Goal: Task Accomplishment & Management: Use online tool/utility

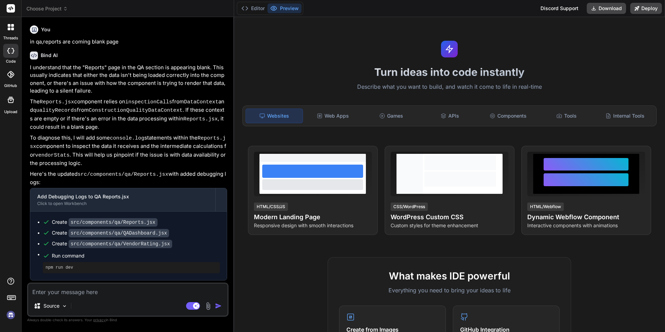
click at [63, 7] on icon at bounding box center [65, 8] width 5 height 5
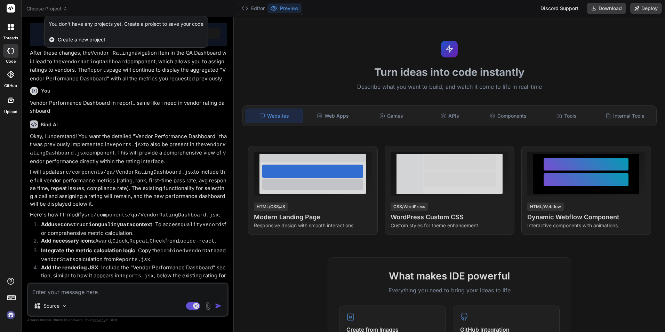
click at [69, 22] on div "You don't have any projects yet. Create a project to save your code" at bounding box center [126, 24] width 155 height 7
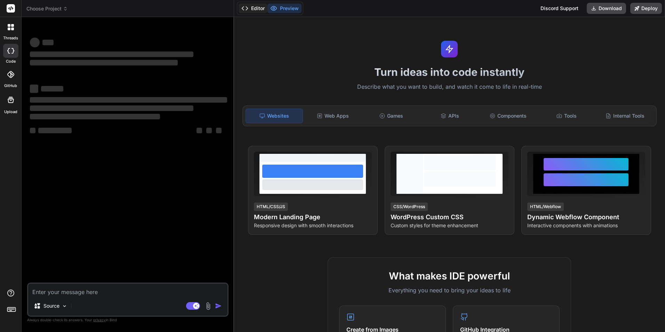
click at [259, 7] on button "Editor" at bounding box center [253, 8] width 29 height 10
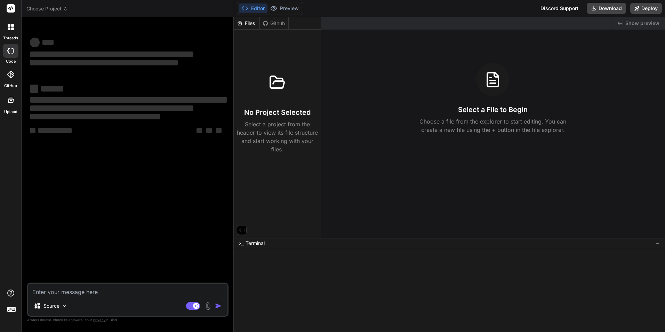
type textarea "x"
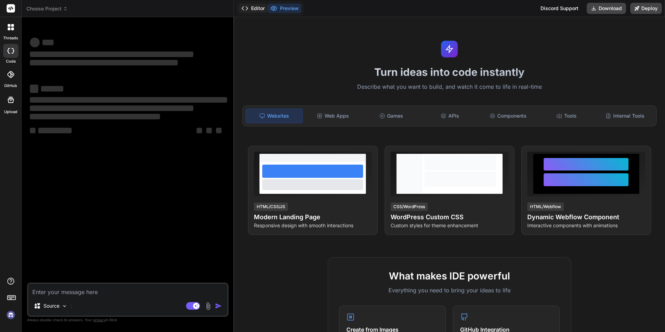
type textarea "x"
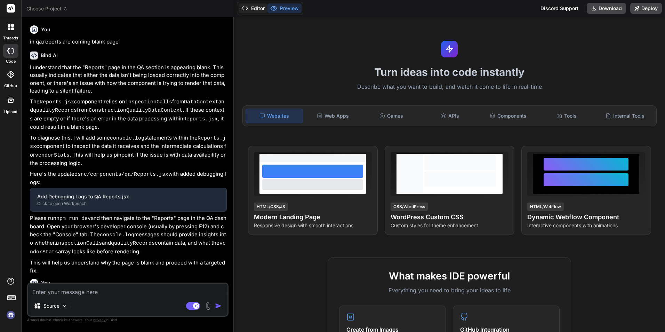
click at [255, 7] on button "Editor" at bounding box center [253, 8] width 29 height 10
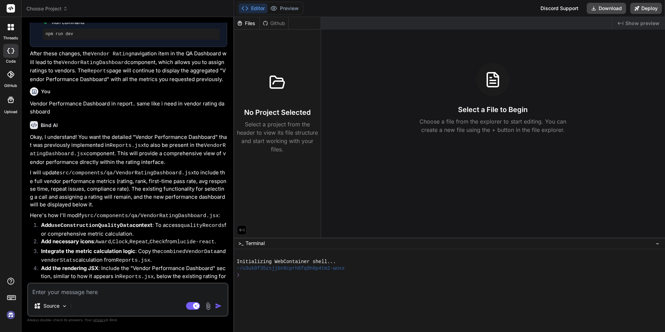
scroll to position [790, 0]
click at [88, 288] on textarea at bounding box center [127, 289] width 199 height 13
click at [258, 276] on div "❯" at bounding box center [446, 275] width 418 height 7
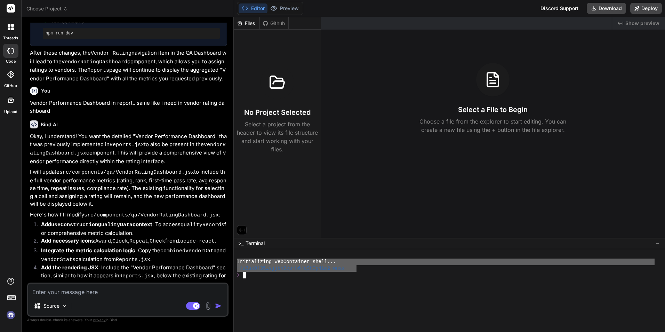
drag, startPoint x: 357, startPoint y: 268, endPoint x: 210, endPoint y: 259, distance: 147.0
click at [210, 259] on div "Choose Project Created with Pixso. Bind AI Web Search Created with Pixso. Code …" at bounding box center [343, 166] width 643 height 332
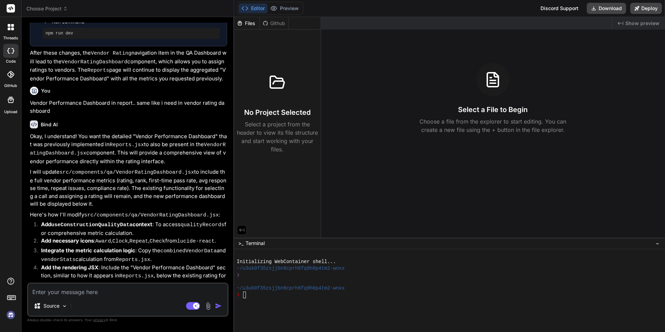
click at [78, 289] on textarea at bounding box center [127, 289] width 199 height 13
click at [72, 290] on textarea at bounding box center [127, 289] width 199 height 13
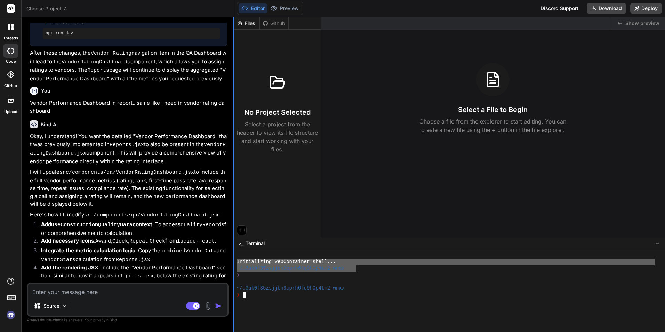
drag, startPoint x: 357, startPoint y: 268, endPoint x: 233, endPoint y: 259, distance: 124.8
click at [233, 259] on div "Choose Project Created with Pixso. Bind AI Web Search Created with Pixso. Code …" at bounding box center [343, 166] width 643 height 332
type textarea "Initializing WebContainer shell... ~/u3uk0f35zsjjbn9cprh6fq9h0p4tm2-wnxx"
click at [67, 287] on textarea at bounding box center [127, 289] width 199 height 13
paste textarea "Initializing WebContainer shell... ~/u3uk0f35zsjjbn9cprh6fq9h0p4tm2-wnxx"
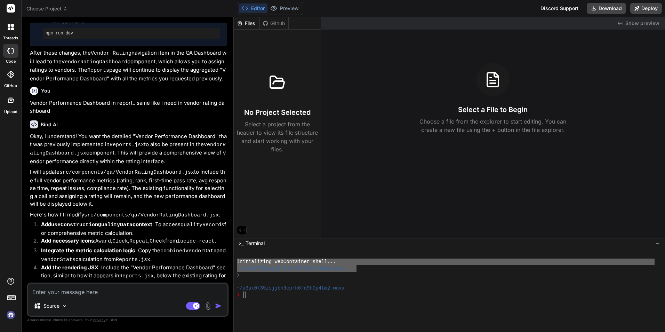
type textarea "Initializing WebContainer shell... ~/u3uk0f35zsjjbn9cprh6fq9h0p4tm2-wnxx"
type textarea "x"
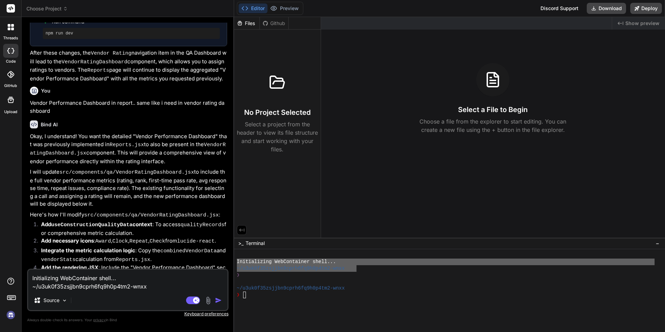
type textarea "Initializing WebContainer shell... ~/u3uk0f35zsjjbn9cprh6fq9h0p4tm2-wnxx-"
type textarea "x"
type textarea "Initializing WebContainer shell... ~/u3uk0f35zsjjbn9cprh6fq9h0p4tm2-wnxx--"
type textarea "x"
type textarea "Initializing WebContainer shell... ~/u3uk0f35zsjjbn9cprh6fq9h0p4tm2-wnxx---"
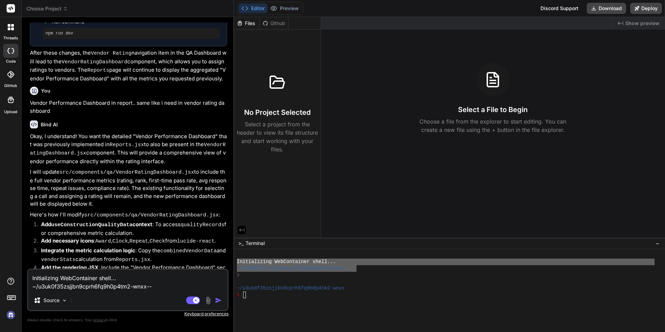
type textarea "x"
type textarea "Initializing WebContainer shell... ~/u3uk0f35zsjjbn9cprh6fq9h0p4tm2-wnxx----"
type textarea "x"
type textarea "Initializing WebContainer shell... ~/u3uk0f35zsjjbn9cprh6fq9h0p4tm2-wnxx----l"
type textarea "x"
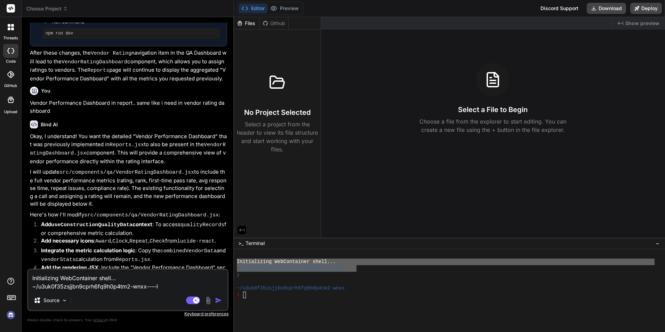
type textarea "Initializing WebContainer shell... ~/u3uk0f35zsjjbn9cprh6fq9h0p4tm2-wnxx----lo"
type textarea "x"
type textarea "Initializing WebContainer shell... ~/u3uk0f35zsjjbn9cprh6fq9h0p4tm2-wnxx----lon"
type textarea "x"
type textarea "Initializing WebContainer shell... ~/u3uk0f35zsjjbn9cprh6fq9h0p4tm2-wnxx----long"
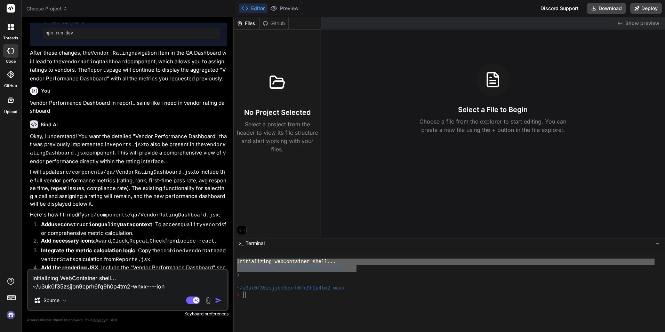
type textarea "x"
type textarea "Initializing WebContainer shell... ~/u3uk0f35zsjjbn9cprh6fq9h0p4tm2-wnxx----long"
type textarea "x"
type textarea "Initializing WebContainer shell... ~/u3uk0f35zsjjbn9cprh6fq9h0p4tm2-wnxx----lon…"
type textarea "x"
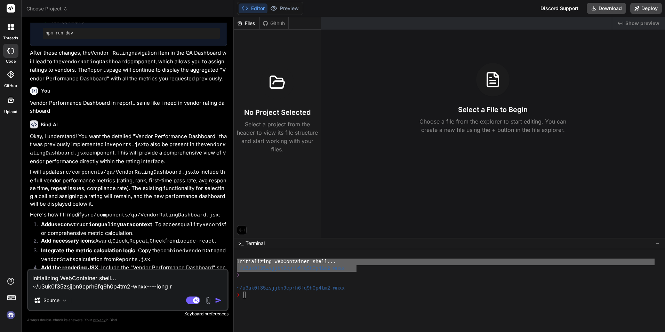
type textarea "Initializing WebContainer shell... ~/u3uk0f35zsjjbn9cprh6fq9h0p4tm2-wnxx----lon…"
type textarea "x"
type textarea "Initializing WebContainer shell... ~/u3uk0f35zsjjbn9cprh6fq9h0p4tm2-wnxx----lon…"
type textarea "x"
type textarea "Initializing WebContainer shell... ~/u3uk0f35zsjjbn9cprh6fq9h0p4tm2-wnxx----lon…"
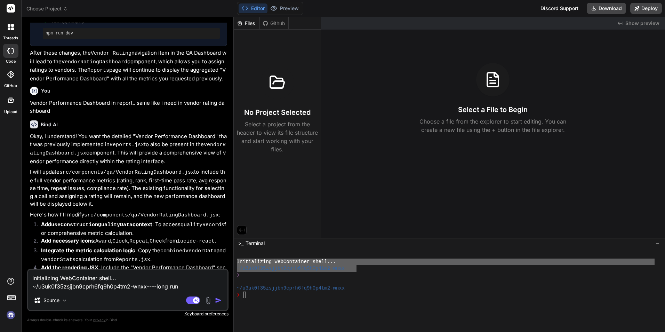
type textarea "x"
type textarea "Initializing WebContainer shell... ~/u3uk0f35zsjjbn9cprh6fq9h0p4tm2-wnxx----lon…"
type textarea "x"
type textarea "Initializing WebContainer shell... ~/u3uk0f35zsjjbn9cprh6fq9h0p4tm2-wnxx----lon…"
type textarea "x"
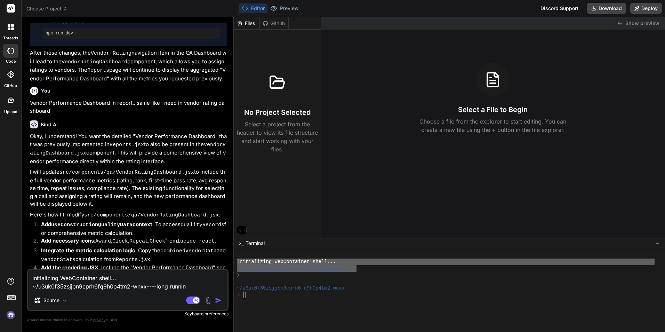
type textarea "Initializing WebContainer shell... ~/u3uk0f35zsjjbn9cprh6fq9h0p4tm2-wnxx----lon…"
type textarea "x"
type textarea "Initializing WebContainer shell... ~/u3uk0f35zsjjbn9cprh6fq9h0p4tm2-wnxx----lon…"
click at [218, 302] on img "button" at bounding box center [218, 300] width 7 height 7
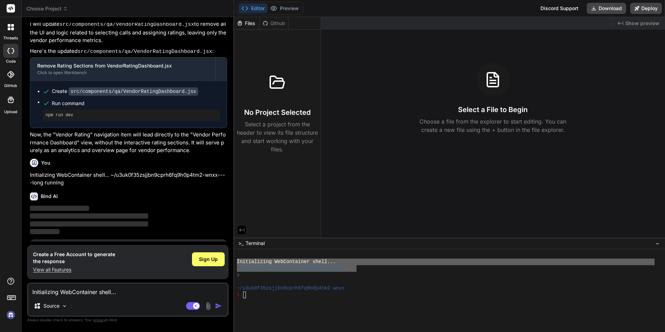
scroll to position [1246, 0]
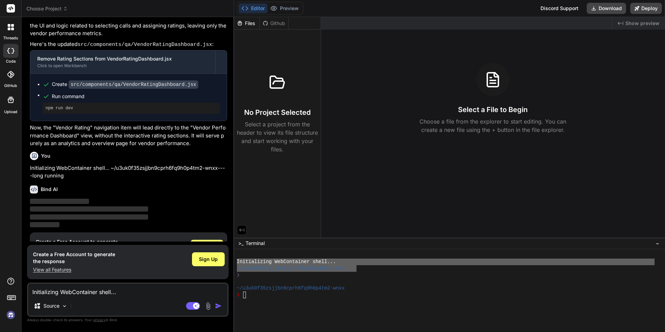
click at [12, 315] on img at bounding box center [11, 315] width 12 height 12
click at [613, 121] on div "Select a File to Begin Choose a file from the explorer to start editing. You ca…" at bounding box center [493, 98] width 344 height 71
click at [10, 313] on img at bounding box center [11, 315] width 12 height 12
click at [216, 240] on div "Sign Up" at bounding box center [207, 247] width 33 height 14
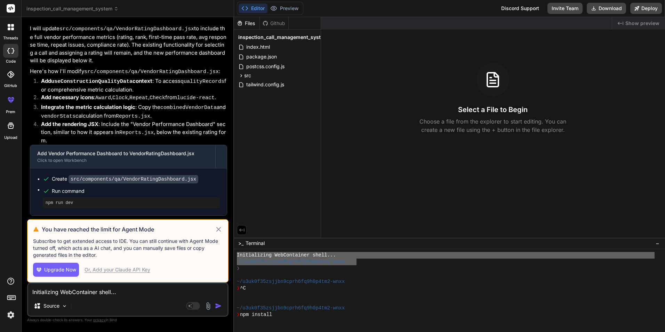
scroll to position [7, 0]
click at [221, 231] on icon at bounding box center [219, 229] width 8 height 8
type textarea "x"
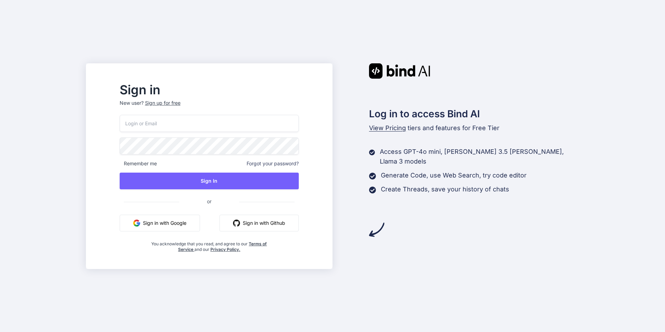
click at [148, 127] on input "email" at bounding box center [209, 123] width 179 height 17
click at [147, 125] on input "email" at bounding box center [209, 123] width 179 height 17
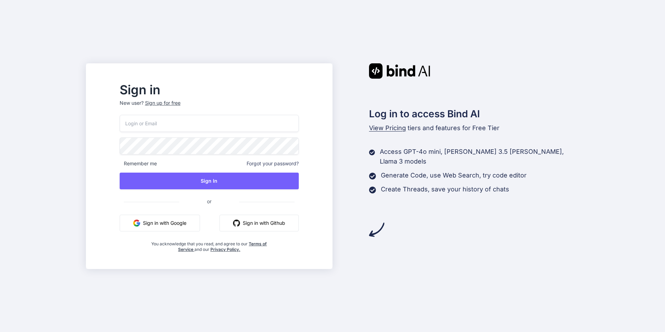
click at [147, 125] on input "email" at bounding box center [209, 123] width 179 height 17
click at [158, 130] on input "email" at bounding box center [209, 123] width 179 height 17
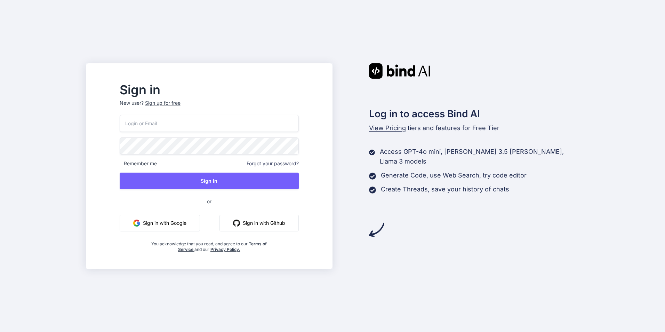
click at [172, 120] on input "email" at bounding box center [209, 123] width 179 height 17
type input "cuetransadmin@bahwancybertek.com"
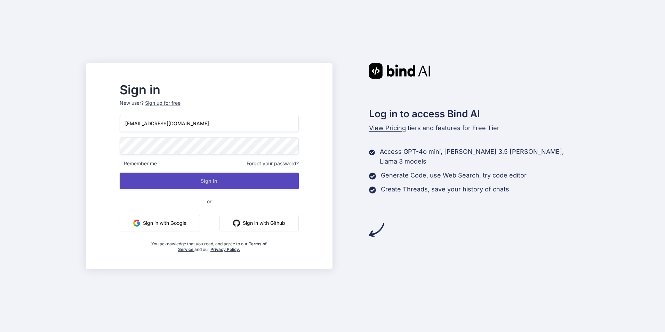
click at [232, 183] on button "Sign In" at bounding box center [209, 180] width 179 height 17
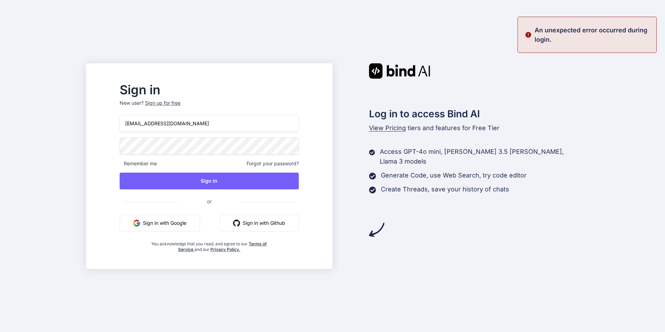
click at [143, 124] on input "cuetransadmin@bahwancybertek.com" at bounding box center [209, 123] width 179 height 17
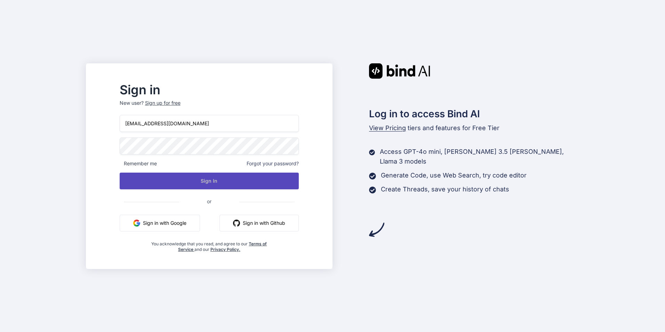
click at [233, 185] on button "Sign In" at bounding box center [209, 180] width 179 height 17
click at [229, 183] on button "Sign In" at bounding box center [209, 180] width 179 height 17
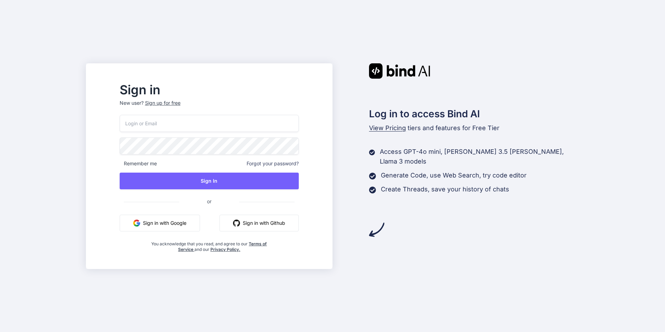
click at [172, 123] on input "email" at bounding box center [209, 123] width 179 height 17
paste input "[EMAIL_ADDRESS][DOMAIN_NAME]"
type input "[EMAIL_ADDRESS][DOMAIN_NAME]"
drag, startPoint x: 251, startPoint y: 183, endPoint x: 316, endPoint y: 172, distance: 65.5
click at [251, 183] on button "Sign In" at bounding box center [209, 180] width 179 height 17
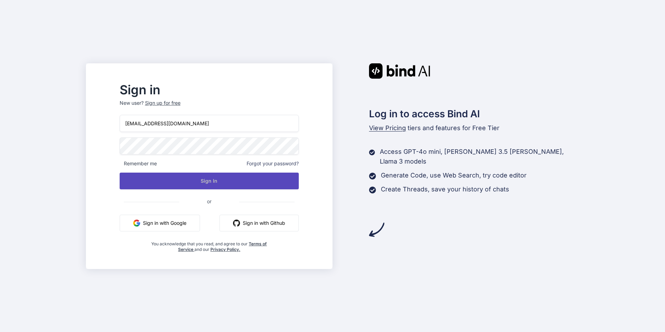
click at [210, 175] on button "Sign In" at bounding box center [209, 180] width 179 height 17
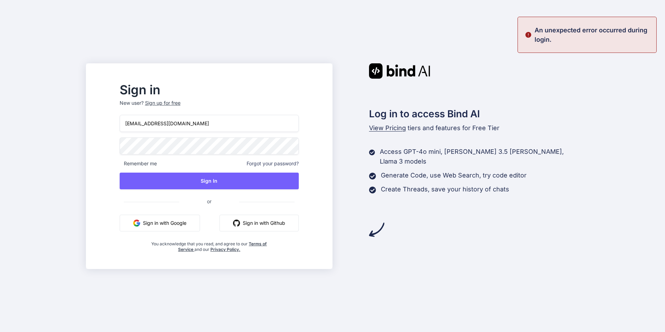
click at [183, 219] on button "Sign in with Google" at bounding box center [160, 223] width 80 height 17
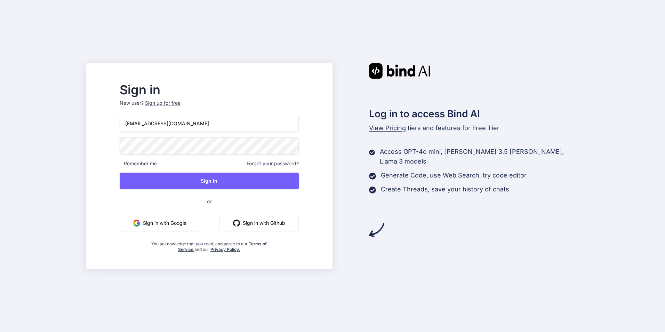
click at [263, 220] on button "Sign in with Github" at bounding box center [258, 223] width 79 height 17
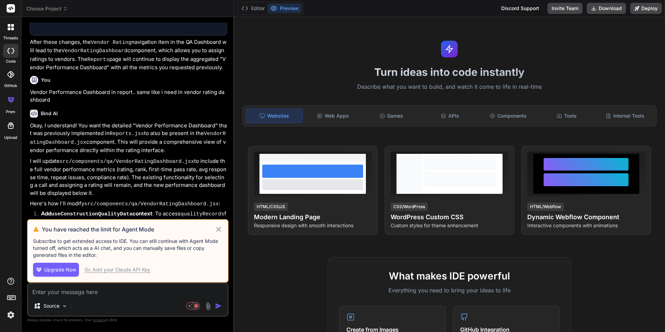
click at [221, 229] on icon at bounding box center [219, 229] width 8 height 8
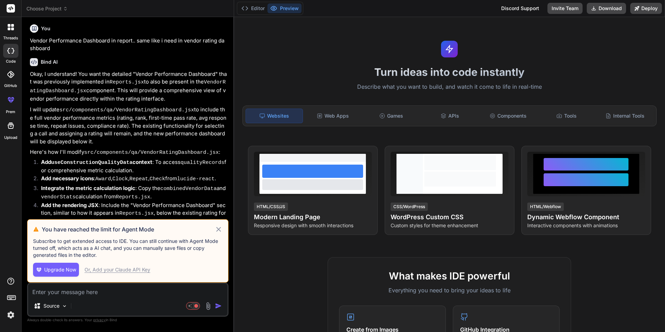
scroll to position [853, 0]
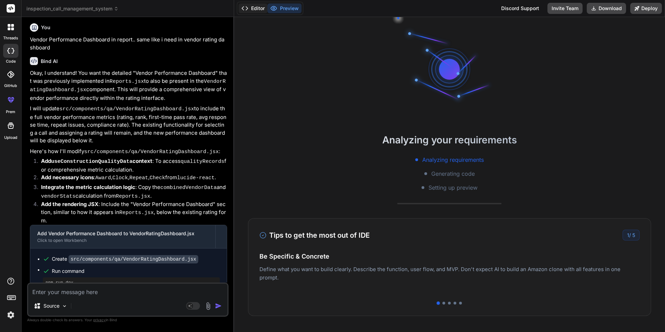
click at [260, 5] on button "Editor" at bounding box center [253, 8] width 29 height 10
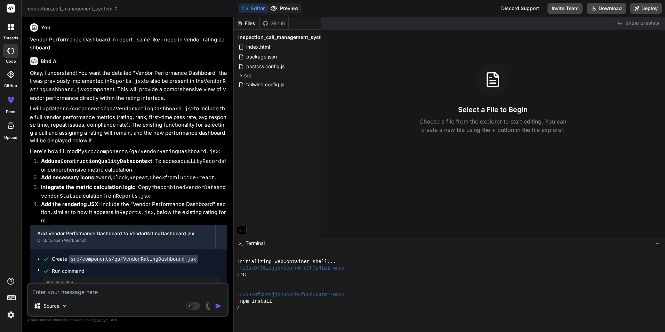
click at [296, 13] on button "Preview" at bounding box center [284, 8] width 34 height 10
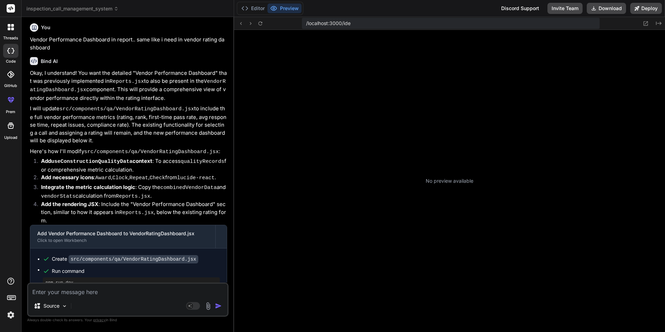
type textarea "x"
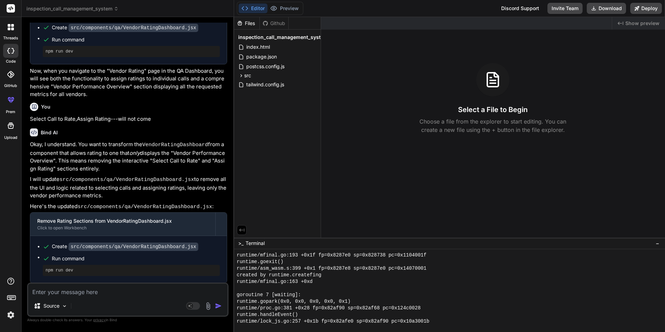
scroll to position [905, 0]
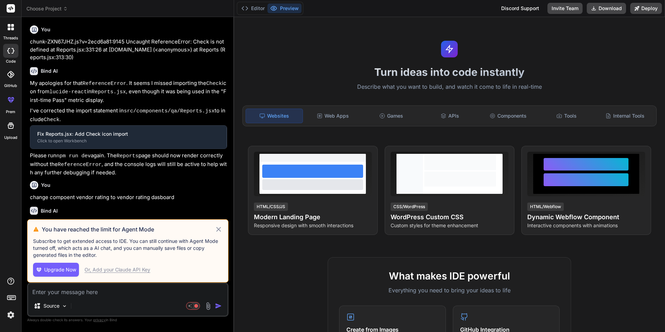
click at [220, 229] on icon at bounding box center [219, 229] width 8 height 8
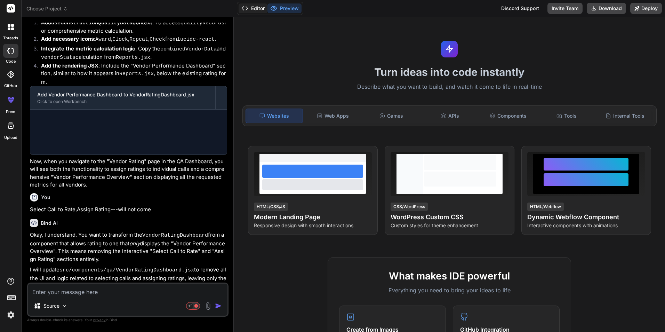
scroll to position [665, 0]
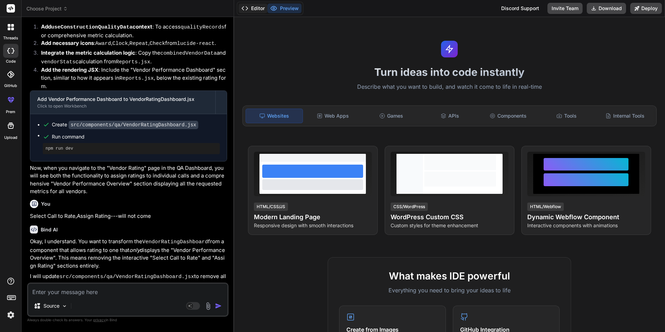
click at [253, 12] on button "Editor" at bounding box center [253, 8] width 29 height 10
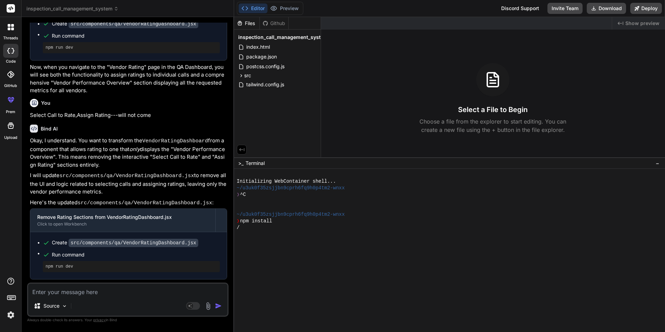
scroll to position [828, 0]
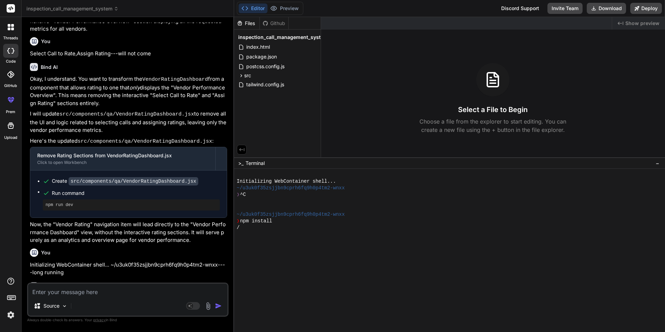
type textarea "x"
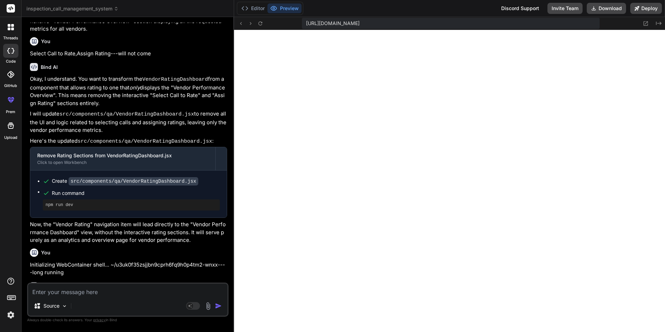
scroll to position [132, 0]
click at [253, 12] on button "Editor" at bounding box center [253, 8] width 29 height 10
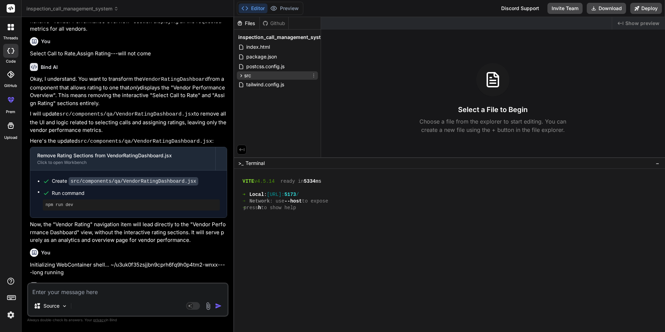
click at [237, 75] on div "src" at bounding box center [277, 75] width 81 height 8
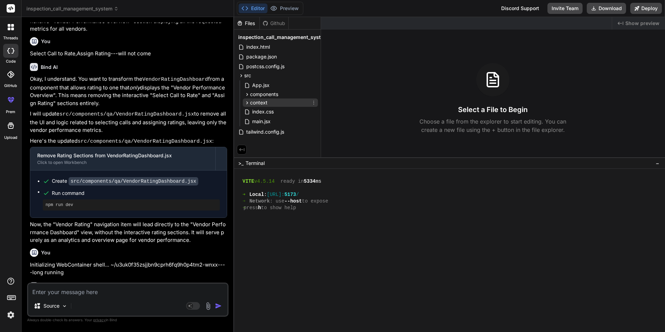
click at [248, 102] on icon at bounding box center [247, 103] width 6 height 6
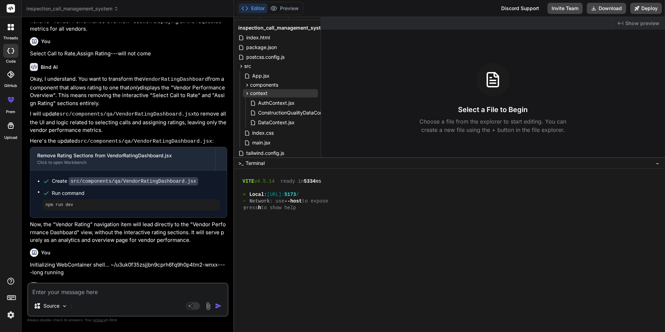
scroll to position [0, 0]
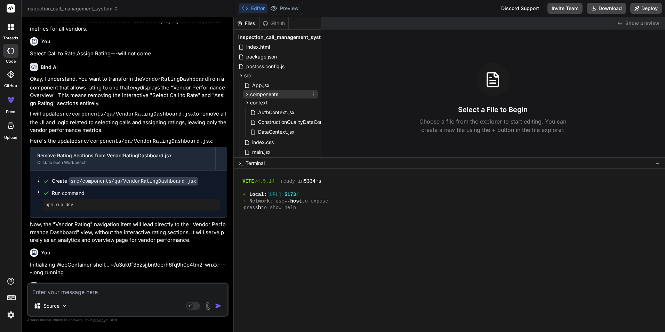
click at [246, 96] on icon at bounding box center [247, 94] width 6 height 6
drag, startPoint x: 253, startPoint y: 112, endPoint x: 279, endPoint y: 128, distance: 30.0
click at [253, 112] on icon at bounding box center [253, 112] width 6 height 6
click at [253, 101] on icon at bounding box center [253, 103] width 6 height 6
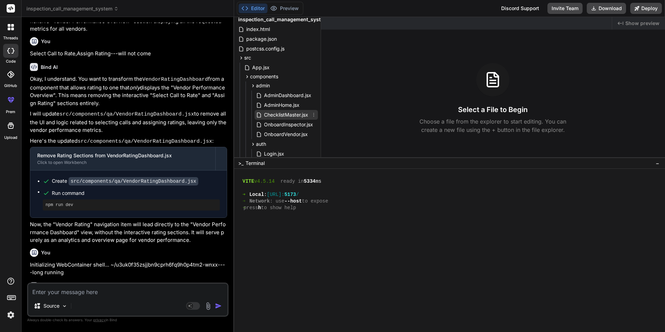
scroll to position [35, 0]
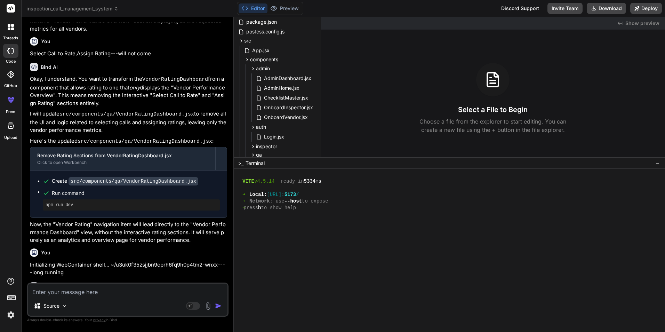
click at [71, 292] on textarea at bounding box center [127, 289] width 199 height 13
type textarea "i"
type textarea "x"
type textarea "in"
type textarea "x"
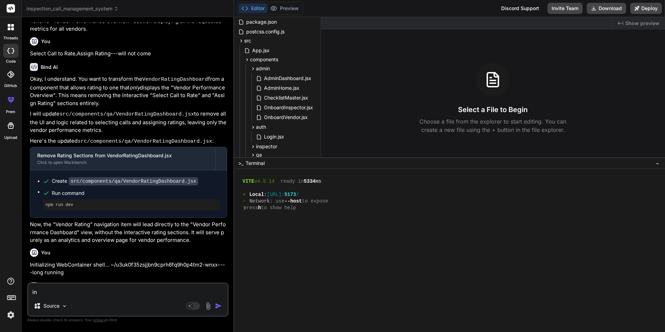
type textarea "in"
type textarea "x"
type textarea "in a"
type textarea "x"
type textarea "in ad"
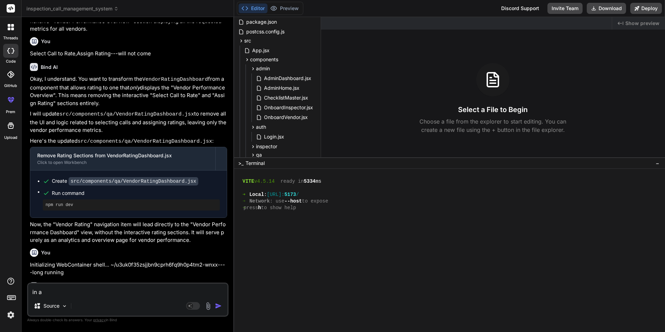
type textarea "x"
type textarea "in adm"
type textarea "x"
type textarea "in admi"
type textarea "x"
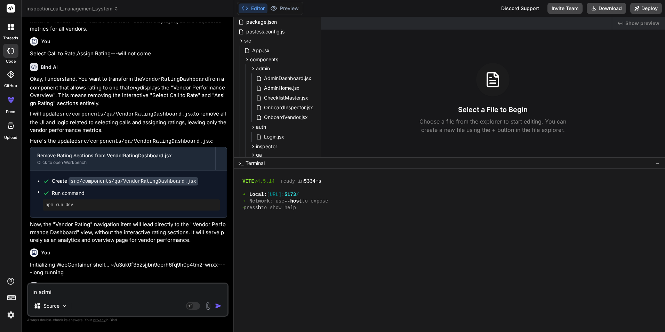
type textarea "in admin"
type textarea "x"
type textarea "in admin,"
type textarea "x"
type textarea "in admin,b"
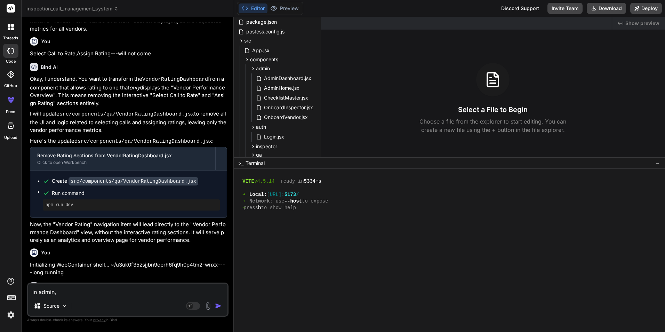
type textarea "x"
type textarea "in admin,bo"
type textarea "x"
type textarea "in admin,bot"
type textarea "x"
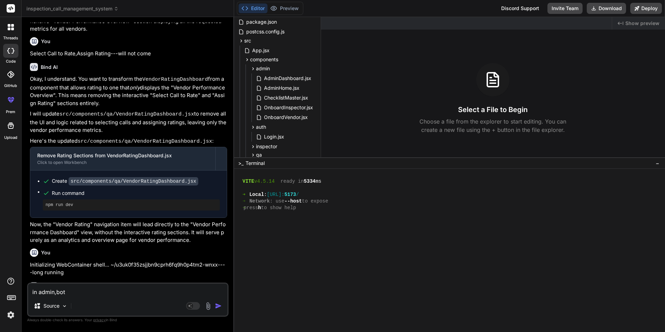
type textarea "in admin,both"
type textarea "x"
type textarea "in admin,both"
type textarea "x"
type textarea "in admin,both o"
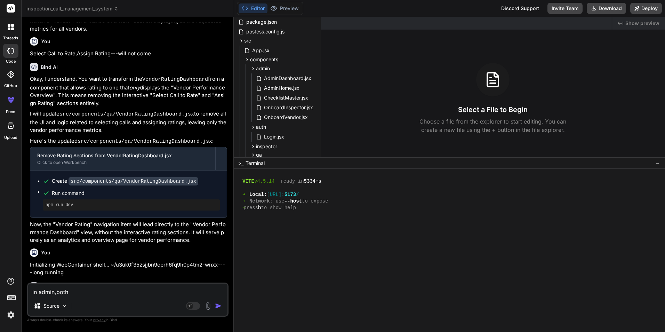
type textarea "x"
type textarea "in admin,both on"
type textarea "x"
type textarea "in admin,both onb"
type textarea "x"
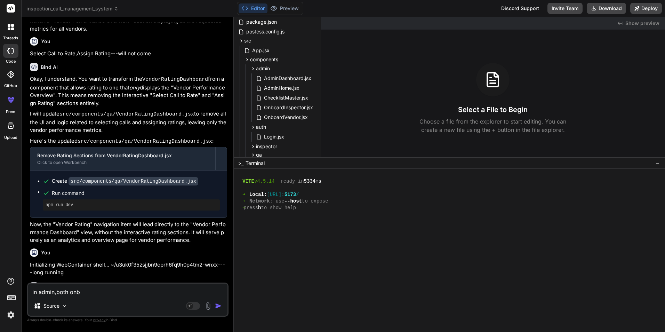
type textarea "in admin,both onbo"
type textarea "x"
type textarea "in admin,both onboa"
type textarea "x"
type textarea "in admin,both onboar"
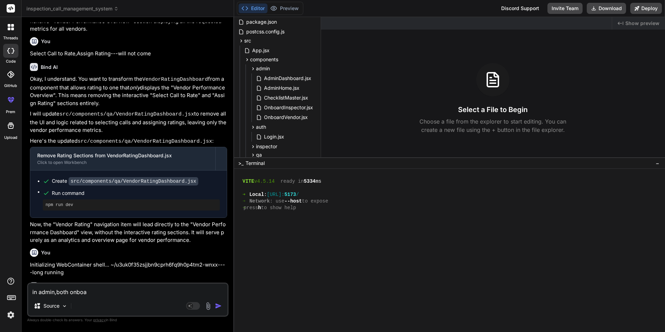
type textarea "x"
type textarea "in admin,both onboard"
type textarea "x"
type textarea "in admin,both onboard"
type textarea "x"
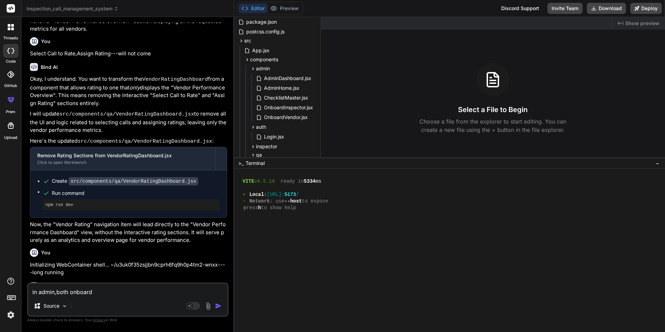
type textarea "in admin,both onboard v"
type textarea "x"
type textarea "in admin,both onboard ve"
type textarea "x"
type textarea "in admin,both onboard ven"
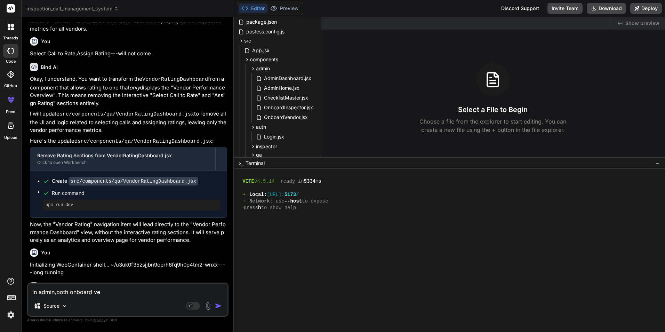
type textarea "x"
type textarea "in admin,both onboard vend"
type textarea "x"
type textarea "in admin,both onboard vendo"
type textarea "x"
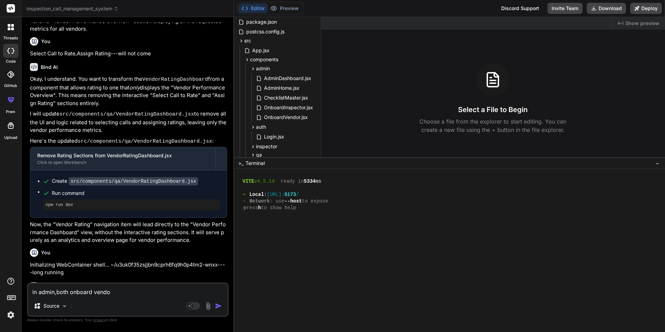
type textarea "in admin,both onboard vendor"
type textarea "x"
type textarea "in admin,both onboard vendor"
type textarea "x"
type textarea "in admin,both onboard vendor a"
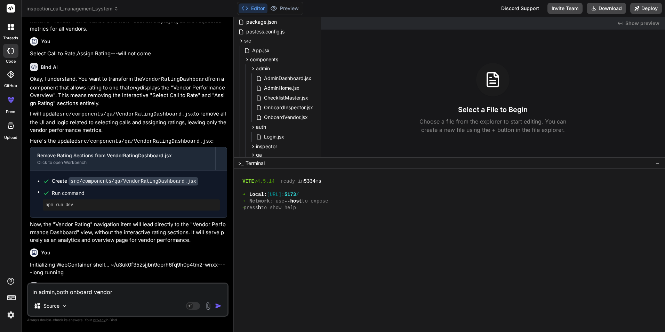
type textarea "x"
type textarea "in admin,both onboard vendor an"
type textarea "x"
type textarea "in admin,both onboard vendor and"
type textarea "x"
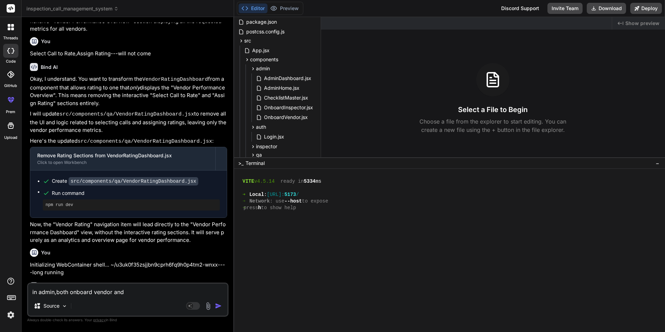
type textarea "in admin,both onboard vendor and"
type textarea "x"
type textarea "in admin,both onboard vendor and i"
type textarea "x"
type textarea "in admin,both onboard vendor and in"
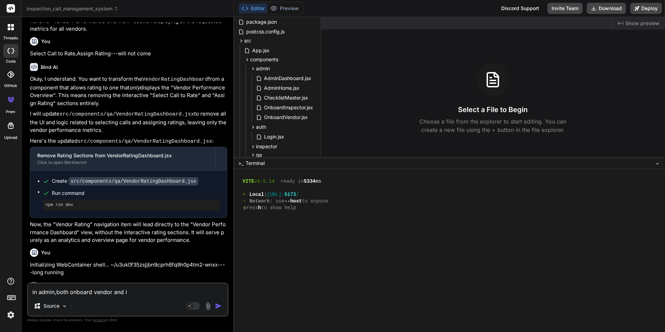
type textarea "x"
type textarea "in admin,both onboard vendor and ins"
type textarea "x"
type textarea "in admin,both onboard vendor and insp"
type textarea "x"
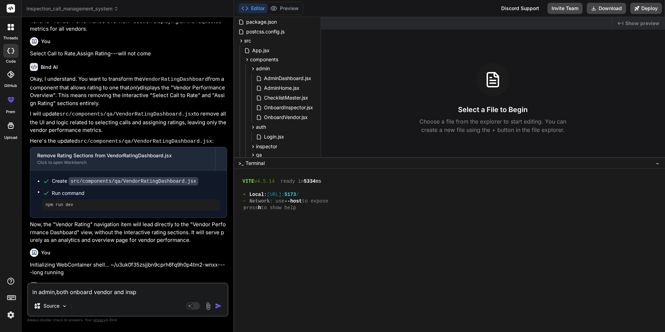
type textarea "in admin,both onboard vendor and inspe"
type textarea "x"
type textarea "in admin,both onboard vendor and inspec"
type textarea "x"
type textarea "in admin,both onboard vendor and inspect"
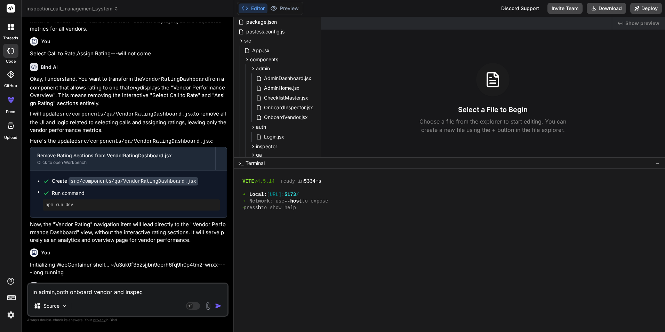
type textarea "x"
type textarea "in admin,both onboard vendor and inspecto"
type textarea "x"
type textarea "in admin,both onboard vendor and inspector"
type textarea "x"
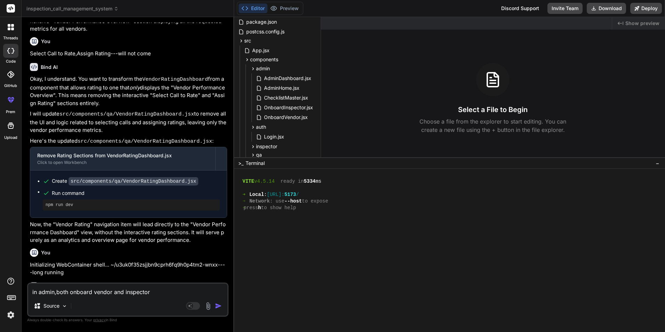
type textarea "in admin,both onboard vendor and inspector."
type textarea "x"
type textarea "in admin,both onboard vendor and inspector.."
type textarea "x"
type textarea "in admin,both onboard vendor and inspector..."
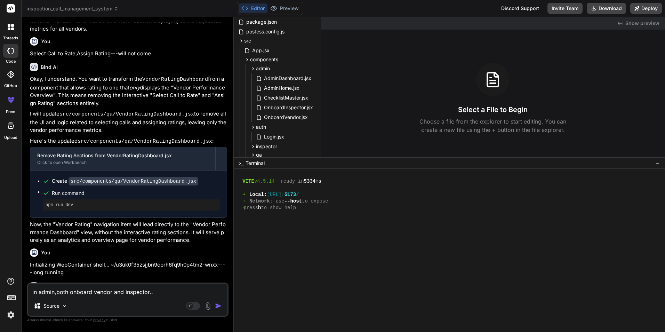
type textarea "x"
type textarea "in admin,both onboard vendor and inspector...c"
type textarea "x"
type textarea "in admin,both onboard vendor and inspector...ch"
type textarea "x"
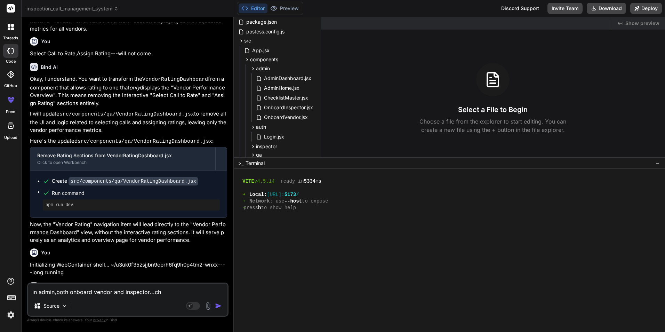
type textarea "in admin,both onboard vendor and inspector...cha"
type textarea "x"
type textarea "in admin,both onboard vendor and inspector...chan"
type textarea "x"
type textarea "in admin,both onboard vendor and inspector...chang"
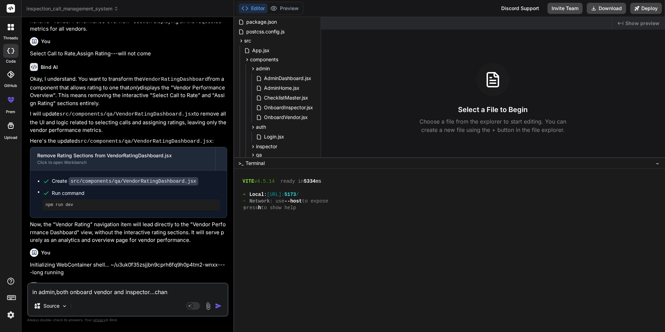
type textarea "x"
type textarea "in admin,both onboard vendor and inspector...change"
type textarea "x"
type textarea "in admin,both onboard vendor and inspector...change"
type textarea "x"
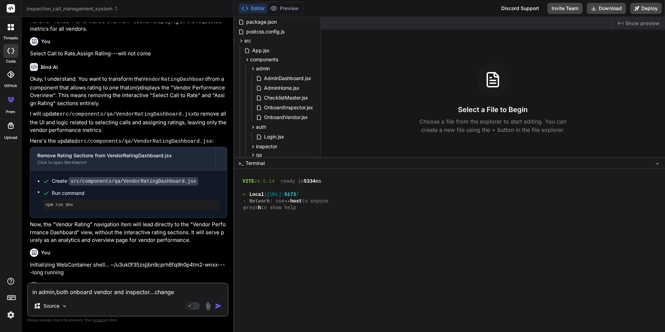
type textarea "in admin,both onboard vendor and inspector...change l"
type textarea "x"
type textarea "in admin,both onboard vendor and inspector...change li"
type textarea "x"
type textarea "in admin,both onboard vendor and inspector...change lik"
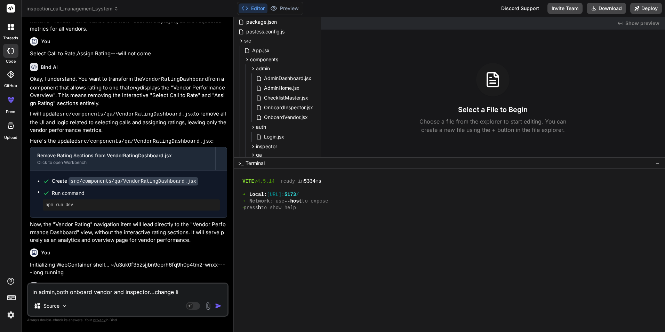
type textarea "x"
type textarea "in admin,both onboard vendor and inspector...change like"
type textarea "x"
type textarea "in admin,both onboard vendor and inspector...change like"
type textarea "x"
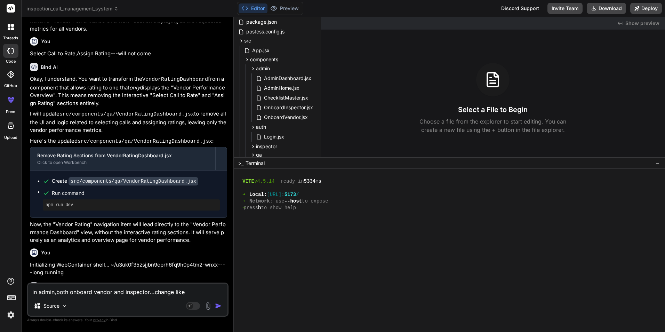
type textarea "in admin,both onboard vendor and inspector...change like c"
type textarea "x"
type textarea "in admin,both onboard vendor and inspector...change like ch"
type textarea "x"
type textarea "in admin,both onboard vendor and inspector...change like che"
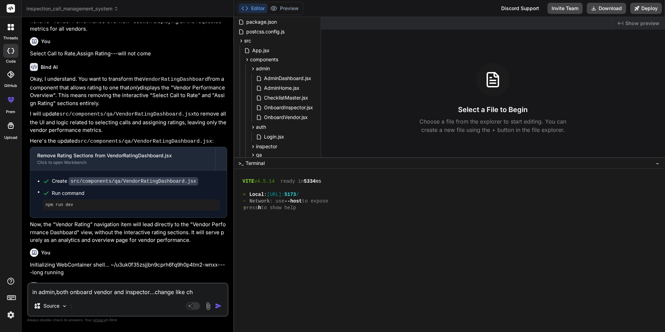
type textarea "x"
type textarea "in admin,both onboard vendor and inspector...change like chec"
type textarea "x"
type textarea "in admin,both onboard vendor and inspector...change like check"
type textarea "x"
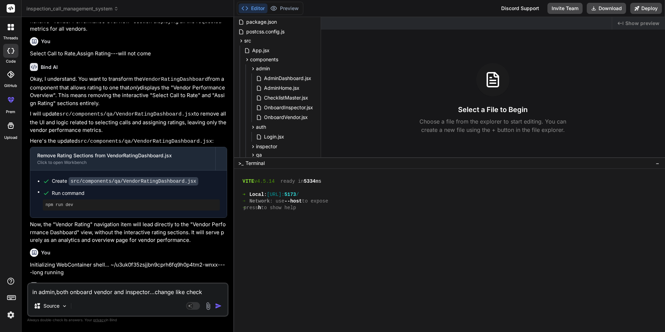
type textarea "in admin,both onboard vendor and inspector...change like checkl"
type textarea "x"
type textarea "in admin,both onboard vendor and inspector...change like checkli"
type textarea "x"
type textarea "in admin,both onboard vendor and inspector...change like checklis"
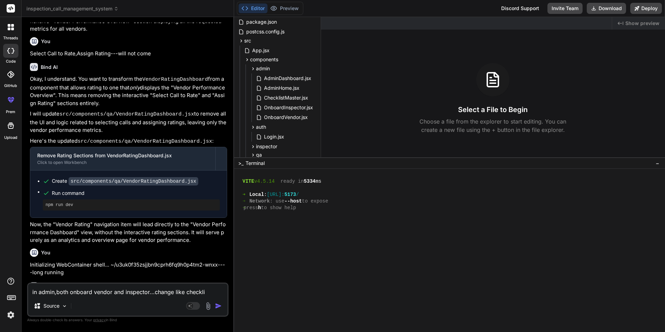
type textarea "x"
type textarea "in admin,both onboard vendor and inspector...change like checklist"
type textarea "x"
type textarea "in admin,both onboard vendor and inspector...change like checklistm"
type textarea "x"
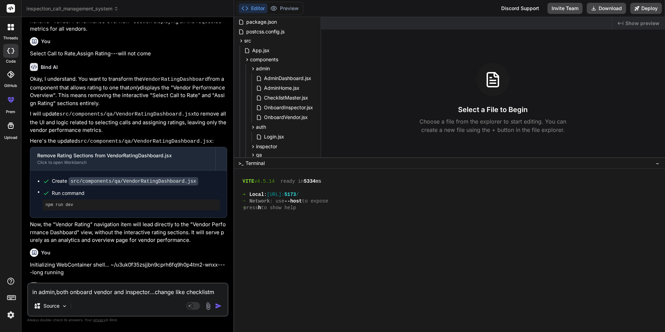
type textarea "in admin,both onboard vendor and inspector...change like checklistma"
type textarea "x"
type textarea "in admin,both onboard vendor and inspector...change like checklistmas"
type textarea "x"
type textarea "in admin,both onboard vendor and inspector...change like checklistmast"
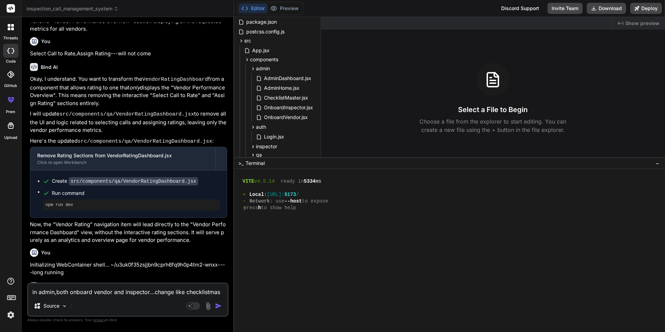
type textarea "x"
type textarea "in admin,both onboard vendor and inspector...change like checklistmaste"
type textarea "x"
type textarea "in admin,both onboard vendor and inspector...change like checklistmaster"
type textarea "x"
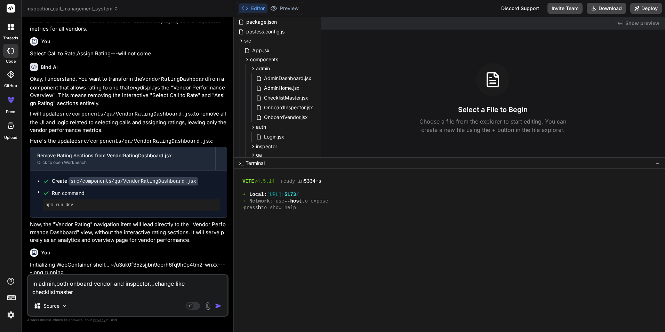
type textarea "in admin,both onboard vendor and inspector...change like checklistmaster."
type textarea "x"
type textarea "in admin,both onboard vendor and inspector...change like checklistmaster.."
type textarea "x"
type textarea "in admin,both onboard vendor and inspector...change like checklistmaster..n"
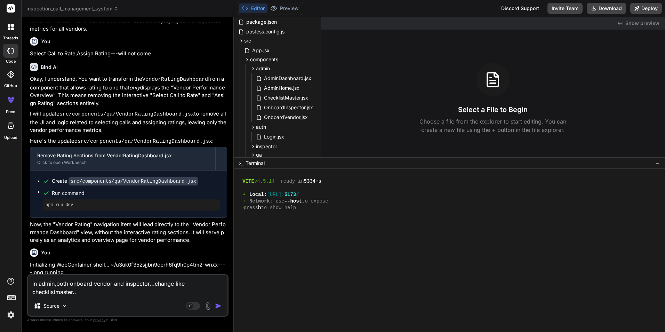
type textarea "x"
type textarea "in admin,both onboard vendor and inspector...change like checklistmaster..ne"
type textarea "x"
type textarea "in admin,both onboard vendor and inspector...change like checklistmaster..nee"
type textarea "x"
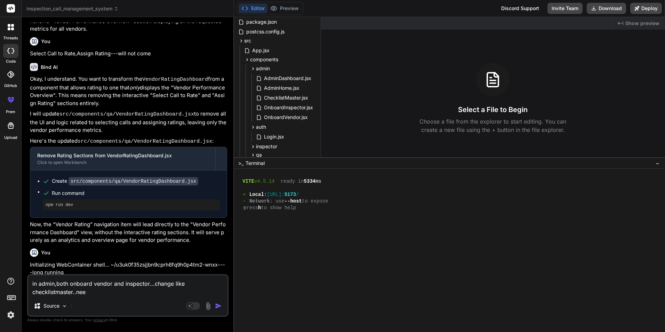
type textarea "in admin,both onboard vendor and inspector...change like checklistmaster..need"
type textarea "x"
type textarea "in admin,both onboard vendor and inspector...change like checklistmaster..need"
type textarea "x"
type textarea "in admin,both onboard vendor and inspector...change like checklistmaster..need t"
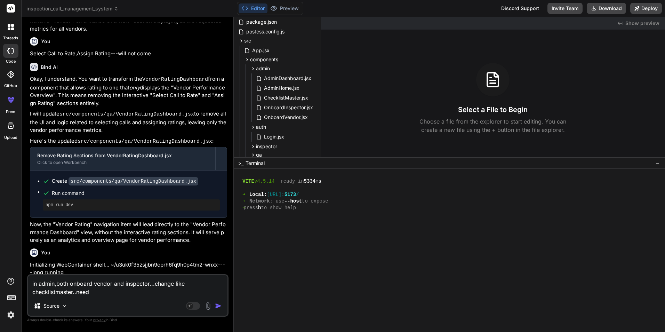
type textarea "x"
type textarea "in admin,both onboard vendor and inspector...change like checklistmaster..need …"
type textarea "x"
type textarea "in admin,both onboard vendor and inspector...change like checklistmaster..need …"
type textarea "x"
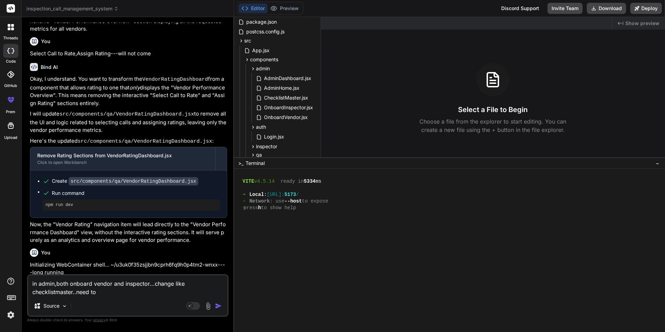
type textarea "in admin,both onboard vendor and inspector...change like checklistmaster..need …"
type textarea "x"
type textarea "in admin,both onboard vendor and inspector...change like checklistmaster..need …"
type textarea "x"
type textarea "in admin,both onboard vendor and inspector...change like checklistmaster..need …"
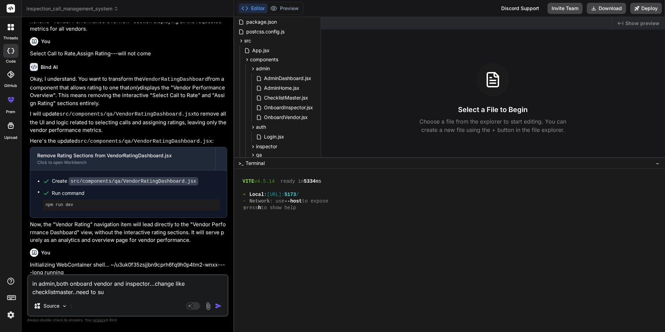
type textarea "x"
type textarea "in admin,both onboard vendor and inspector...change like checklistmaster..need …"
type textarea "x"
type textarea "in admin,both onboard vendor and inspector...change like checklistmaster..need …"
type textarea "x"
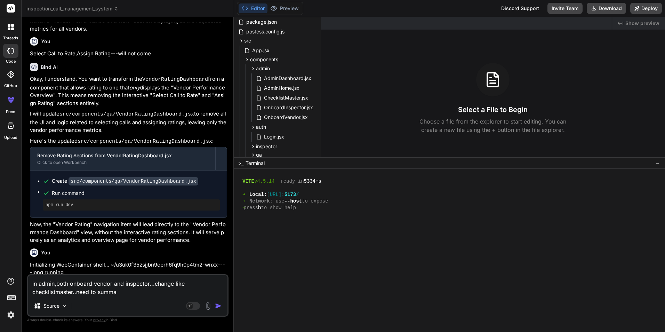
type textarea "in admin,both onboard vendor and inspector...change like checklistmaster..need …"
type textarea "x"
type textarea "in admin,both onboard vendor and inspector...change like checklistmaster..need …"
type textarea "x"
type textarea "in admin,both onboard vendor and inspector...change like checklistmaster..need …"
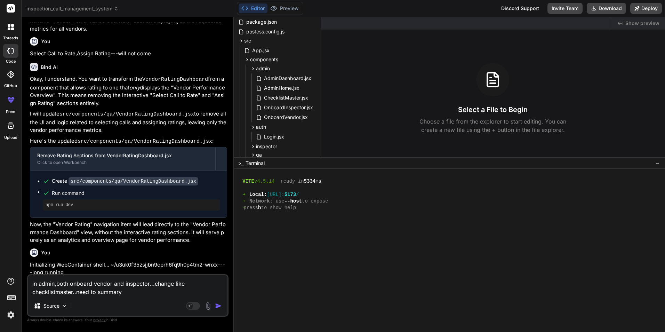
type textarea "x"
type textarea "in admin,both onboard vendor and inspector...change like checklistmaster..need …"
type textarea "x"
type textarea "in admin,both onboard vendor and inspector...change like checklistmaster..need …"
type textarea "x"
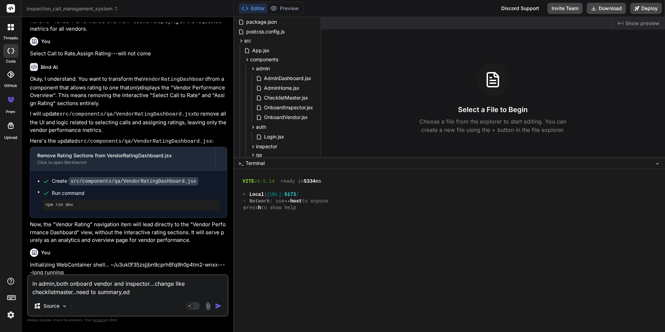
type textarea "in admin,both onboard vendor and inspector...change like checklistmaster..need …"
type textarea "x"
type textarea "in admin,both onboard vendor and inspector...change like checklistmaster..need …"
type textarea "x"
type textarea "in admin,both onboard vendor and inspector...change like checklistmaster..need …"
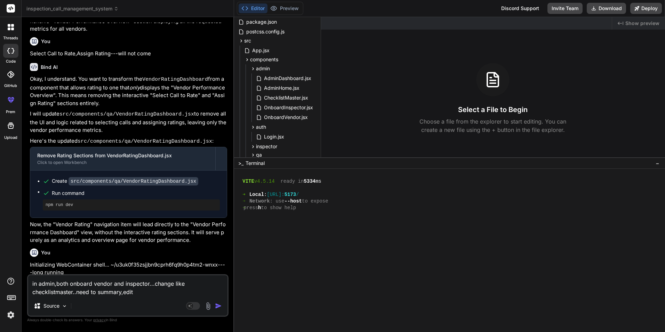
type textarea "x"
type textarea "in admin,both onboard vendor and inspector...change like checklistmaster..need …"
type textarea "x"
type textarea "in admin,both onboard vendor and inspector...change like checklistmaster..need …"
type textarea "x"
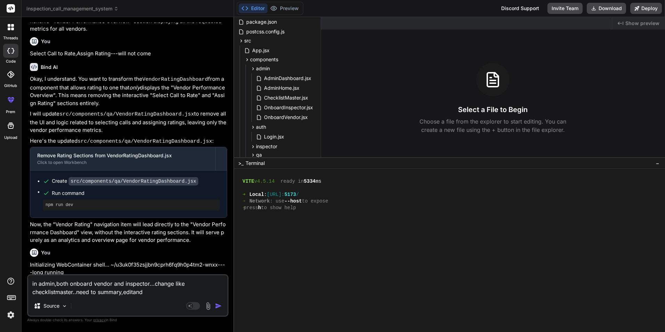
type textarea "in admin,both onboard vendor and inspector...change like checklistmaster..need …"
type textarea "x"
type textarea "in admin,both onboard vendor and inspector...change like checklistmaster..need …"
type textarea "x"
type textarea "in admin,both onboard vendor and inspector...change like checklistmaster..need …"
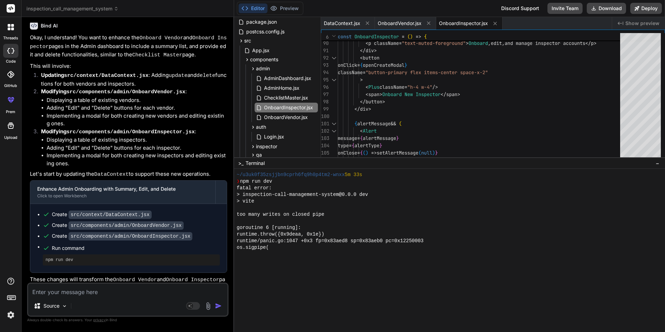
scroll to position [218, 0]
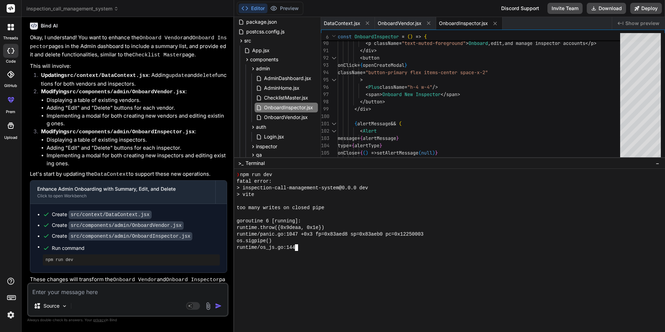
click at [326, 250] on div "runtime/os_js.go:144" at bounding box center [446, 247] width 418 height 7
click at [373, 250] on div "runtime/os_js.go:144 +0x2" at bounding box center [446, 247] width 418 height 7
click at [290, 3] on div "Editor Preview Disabled until preview for your project is generated" at bounding box center [270, 8] width 66 height 13
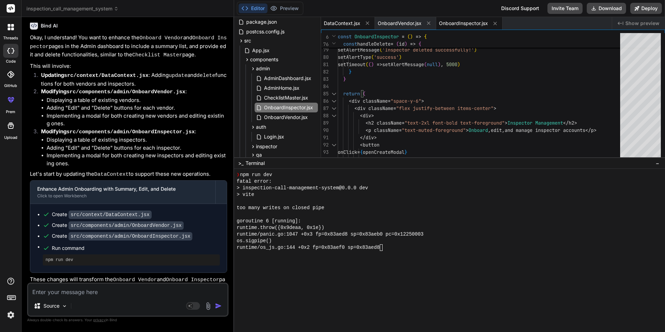
click at [340, 22] on span "DataContext.jsx" at bounding box center [342, 23] width 37 height 7
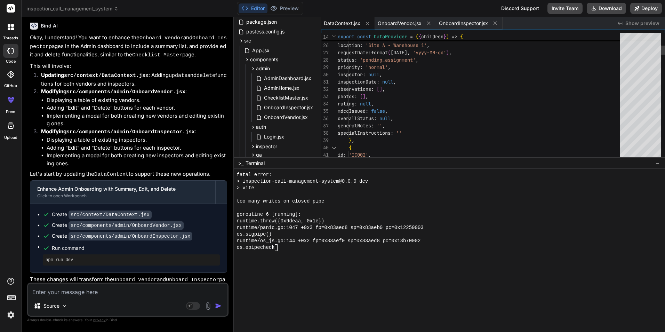
scroll to position [231, 0]
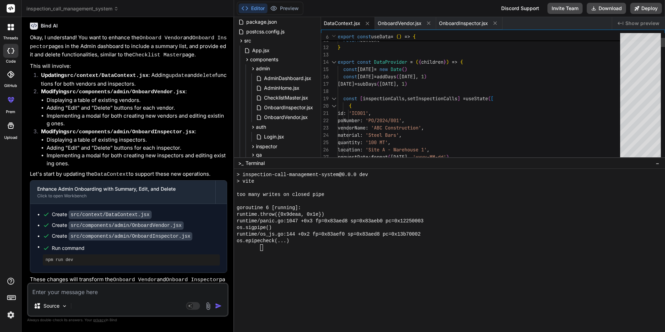
click at [333, 98] on div at bounding box center [333, 98] width 9 height 7
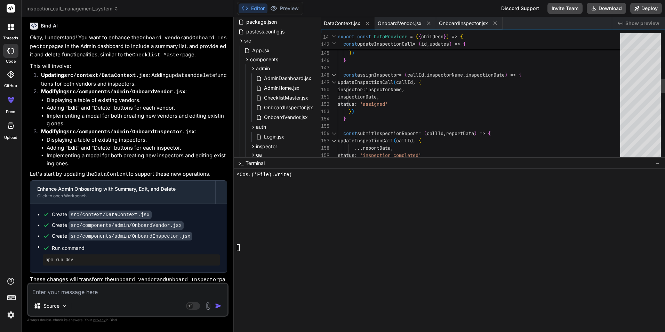
scroll to position [310, 0]
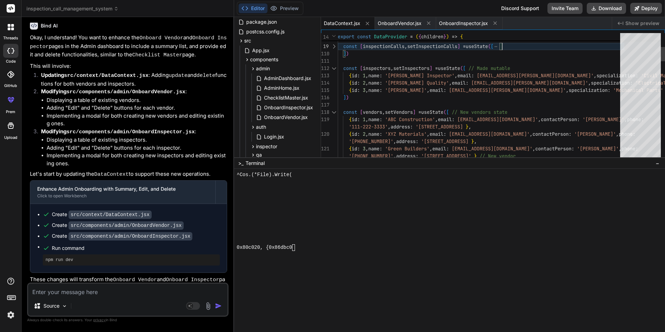
click at [330, 107] on div "117" at bounding box center [329, 104] width 17 height 7
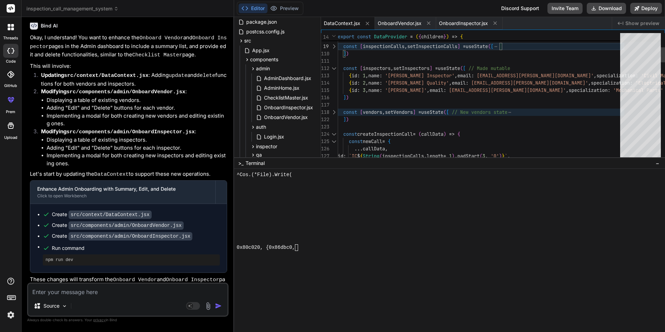
click at [334, 135] on div at bounding box center [333, 133] width 9 height 7
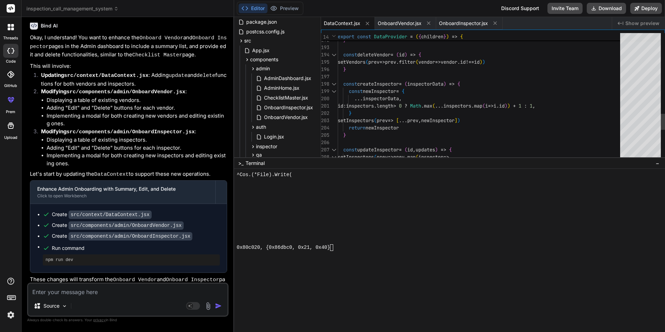
scroll to position [317, 0]
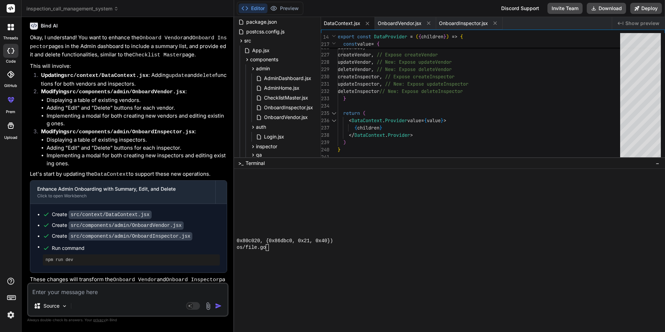
click at [319, 247] on div "os/file.go" at bounding box center [446, 247] width 418 height 7
click at [296, 203] on div at bounding box center [446, 201] width 418 height 7
click at [241, 164] on span ">_" at bounding box center [240, 163] width 5 height 7
click at [328, 229] on div at bounding box center [446, 227] width 418 height 7
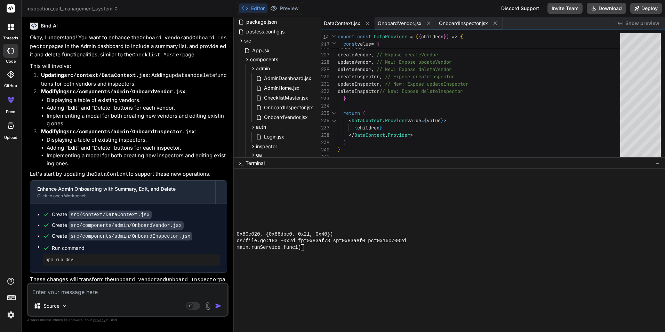
click at [333, 245] on div "main.runService.func1(" at bounding box center [446, 247] width 418 height 7
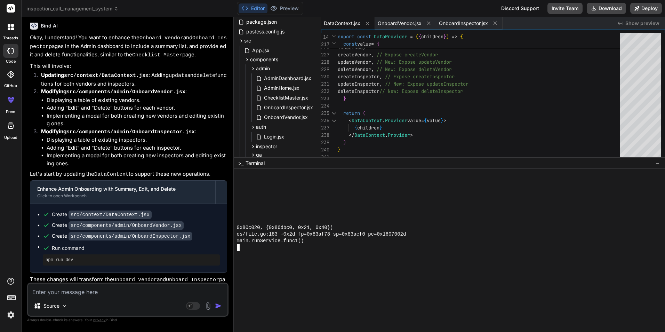
scroll to position [156, 0]
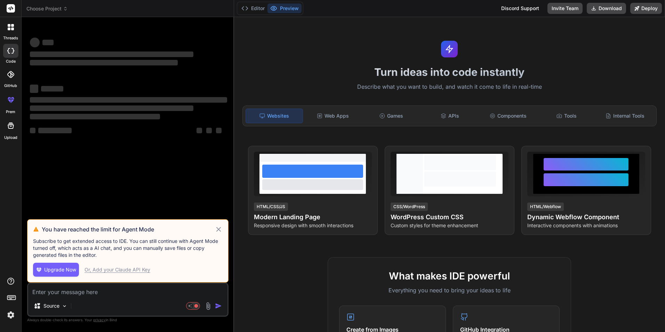
click at [219, 230] on icon at bounding box center [218, 229] width 5 height 5
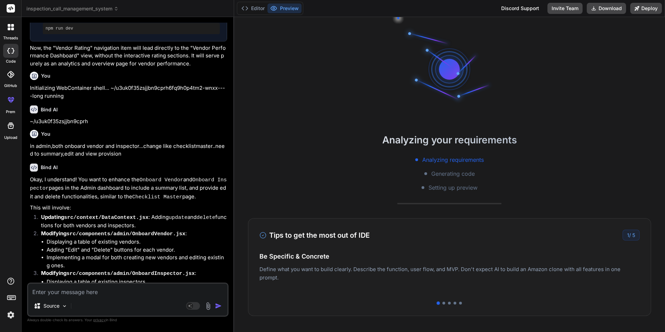
scroll to position [909, 0]
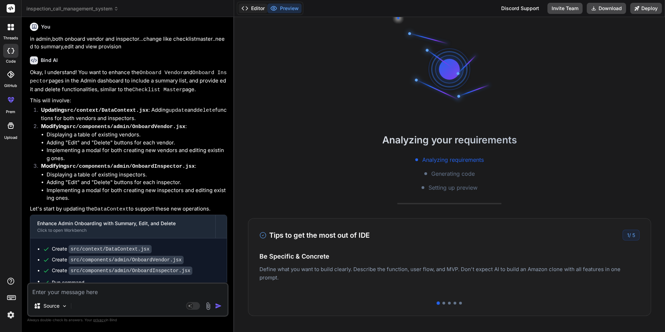
drag, startPoint x: 254, startPoint y: 7, endPoint x: 296, endPoint y: 54, distance: 62.3
click at [255, 7] on button "Editor" at bounding box center [253, 8] width 29 height 10
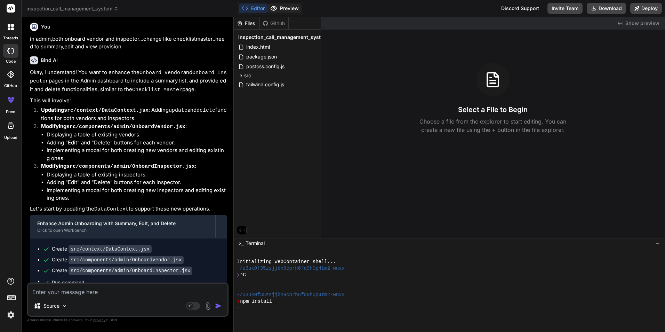
click at [296, 9] on button "Preview" at bounding box center [284, 8] width 34 height 10
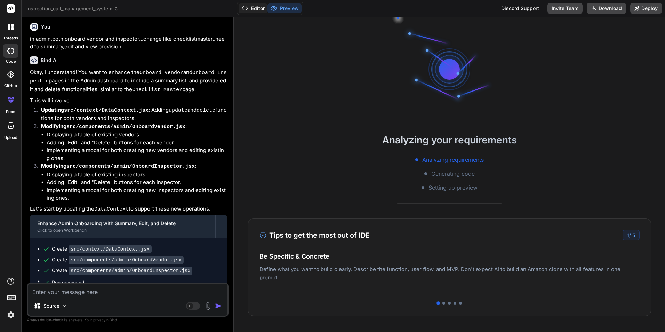
click at [254, 7] on button "Editor" at bounding box center [253, 8] width 29 height 10
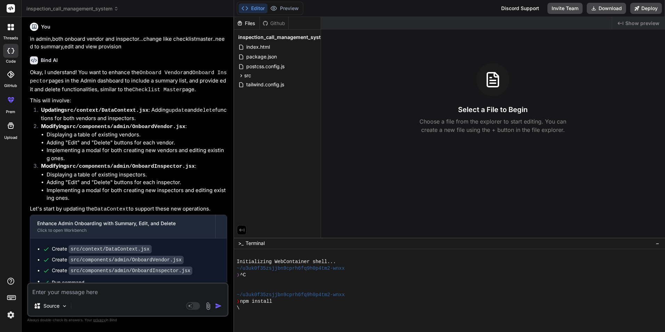
click at [248, 25] on div "Files" at bounding box center [246, 23] width 25 height 7
click at [239, 74] on icon at bounding box center [241, 76] width 6 height 6
click at [247, 107] on div "index.css" at bounding box center [280, 112] width 75 height 10
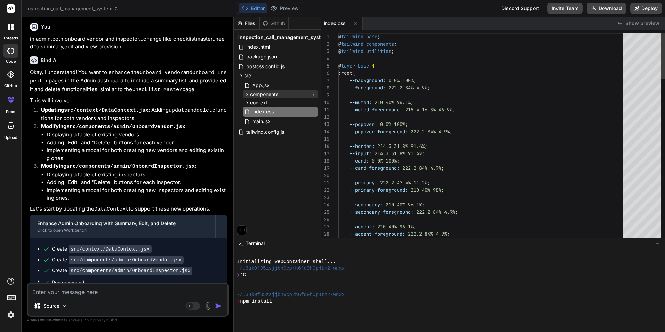
click at [248, 95] on icon at bounding box center [247, 94] width 6 height 6
type textarea "x"
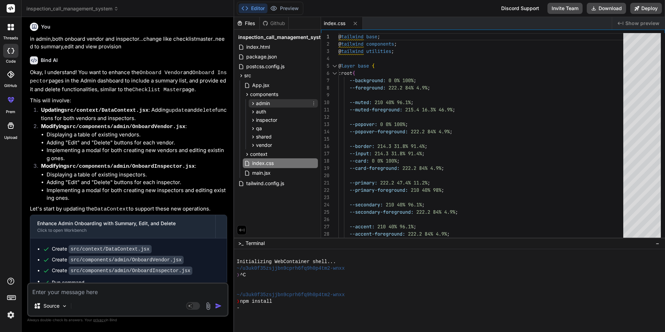
click at [253, 104] on icon at bounding box center [253, 103] width 2 height 3
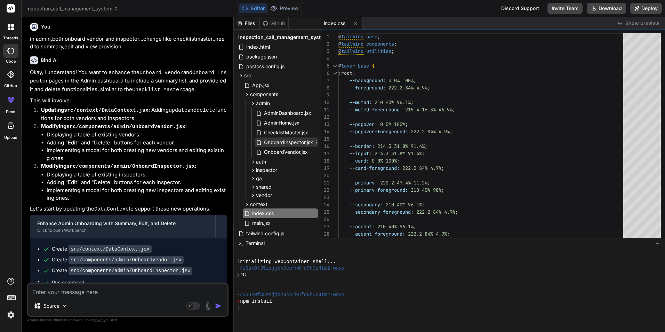
click at [292, 142] on span "OnboardInspector.jsx" at bounding box center [288, 142] width 50 height 8
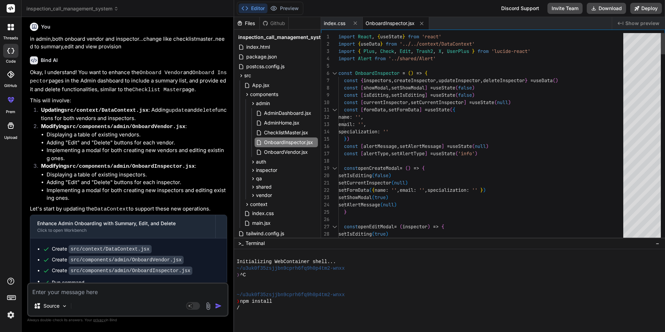
click at [293, 154] on span "OnboardVendor.jsx" at bounding box center [285, 152] width 45 height 8
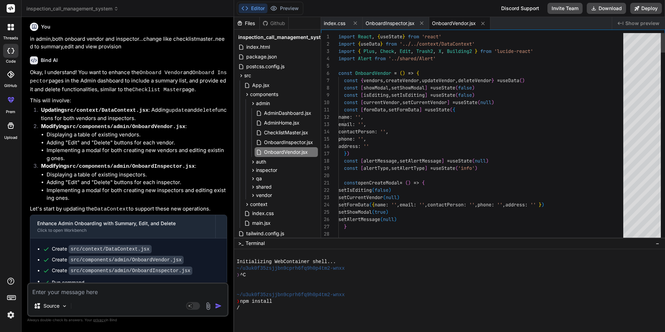
type textarea "import React, { useState } from 'react' import { useData } from '../../context/…"
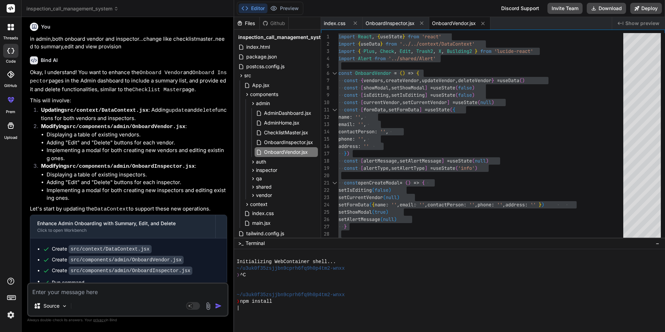
type textarea "x"
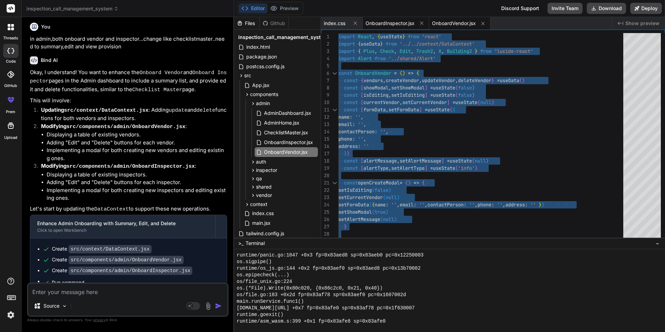
click at [389, 24] on span "OnboardInspector.jsx" at bounding box center [389, 23] width 49 height 7
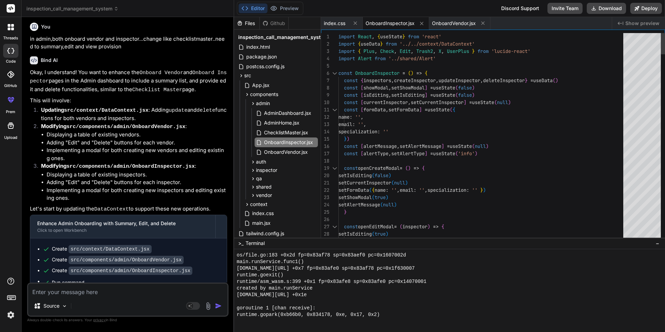
scroll to position [277, 0]
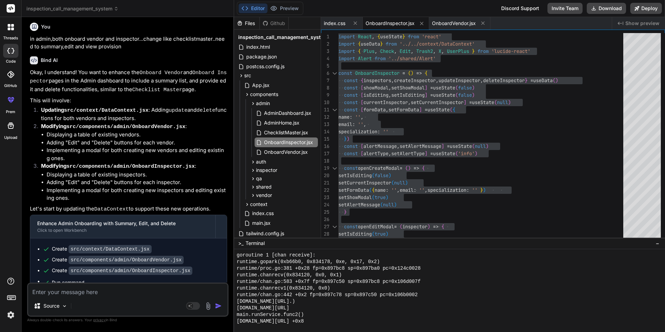
scroll to position [905, 0]
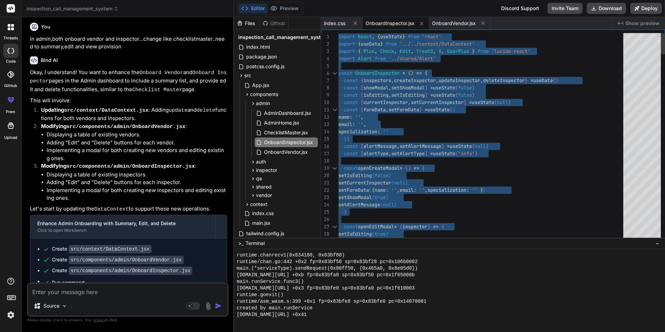
type textarea "setCurrentInspector(null) setFormData({ name: '', email: '', specialization: ''…"
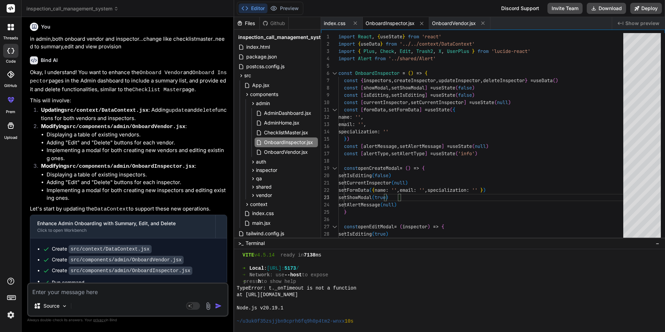
scroll to position [174, 0]
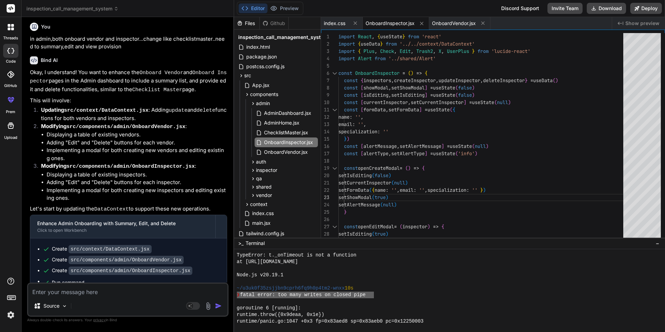
drag, startPoint x: 374, startPoint y: 294, endPoint x: 236, endPoint y: 296, distance: 138.0
click at [236, 296] on div "```````````````````````````````` ssssssssssssssssssssssssssssssss TypeError: t.…" at bounding box center [449, 290] width 431 height 83
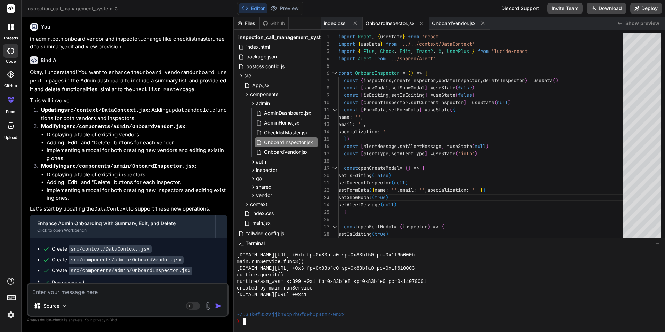
drag, startPoint x: 70, startPoint y: 292, endPoint x: 110, endPoint y: 291, distance: 40.0
click at [70, 292] on textarea at bounding box center [127, 289] width 199 height 13
paste textarea "import React, { useState } from 'react' import { useData } from '../../context/…"
type textarea "import React, { useState } from 'react' import { useData } from '../../context/…"
type textarea "x"
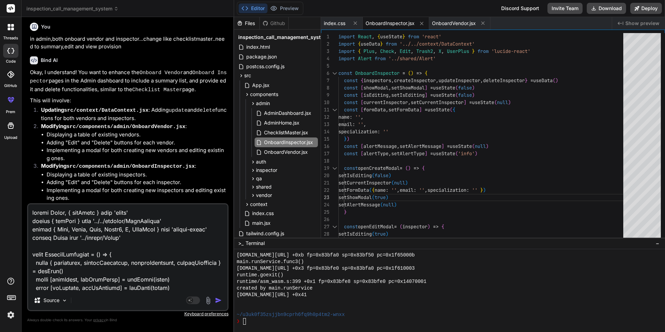
scroll to position [2354, 0]
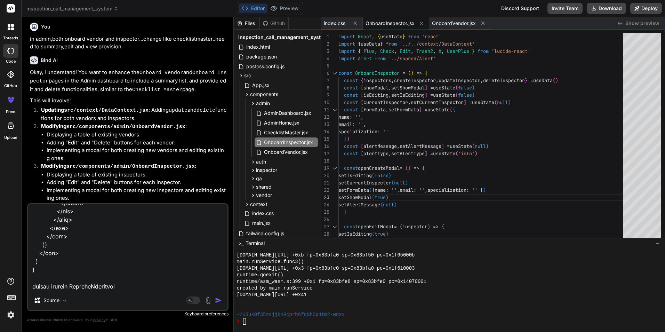
type textarea "import React, { useState } from 'react' import { useData } from '../../context/…"
click at [275, 323] on div "❯" at bounding box center [446, 321] width 418 height 7
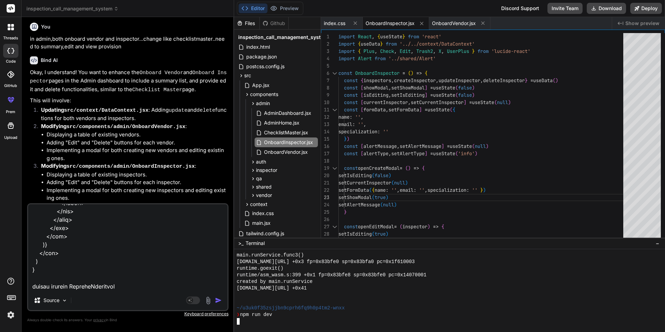
scroll to position [958, 0]
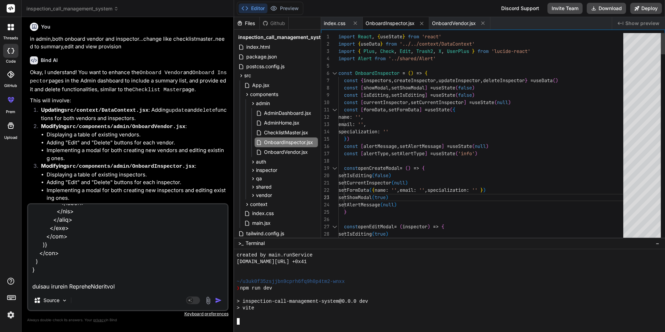
type textarea "const [formData, setFormData] = useState({ name: '', email: '', specialization:…"
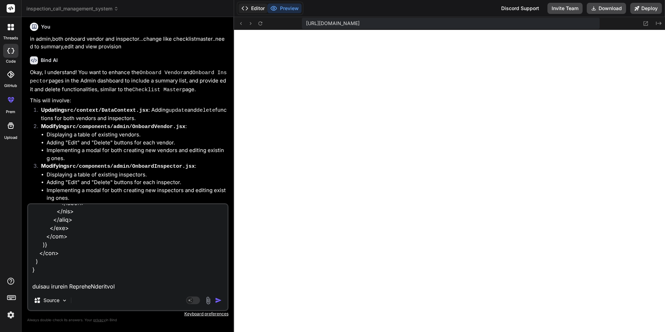
click at [250, 6] on button "Editor" at bounding box center [253, 8] width 29 height 10
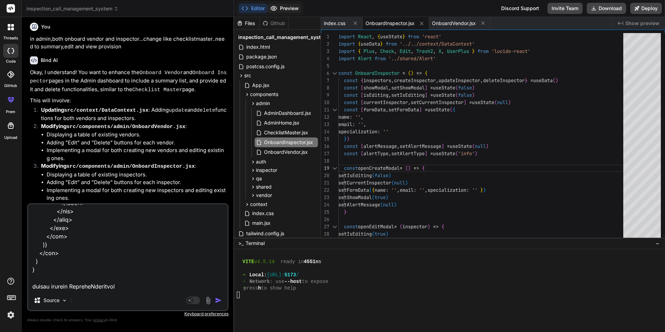
click at [284, 5] on button "Preview" at bounding box center [284, 8] width 34 height 10
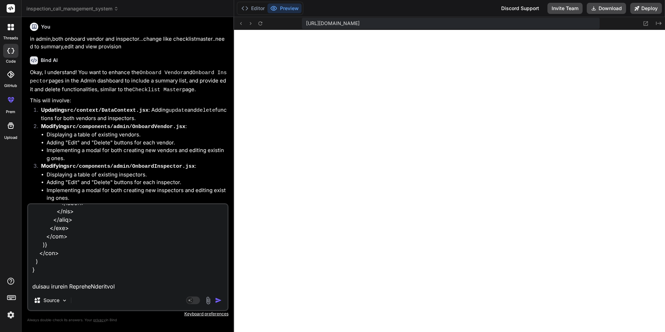
click at [108, 229] on textarea at bounding box center [127, 247] width 199 height 86
type textarea "x"
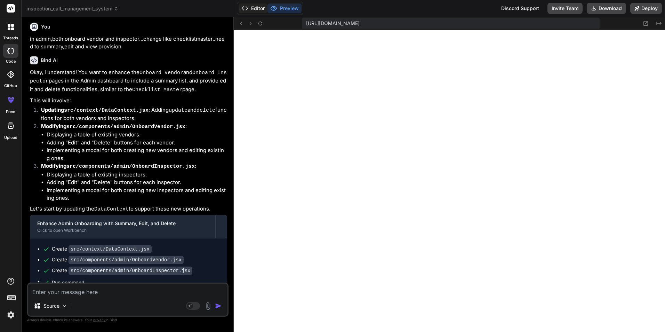
click at [251, 8] on button "Editor" at bounding box center [253, 8] width 29 height 10
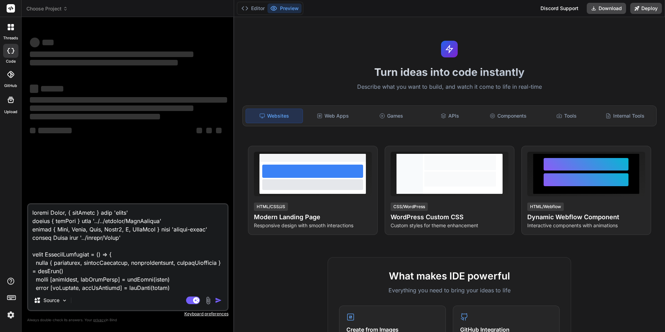
type textarea "x"
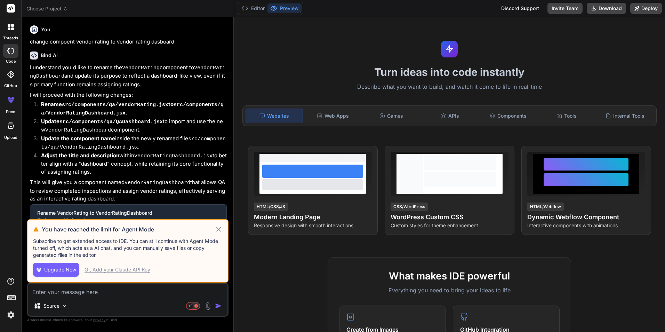
type textarea "x"
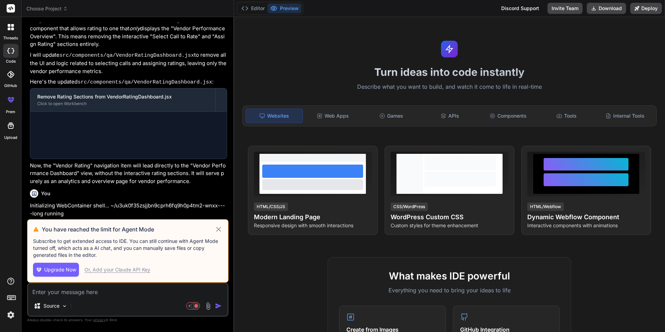
scroll to position [711, 0]
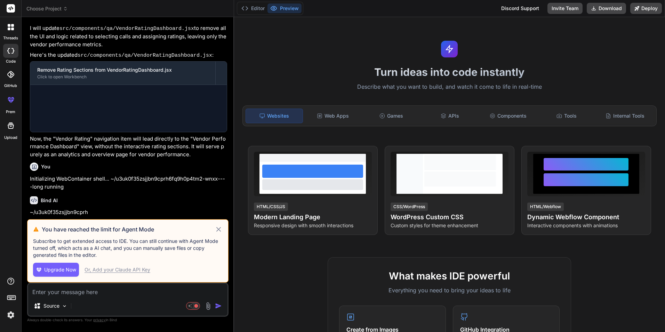
click at [220, 230] on icon at bounding box center [219, 229] width 8 height 8
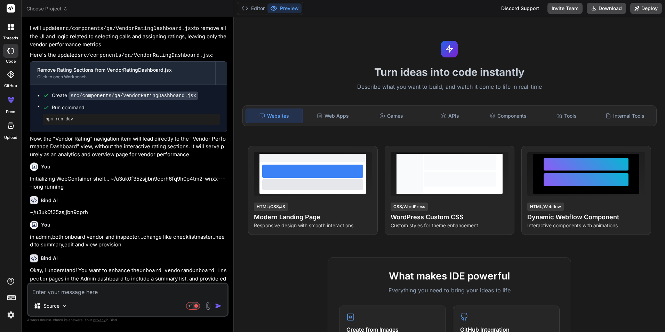
click at [249, 13] on div "Editor Preview" at bounding box center [270, 8] width 66 height 13
click at [253, 7] on button "Editor" at bounding box center [253, 8] width 29 height 10
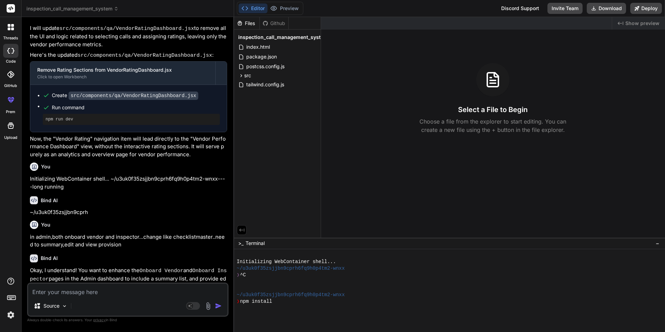
type textarea "x"
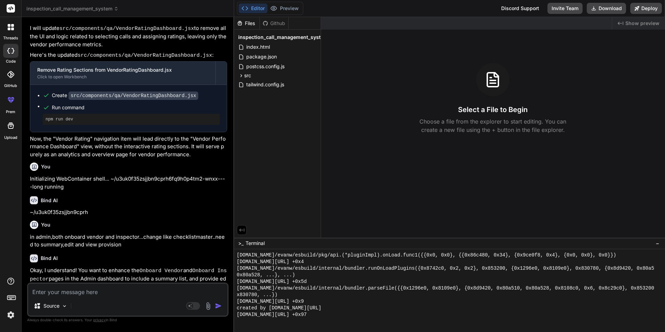
click at [477, 301] on div "[DOMAIN_NAME][URL] +0x9" at bounding box center [446, 301] width 418 height 7
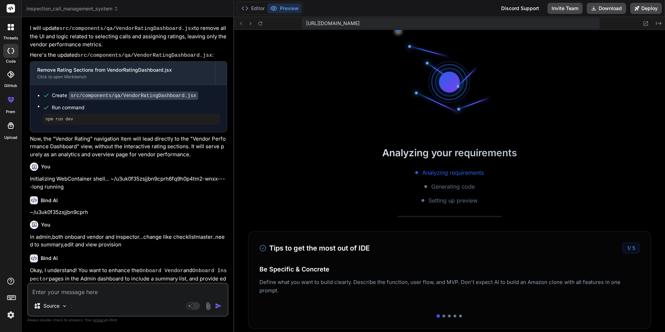
scroll to position [753, 0]
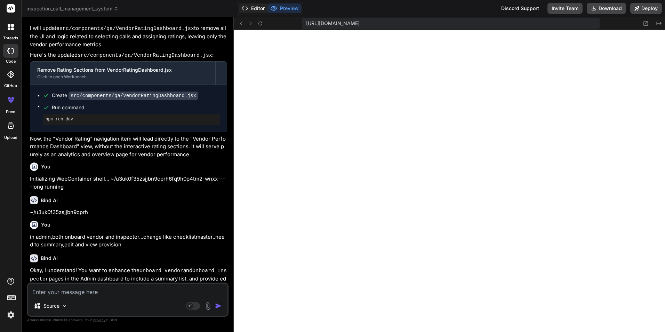
click at [257, 9] on button "Editor" at bounding box center [253, 8] width 29 height 10
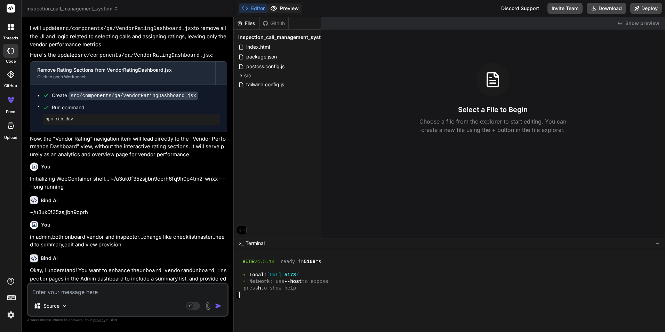
click at [285, 5] on button "Preview" at bounding box center [284, 8] width 34 height 10
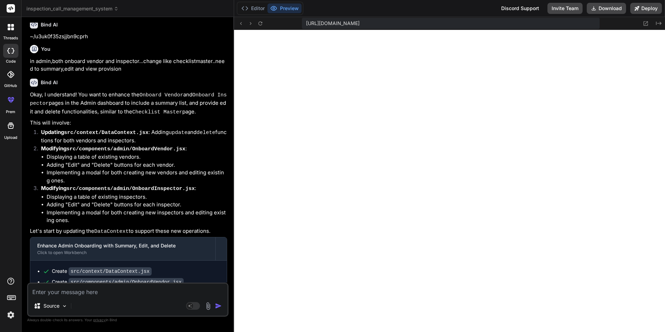
scroll to position [947, 0]
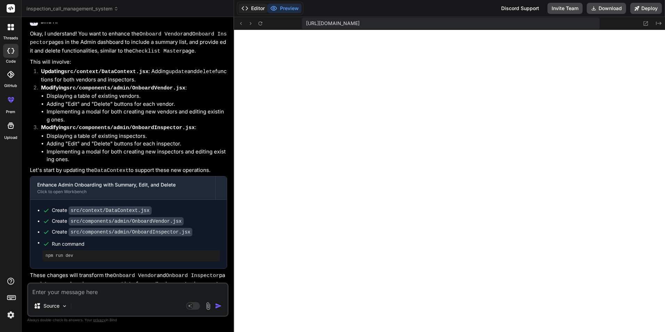
click at [259, 7] on button "Editor" at bounding box center [253, 8] width 29 height 10
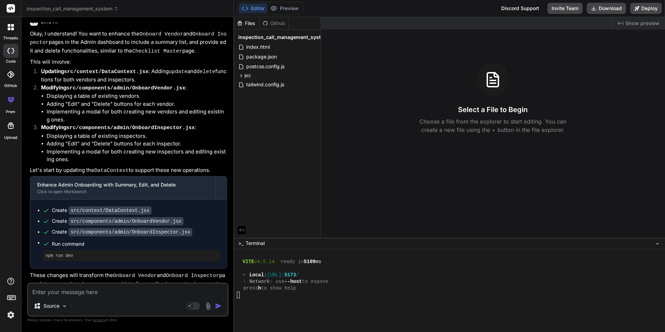
scroll to position [753, 0]
click at [281, 11] on button "Preview" at bounding box center [284, 8] width 34 height 10
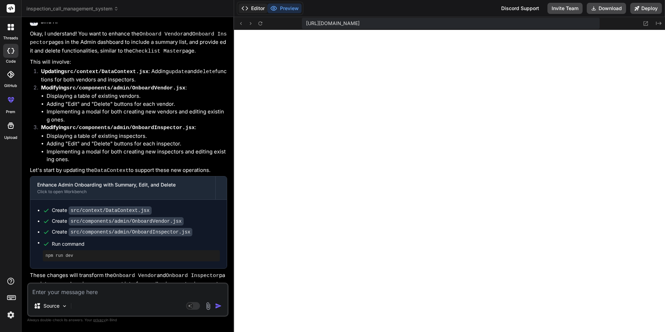
click at [253, 7] on button "Editor" at bounding box center [253, 8] width 29 height 10
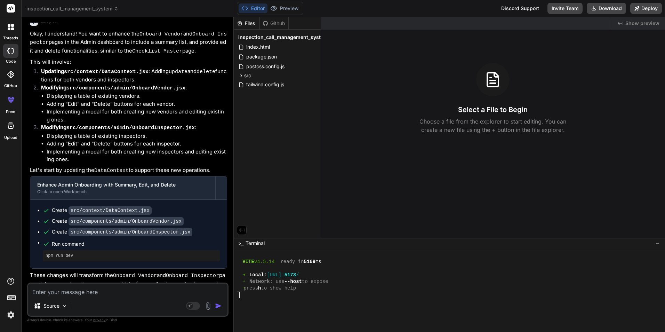
click at [65, 296] on textarea at bounding box center [127, 289] width 199 height 13
type textarea "p"
type textarea "x"
type textarea "pr"
type textarea "x"
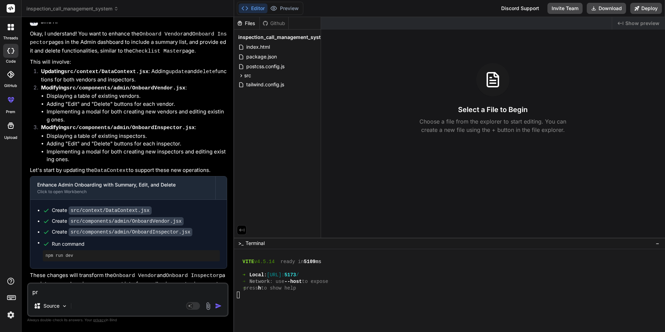
type textarea "pre"
type textarea "x"
type textarea "prev"
type textarea "x"
type textarea "previ"
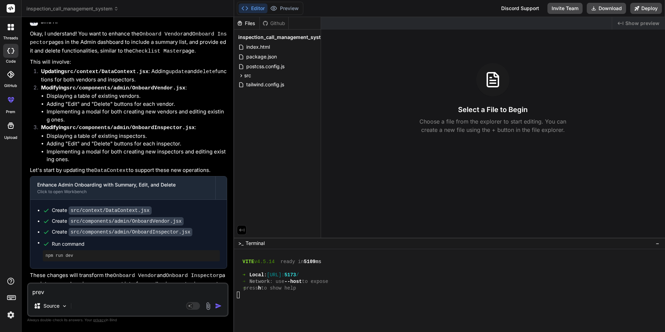
type textarea "x"
type textarea "previe"
type textarea "x"
type textarea "preview"
type textarea "x"
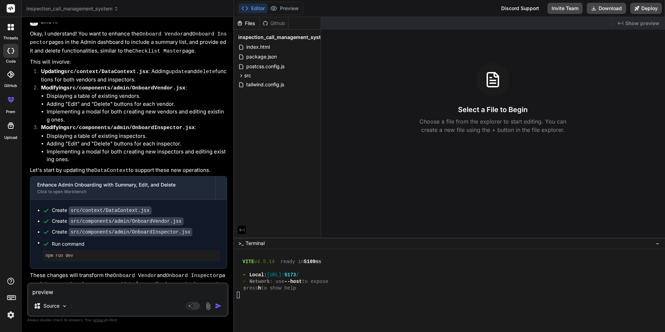
type textarea "preview"
type textarea "x"
type textarea "preview n"
type textarea "x"
type textarea "preview no"
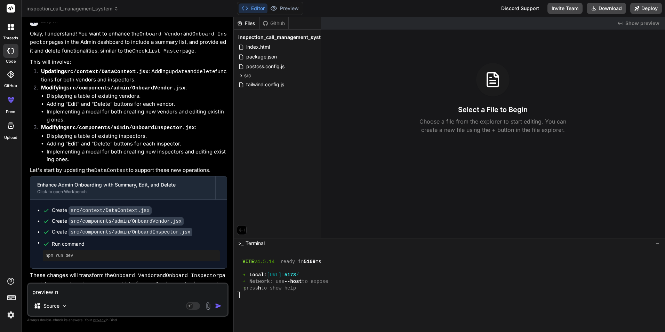
type textarea "x"
type textarea "preview not"
type textarea "x"
type textarea "preview not"
type textarea "x"
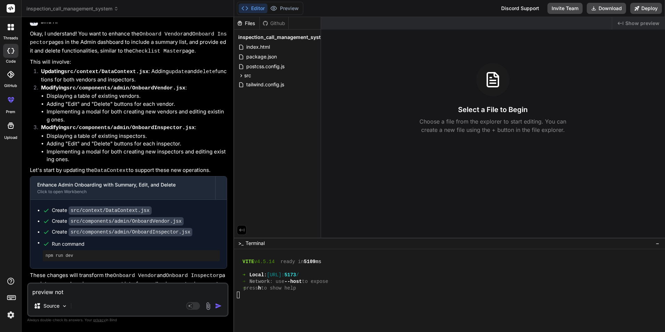
type textarea "preview not c"
type textarea "x"
type textarea "preview not co"
type textarea "x"
type textarea "preview not com"
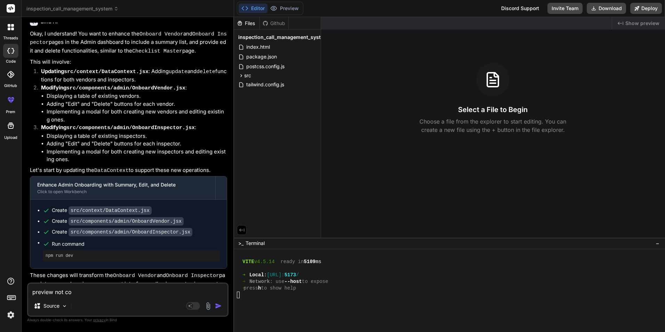
type textarea "x"
type textarea "preview not comi"
type textarea "x"
type textarea "preview not comin"
type textarea "x"
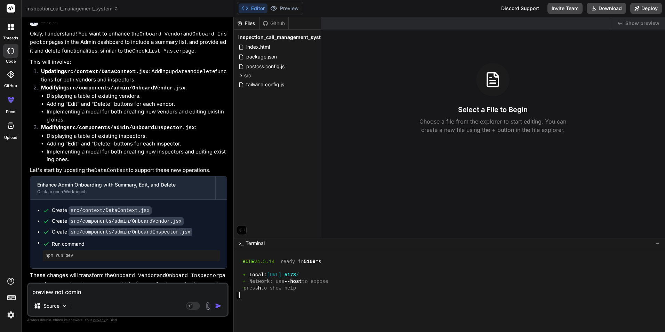
type textarea "preview not coming"
type textarea "x"
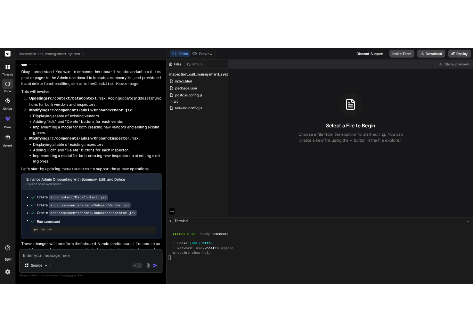
scroll to position [1019, 0]
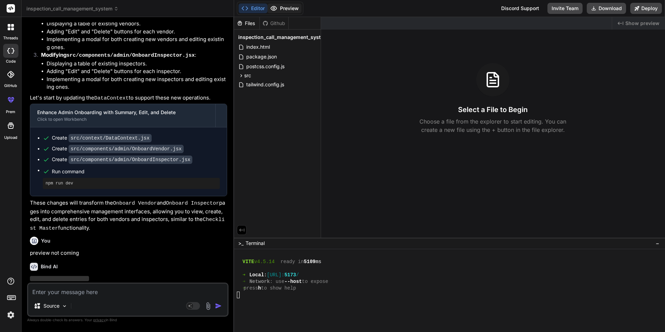
click at [293, 11] on button "Preview" at bounding box center [284, 8] width 34 height 10
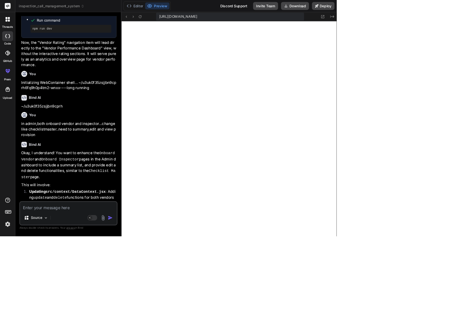
scroll to position [1302, 0]
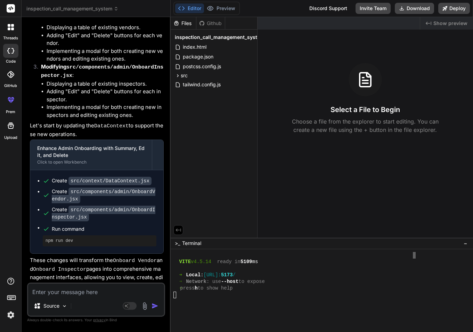
type textarea "x"
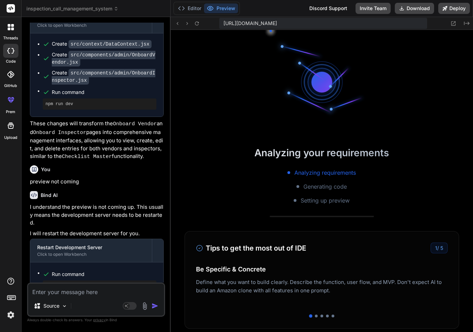
scroll to position [872, 0]
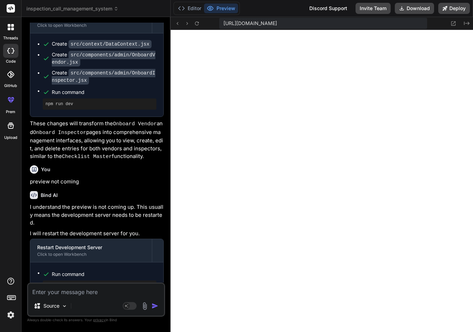
click at [90, 291] on textarea at bounding box center [96, 289] width 136 height 13
paste textarea "chunk-ZXN67JHZ.js?v=f017ea23:19441 Uncaught ReferenceError: [DATE] is not defin…"
type textarea "chunk-ZXN67JHZ.js?v=f017ea23:19441 Uncaught ReferenceError: [DATE] is not defin…"
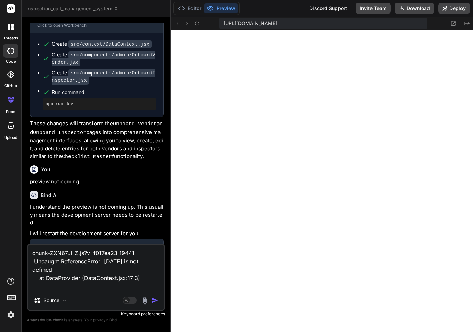
type textarea "x"
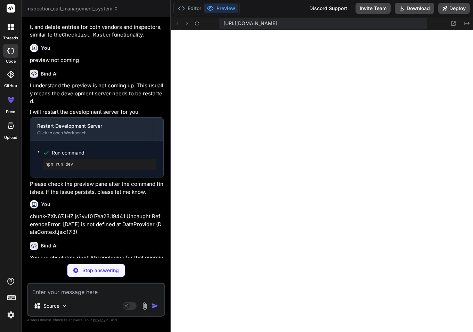
scroll to position [1623, 0]
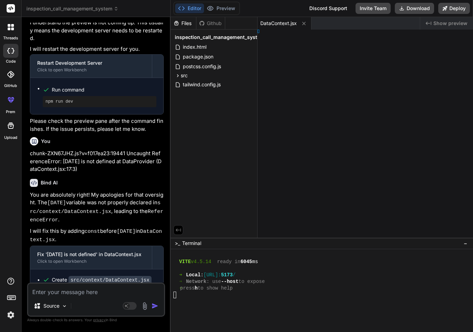
type textarea "x"
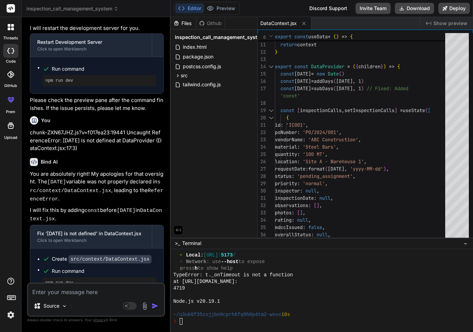
scroll to position [1652, 0]
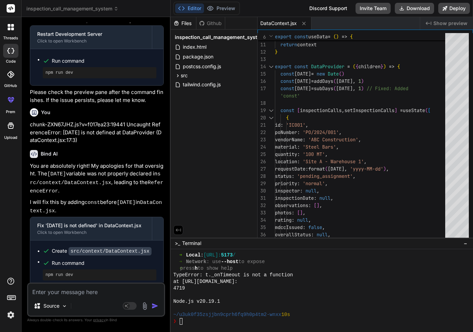
click at [229, 320] on div "❯" at bounding box center [317, 321] width 289 height 7
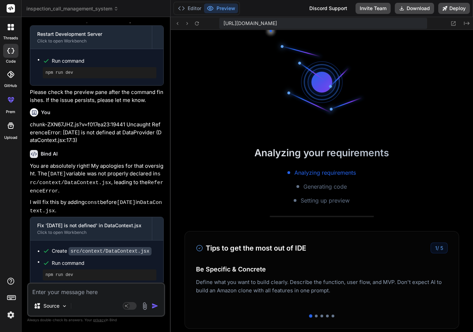
scroll to position [1090, 0]
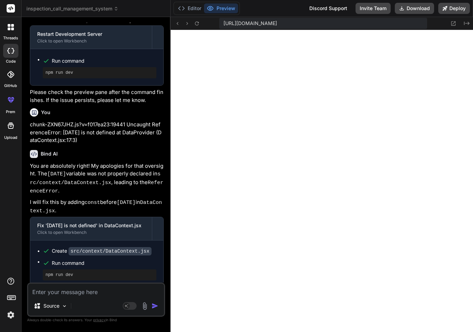
click at [95, 292] on textarea at bounding box center [96, 289] width 136 height 13
click at [73, 295] on textarea at bounding box center [96, 289] width 136 height 13
type textarea "o"
type textarea "x"
type textarea "on"
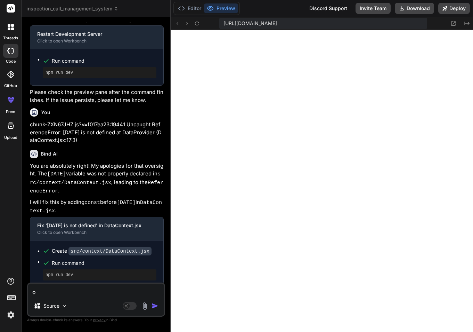
type textarea "x"
type textarea "onb"
type textarea "x"
type textarea "onbo"
type textarea "x"
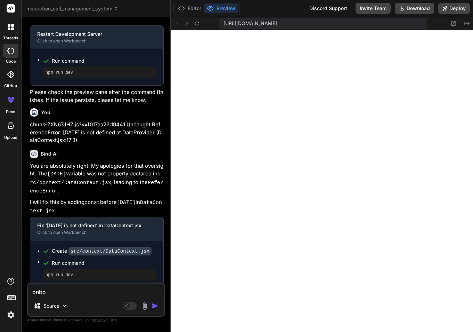
type textarea "onboa"
type textarea "x"
type textarea "onboar"
type textarea "x"
type textarea "onboard"
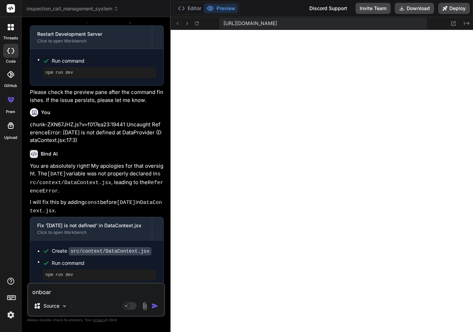
type textarea "x"
type textarea "onboard"
type textarea "x"
type textarea "onboard v"
type textarea "x"
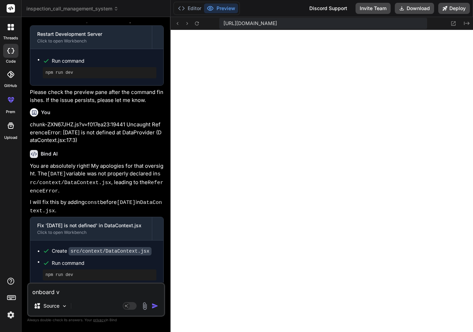
type textarea "onboard ve"
type textarea "x"
type textarea "onboard ven"
type textarea "x"
type textarea "onboard vend"
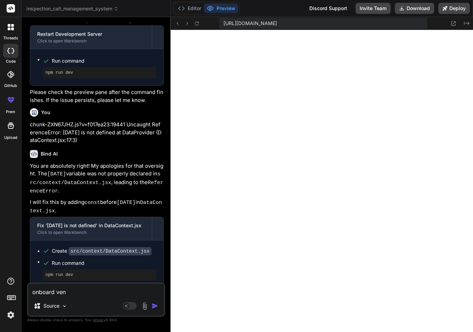
type textarea "x"
type textarea "onboard vendo"
type textarea "x"
type textarea "onboard vendor"
type textarea "x"
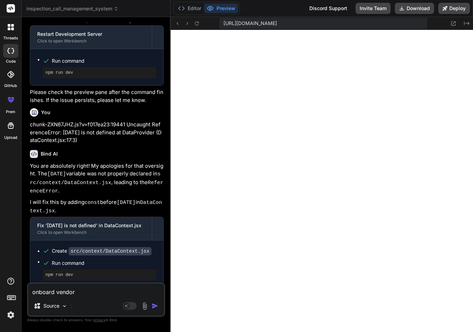
type textarea "onboard vendor,"
type textarea "x"
type textarea "onboard vendor,"
type textarea "x"
type textarea "onboard vendor, p"
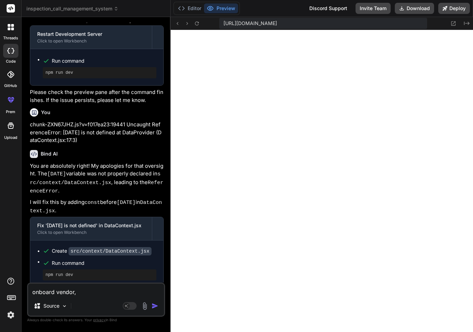
type textarea "x"
type textarea "onboard vendor, pr"
type textarea "x"
type textarea "onboard vendor, pro"
type textarea "x"
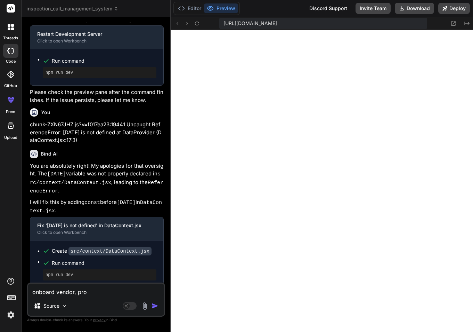
type textarea "onboard vendor, prov"
type textarea "x"
type textarea "onboard vendor, provi"
type textarea "x"
type textarea "onboard vendor, provis"
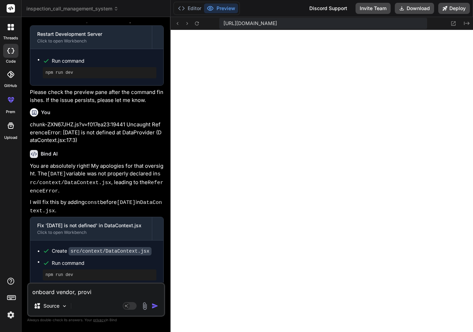
type textarea "x"
type textarea "onboard vendor, provisi"
type textarea "x"
type textarea "onboard vendor, provisio"
type textarea "x"
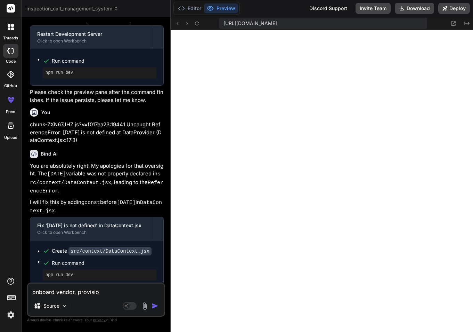
type textarea "onboard vendor, provision"
type textarea "x"
type textarea "onboard vendor, provision"
type textarea "x"
type textarea "onboard vendor, provision t"
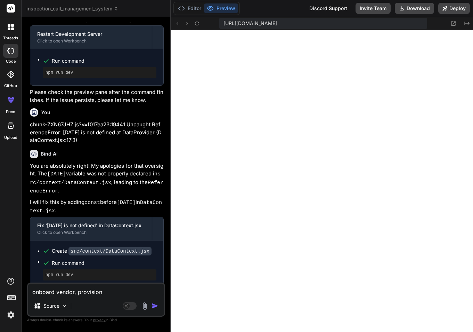
type textarea "x"
type textarea "onboard vendor, provision to"
type textarea "x"
type textarea "onboard vendor, provision to"
type textarea "x"
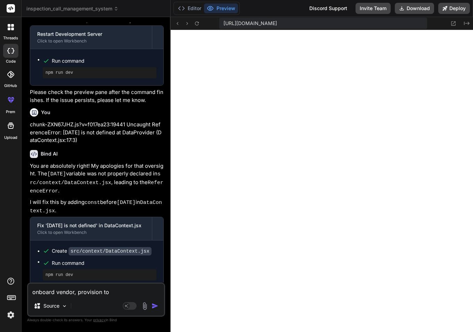
type textarea "onboard vendor, provision to s"
type textarea "x"
type textarea "onboard vendor, provision to sh"
type textarea "x"
type textarea "onboard vendor, provision to sho"
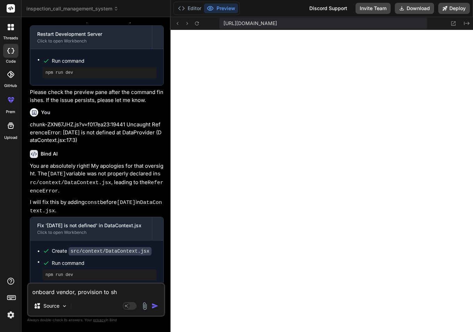
type textarea "x"
type textarea "onboard vendor, provision to show"
type textarea "x"
type textarea "onboard vendor, provision to show"
type textarea "x"
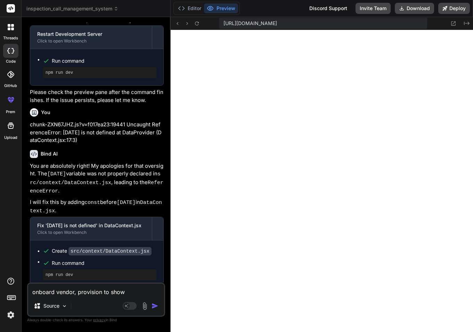
type textarea "onboard vendor, provision to show r"
type textarea "x"
type textarea "onboard vendor, provision to show ra"
type textarea "x"
type textarea "onboard vendor, provision to show rat"
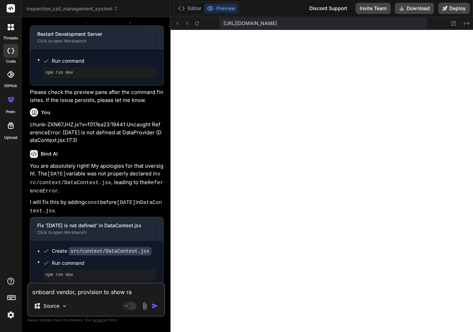
type textarea "x"
type textarea "onboard vendor, provision to show rati"
type textarea "x"
type textarea "onboard vendor, provision to show ratin"
type textarea "x"
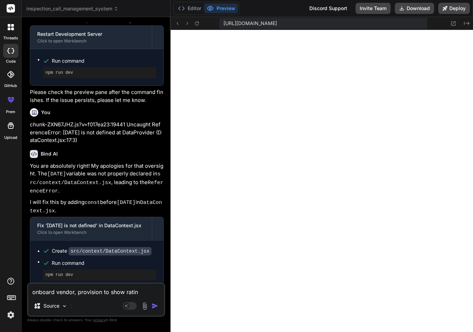
type textarea "onboard vendor, provision to show rating"
type textarea "x"
type textarea "onboard vendor, provision to show rating"
type textarea "x"
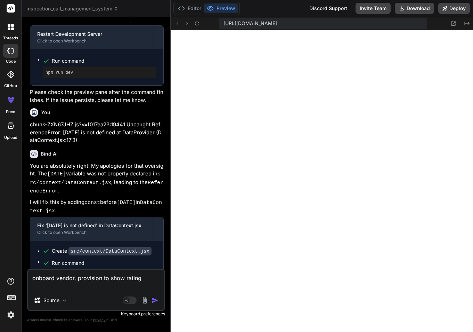
click at [147, 278] on textarea "onboard vendor, provision to show rating" at bounding box center [96, 279] width 136 height 21
type textarea "onboard vendor, provision to show rating l"
type textarea "x"
type textarea "onboard vendor, provision to show rating li"
type textarea "x"
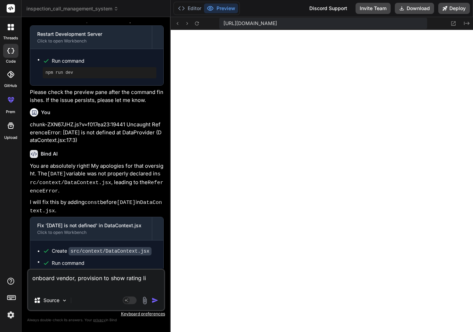
type textarea "onboard vendor, provision to show rating lik"
type textarea "x"
type textarea "onboard vendor, provision to show rating like"
type textarea "x"
type textarea "onboard vendor, provision to show rating like"
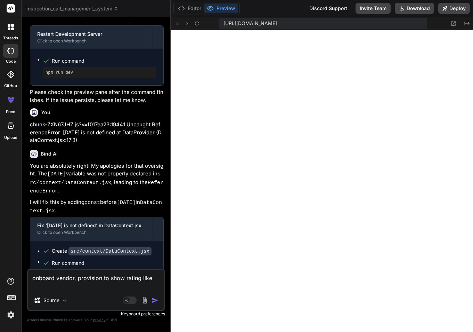
type textarea "x"
type textarea "onboard vendor, provision to show rating like s"
type textarea "x"
type textarea "onboard vendor, provision to show rating like"
type textarea "x"
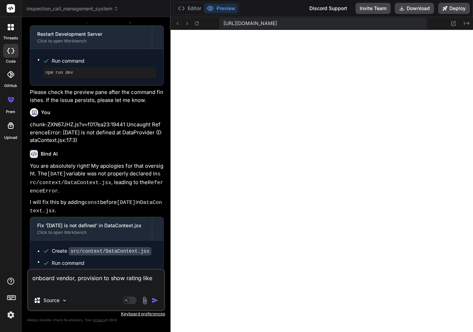
type textarea "onboard vendor, provision to show rating like"
type textarea "x"
type textarea "onboard vendor, provision to show rating lik"
type textarea "x"
type textarea "onboard vendor, provision to show rating li"
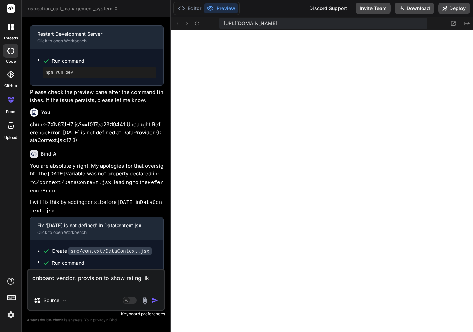
type textarea "x"
type textarea "onboard vendor, provision to show rating l"
type textarea "x"
type textarea "onboard vendor, provision to show rating"
type textarea "x"
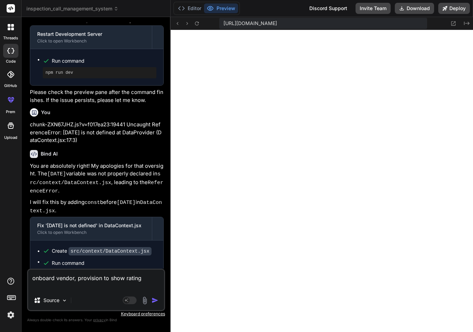
type textarea "onboard vendor, provision to show rating"
type textarea "x"
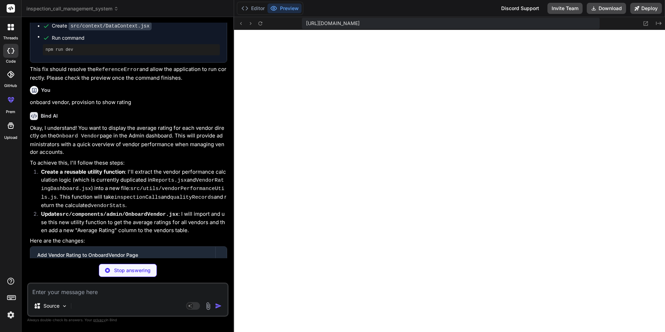
scroll to position [1499, 0]
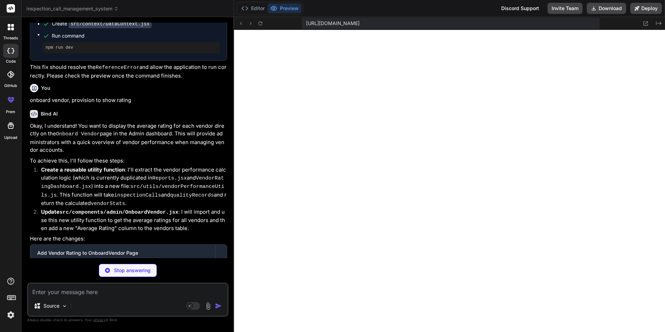
type textarea "x"
type textarea "return vendorStats; };"
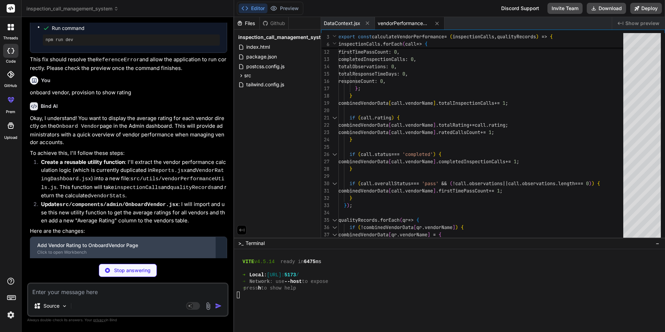
scroll to position [1510, 0]
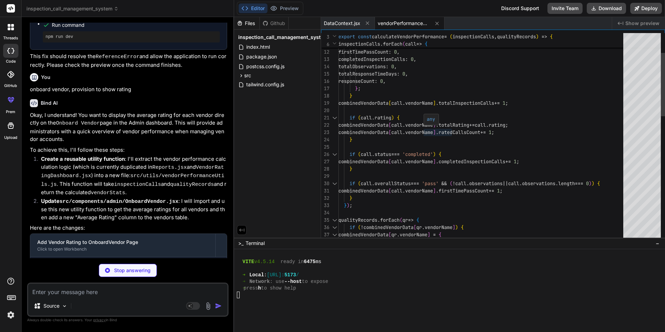
type textarea "x"
type textarea "if (call.rating) { combinedVendorData[call.vendorName].totalRating += call.rati…"
click at [461, 160] on div "totalRating : 0 , ratedCallsCount : 0 , totalInspectionCalls : 0 , firstTimePas…" at bounding box center [482, 307] width 289 height 679
type textarea "x"
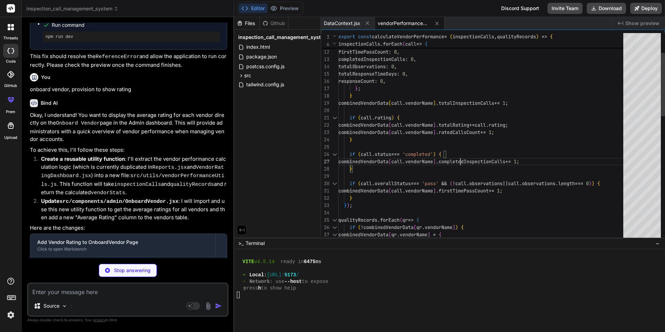
type textarea "</div> )} </div> ) } export default OnboardVendor"
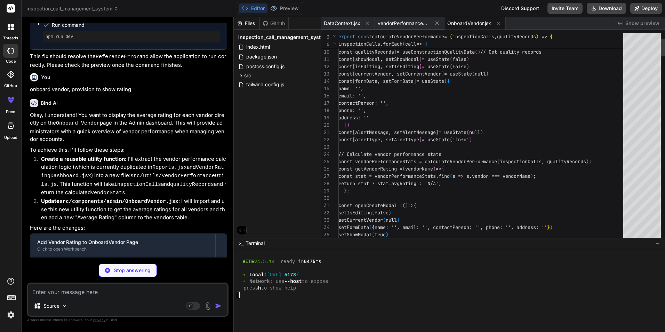
type textarea "x"
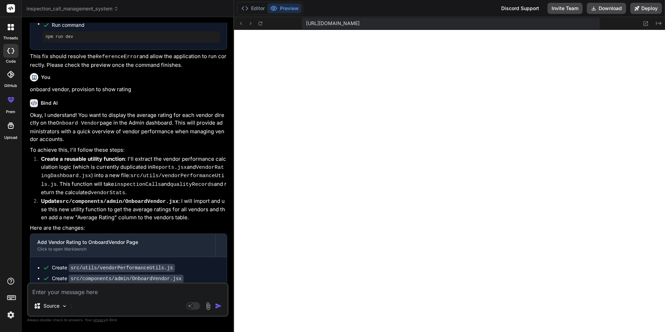
scroll to position [1301, 0]
click at [98, 290] on textarea at bounding box center [127, 289] width 199 height 13
paste textarea "[plugin:vite:esbuild] Transform failed with 1 error: /home/u3uk0f35zsjjbn9cprh6…"
type textarea "[plugin:vite:esbuild] Transform failed with 1 error: /home/u3uk0f35zsjjbn9cprh6…"
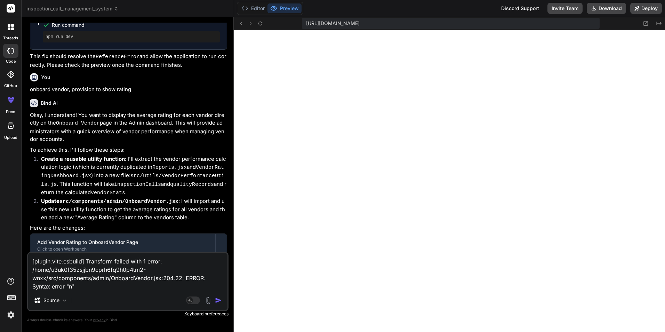
type textarea "x"
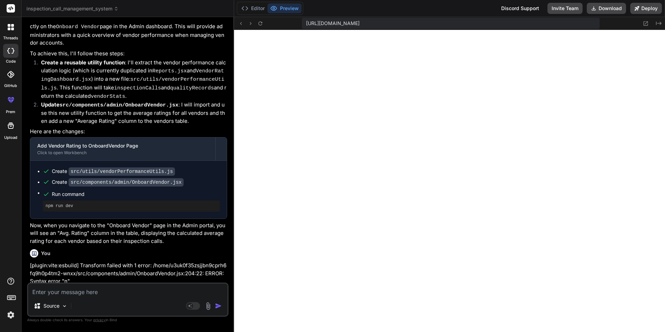
scroll to position [1627, 0]
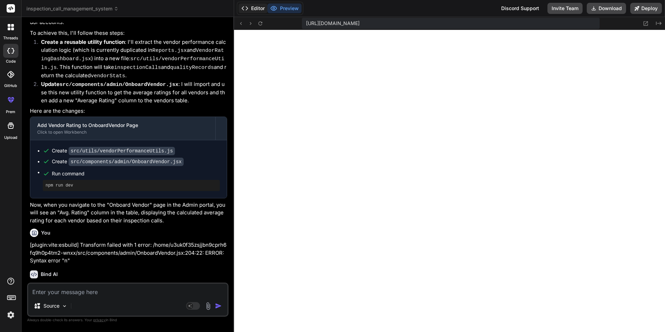
click at [256, 7] on button "Editor" at bounding box center [253, 8] width 29 height 10
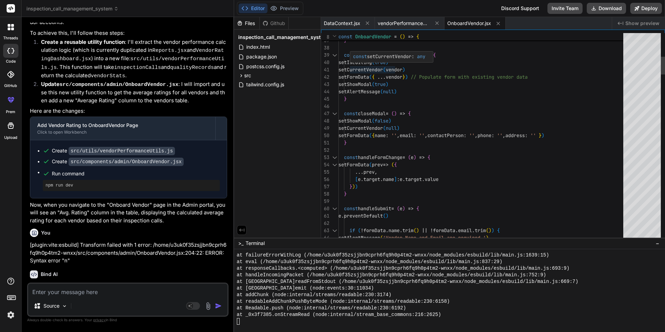
click at [461, 26] on span "OnboardVendor.jsx" at bounding box center [469, 23] width 44 height 7
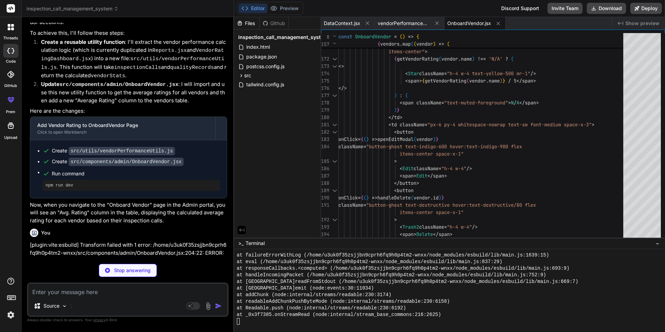
scroll to position [1716, 0]
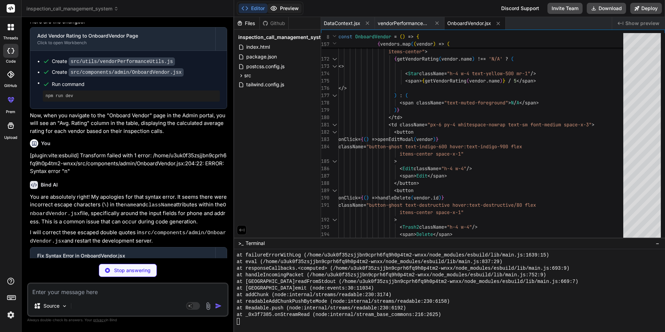
click at [286, 7] on button "Preview" at bounding box center [284, 8] width 34 height 10
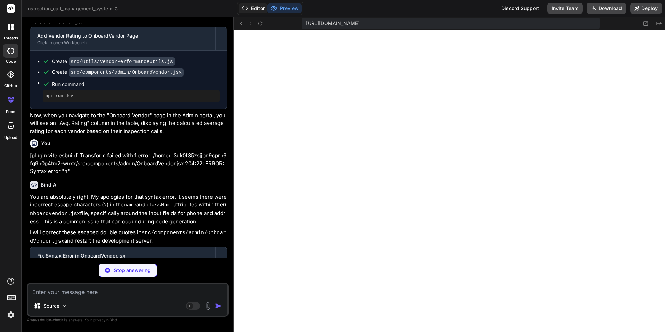
click at [253, 7] on button "Editor" at bounding box center [253, 8] width 29 height 10
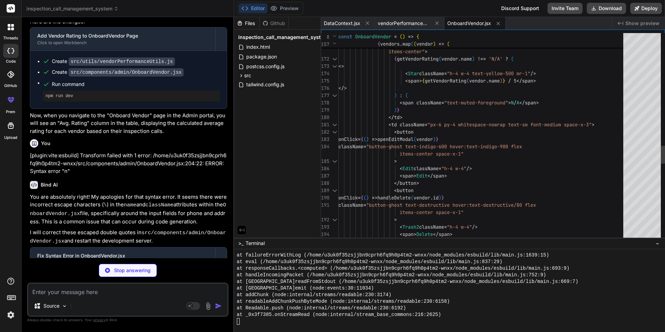
type textarea "x"
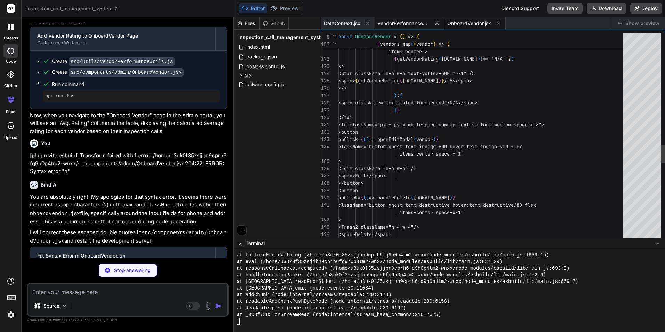
scroll to position [1374, 0]
type textarea "x"
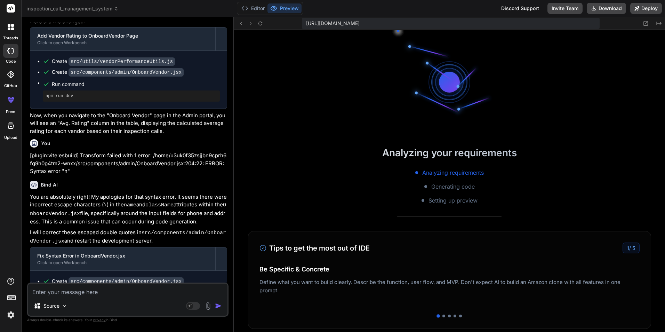
scroll to position [1572, 0]
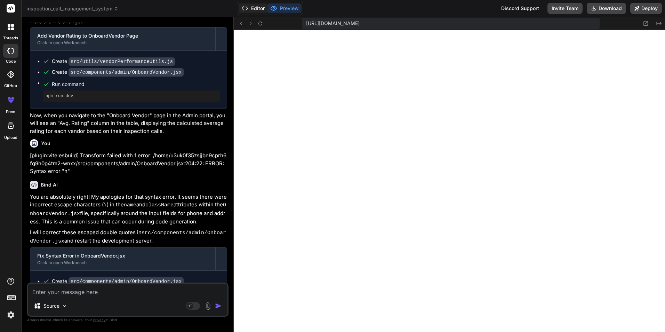
click at [257, 9] on button "Editor" at bounding box center [253, 8] width 29 height 10
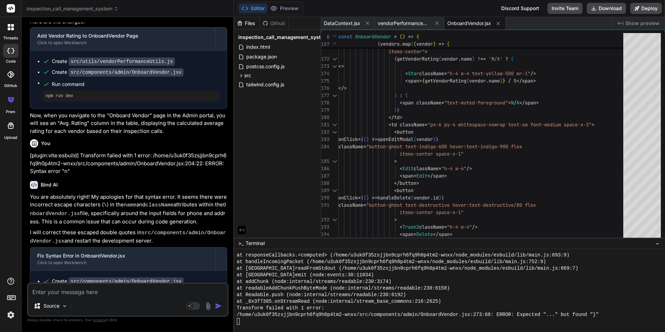
click at [470, 24] on span "OnboardVendor.jsx" at bounding box center [469, 23] width 44 height 7
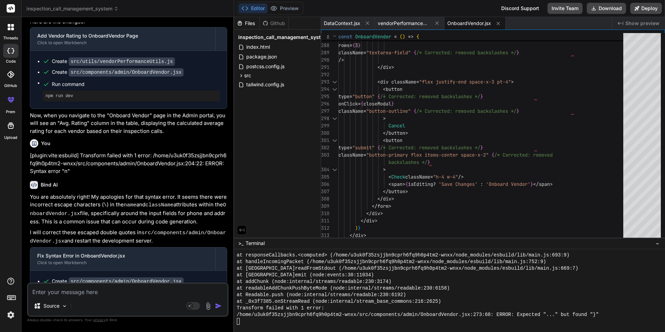
click at [284, 2] on div "Editor Preview" at bounding box center [270, 8] width 66 height 13
click at [294, 12] on button "Preview" at bounding box center [284, 8] width 34 height 10
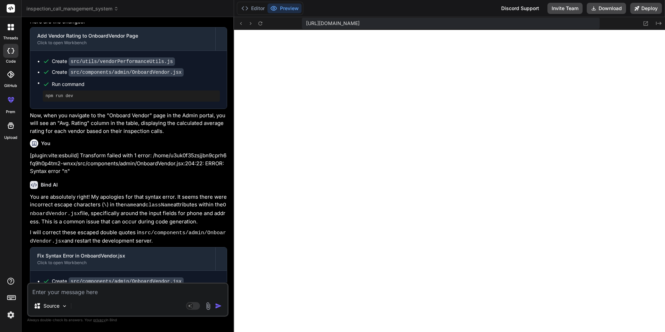
click at [91, 289] on textarea at bounding box center [127, 289] width 199 height 13
paste textarea "[plugin:vite:esbuild] Transform failed with 1 error: /home/u3uk0f35zsjjbn9cprh6…"
type textarea "[plugin:vite:esbuild] Transform failed with 1 error: /home/u3uk0f35zsjjbn9cprh6…"
type textarea "x"
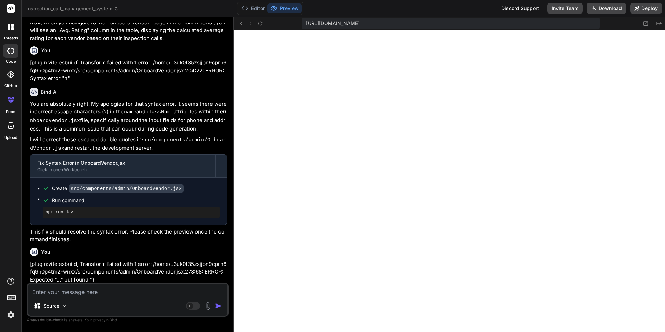
scroll to position [1825, 0]
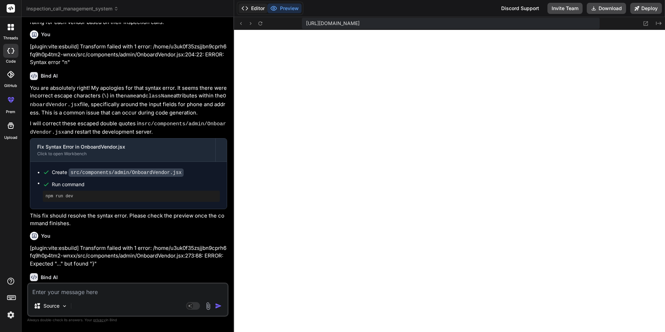
click at [263, 10] on button "Editor" at bounding box center [253, 8] width 29 height 10
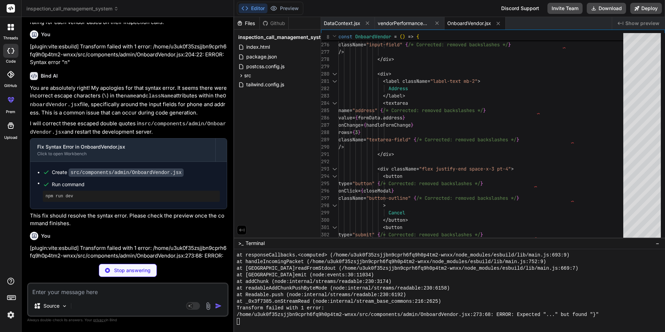
scroll to position [1930, 0]
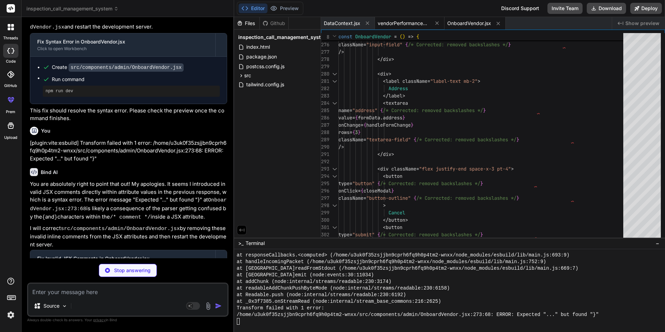
type textarea "x"
click at [393, 18] on div "vendorPerformanceUtils.js" at bounding box center [410, 23] width 70 height 13
type textarea "return vendorStats; };"
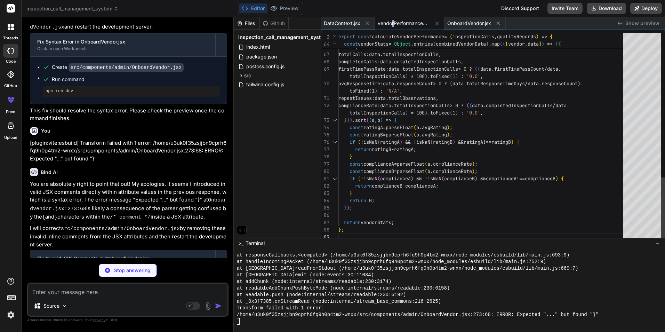
type textarea "x"
type textarea "totalInspectionCalls) * 100).toFixed(1) : '0.0', avgResponseTime: data.response…"
type textarea "x"
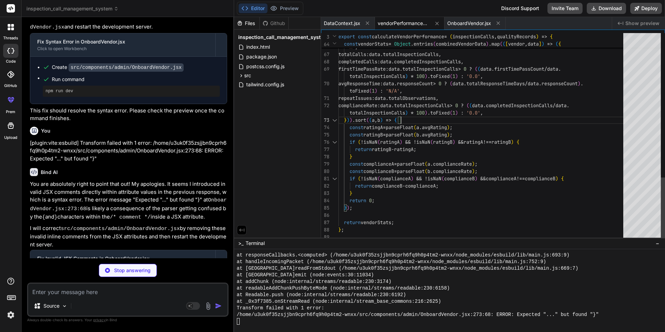
type textarea "ls) * 100).toFixed(1) : '0.0', avgResponseTime: data.responseCount > 0 ? (data.…"
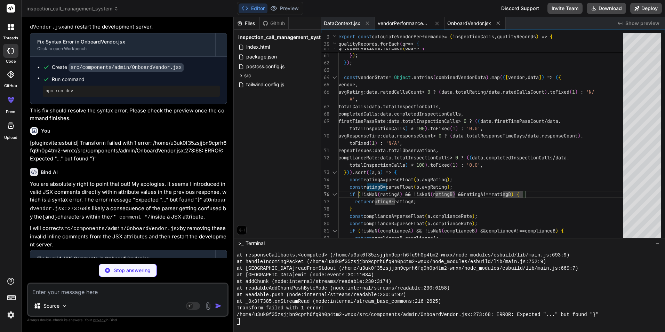
type textarea "x"
drag, startPoint x: 455, startPoint y: 25, endPoint x: 455, endPoint y: 38, distance: 13.2
click at [455, 25] on span "OnboardVendor.jsx" at bounding box center [469, 23] width 44 height 7
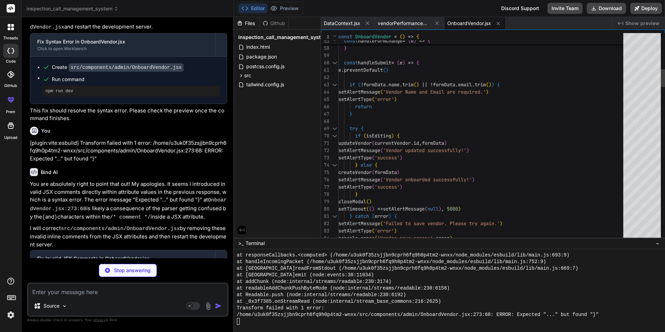
type textarea "x"
type textarea "try { if (isEditing) { updateVendor([DOMAIN_NAME], formData) setAlertMessage('V…"
type textarea "x"
type textarea "</form> </div> </div> )} </div> ) } export default OnboardVendor"
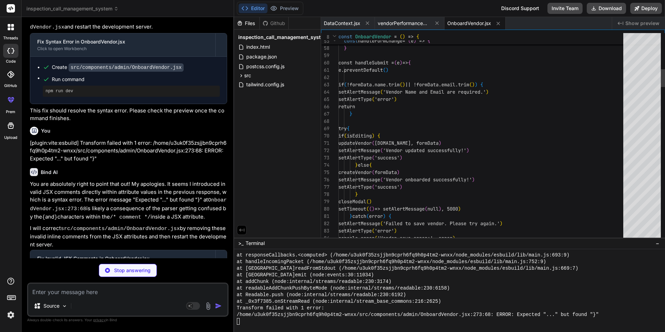
type textarea "x"
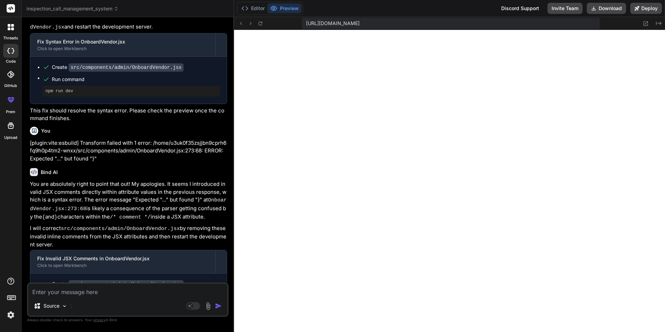
scroll to position [1698, 0]
drag, startPoint x: 253, startPoint y: 6, endPoint x: 283, endPoint y: 41, distance: 46.1
click at [253, 6] on button "Editor" at bounding box center [253, 8] width 29 height 10
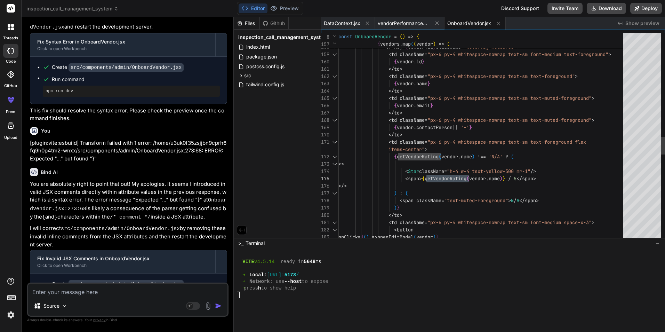
click at [446, 179] on div "</ td > < td className = "px-6 py-4 whitespace-nowrap text-sm text-foregrou nd …" at bounding box center [482, 36] width 289 height 2410
click at [443, 179] on div "</ td > < td className = "px-6 py-4 whitespace-nowrap text-sm text-foregrou nd …" at bounding box center [482, 36] width 289 height 2410
click at [438, 178] on div "</ td > < td className = "px-6 py-4 whitespace-nowrap text-sm text-foregrou nd …" at bounding box center [482, 36] width 289 height 2410
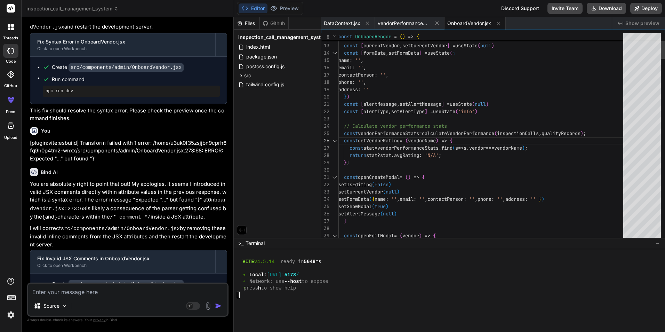
click at [472, 20] on span "OnboardVendor.jsx" at bounding box center [469, 23] width 44 height 7
click at [111, 291] on textarea at bounding box center [127, 289] width 199 height 13
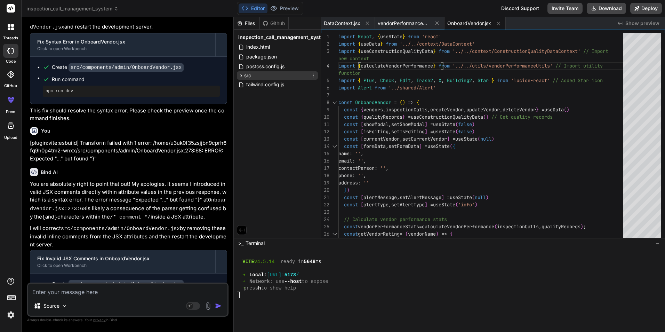
click at [238, 74] on icon at bounding box center [241, 76] width 6 height 6
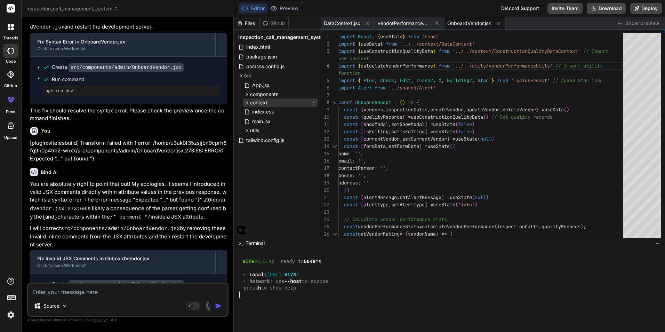
click at [246, 102] on icon at bounding box center [247, 103] width 6 height 6
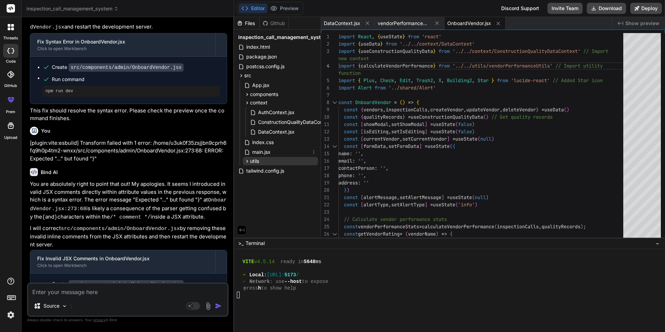
click at [247, 160] on icon at bounding box center [247, 161] width 2 height 3
click at [280, 172] on span "vendorPerformanceUtils.js" at bounding box center [287, 171] width 61 height 8
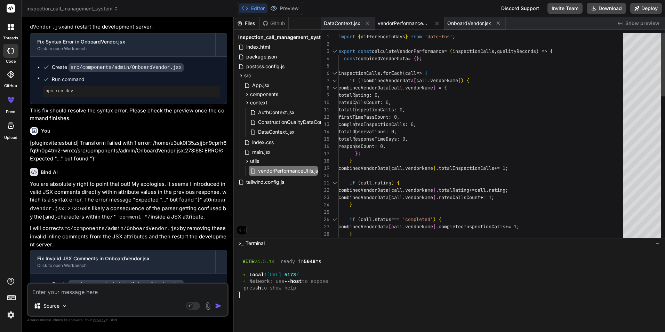
type textarea "totalInspectionCalls: 0, firstTimePassCount: 0, completedInspectionCalls: 0, to…"
click at [102, 291] on textarea at bounding box center [127, 289] width 199 height 13
type textarea "i"
type textarea "x"
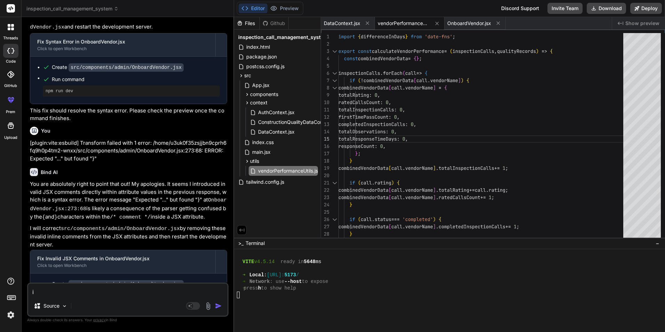
type textarea "it"
type textarea "x"
type textarea "its"
type textarea "x"
type textarea "its"
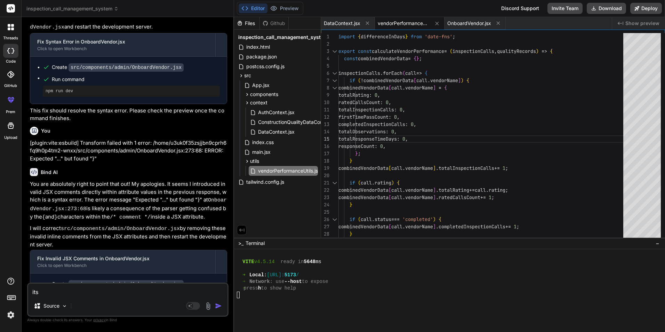
type textarea "x"
type textarea "its c"
type textarea "x"
type textarea "its co"
type textarea "x"
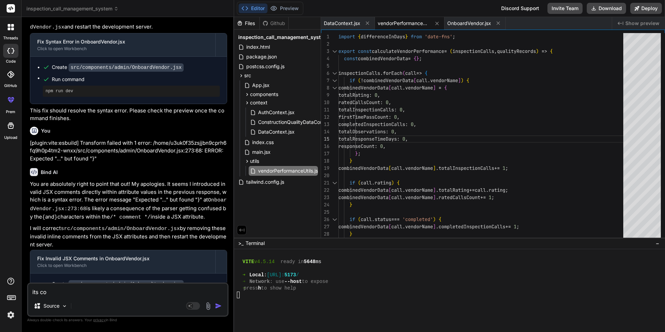
type textarea "its com"
click at [288, 5] on button "Preview" at bounding box center [284, 8] width 34 height 10
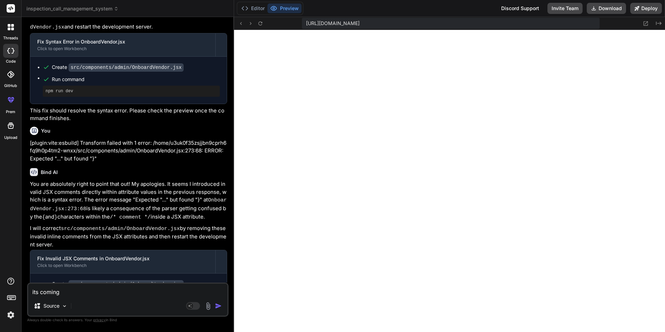
click at [81, 289] on textarea "its coming" at bounding box center [127, 289] width 199 height 13
paste textarea "N/A"
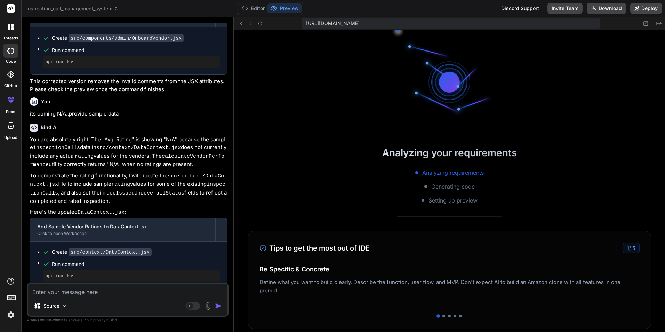
scroll to position [1803, 0]
click at [260, 6] on button "Editor" at bounding box center [253, 8] width 29 height 10
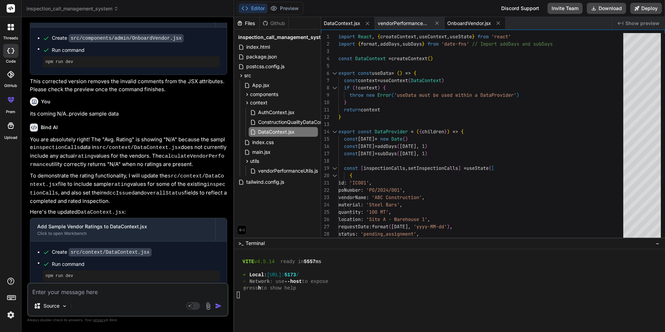
click at [471, 21] on span "OnboardVendor.jsx" at bounding box center [469, 23] width 44 height 7
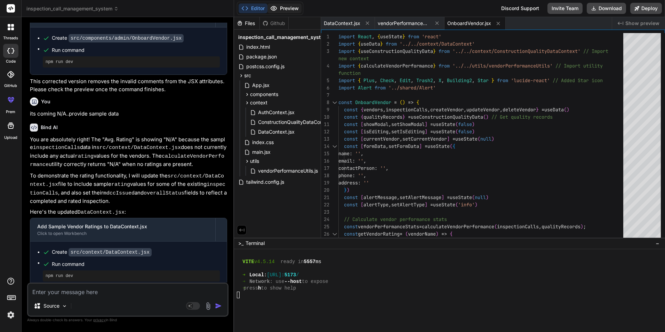
click at [283, 8] on button "Preview" at bounding box center [284, 8] width 34 height 10
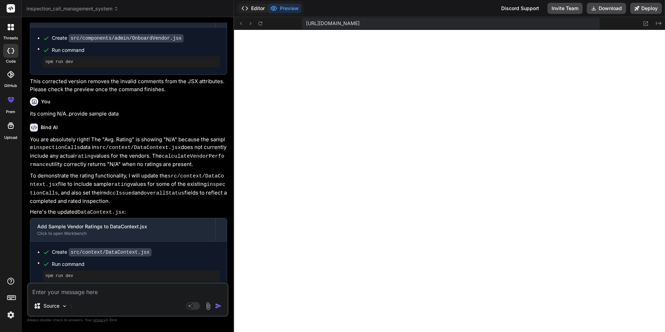
click at [259, 5] on button "Editor" at bounding box center [253, 8] width 29 height 10
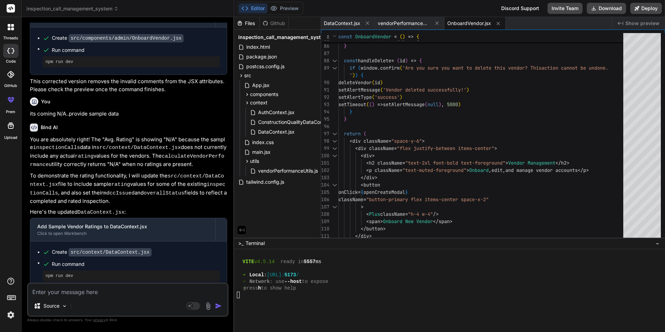
click at [477, 23] on span "OnboardVendor.jsx" at bounding box center [469, 23] width 44 height 7
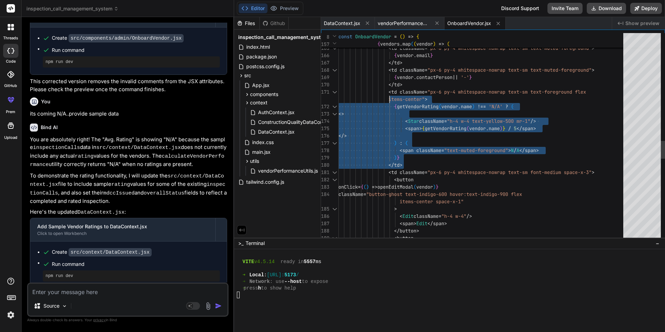
drag, startPoint x: 407, startPoint y: 162, endPoint x: 387, endPoint y: 92, distance: 72.3
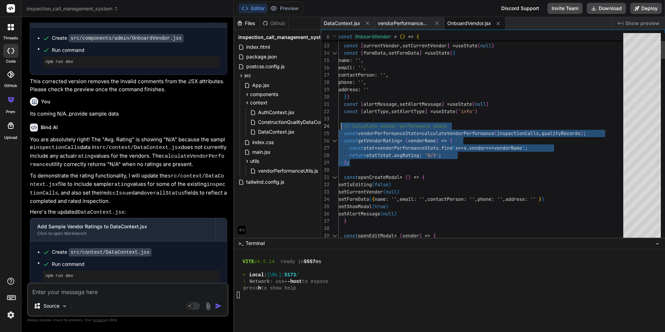
drag, startPoint x: 356, startPoint y: 160, endPoint x: 340, endPoint y: 125, distance: 38.0
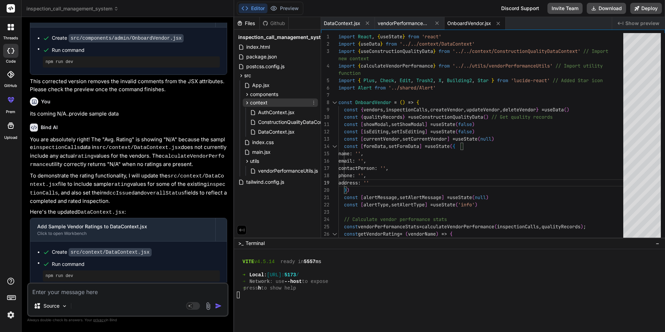
click at [247, 102] on icon at bounding box center [247, 102] width 2 height 3
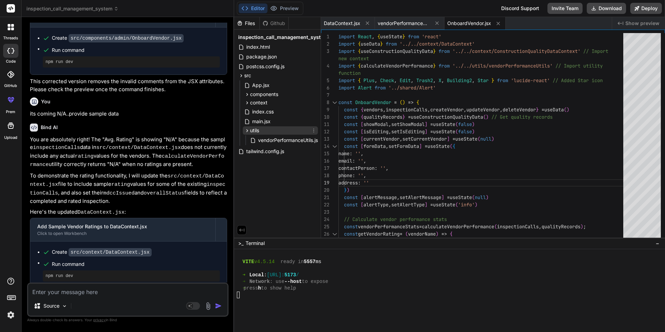
drag, startPoint x: 257, startPoint y: 130, endPoint x: 250, endPoint y: 130, distance: 7.3
click at [250, 130] on span "utils" at bounding box center [254, 130] width 9 height 7
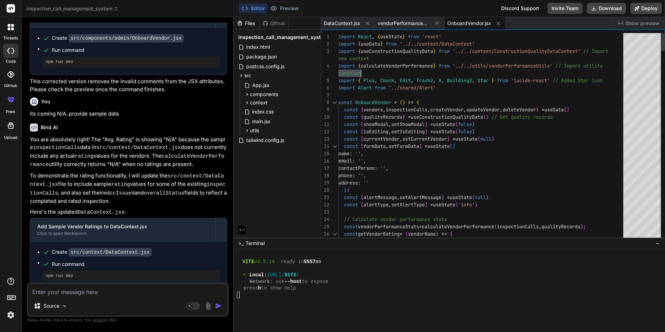
drag, startPoint x: 247, startPoint y: 128, endPoint x: 364, endPoint y: 155, distance: 120.0
click at [248, 129] on icon at bounding box center [247, 131] width 6 height 6
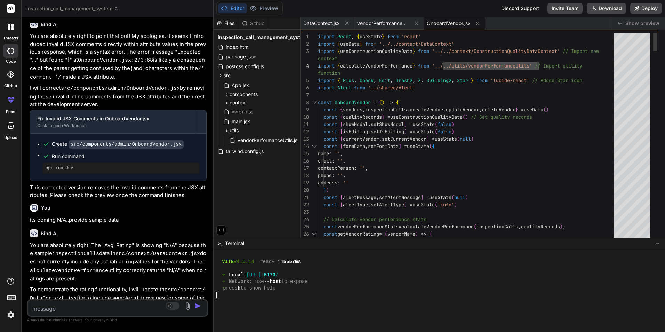
scroll to position [2258, 0]
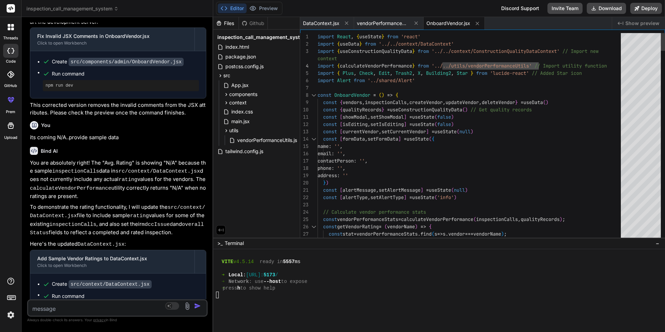
drag, startPoint x: 233, startPoint y: 150, endPoint x: 198, endPoint y: 149, distance: 35.1
click at [198, 149] on div "Bind AI Web Search Created with Pixso. Code Generator You change compoent vendo…" at bounding box center [118, 174] width 192 height 315
drag, startPoint x: 348, startPoint y: 22, endPoint x: 349, endPoint y: 44, distance: 22.6
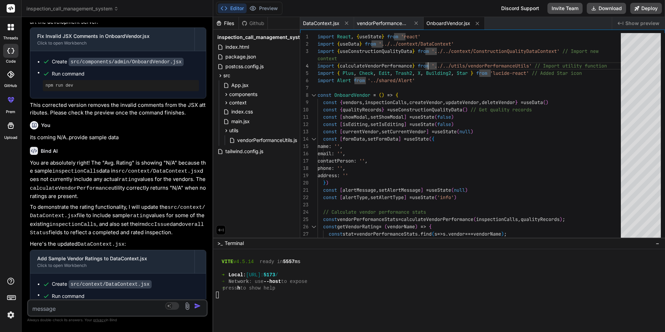
click at [348, 22] on icon at bounding box center [347, 23] width 6 height 6
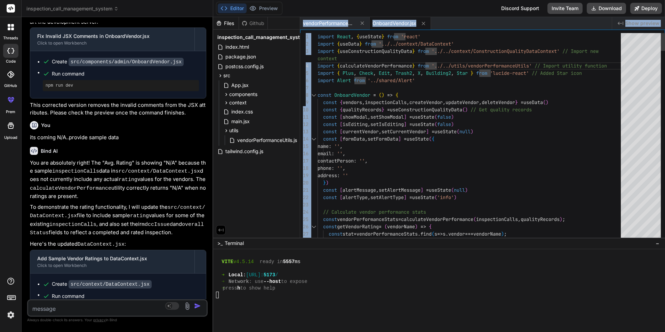
drag, startPoint x: 298, startPoint y: 68, endPoint x: 384, endPoint y: 79, distance: 86.3
click at [384, 79] on div "Files Github inspection_call_management_system index.html package.json postcss.…" at bounding box center [439, 127] width 452 height 220
drag, startPoint x: 384, startPoint y: 79, endPoint x: 405, endPoint y: 115, distance: 41.5
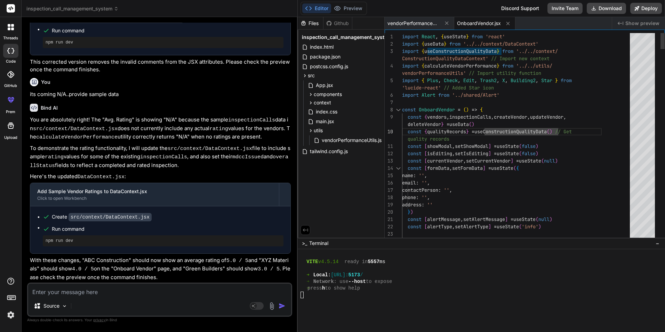
scroll to position [2191, 0]
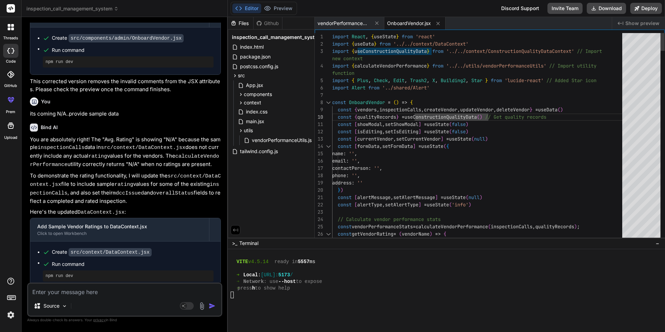
drag, startPoint x: 213, startPoint y: 134, endPoint x: 213, endPoint y: 144, distance: 10.8
click at [213, 144] on div "Bind AI Web Search Created with Pixso. Code Generator You change compoent vendo…" at bounding box center [125, 174] width 206 height 315
click at [282, 143] on span "vendorPerformanceUtils.js" at bounding box center [281, 140] width 61 height 8
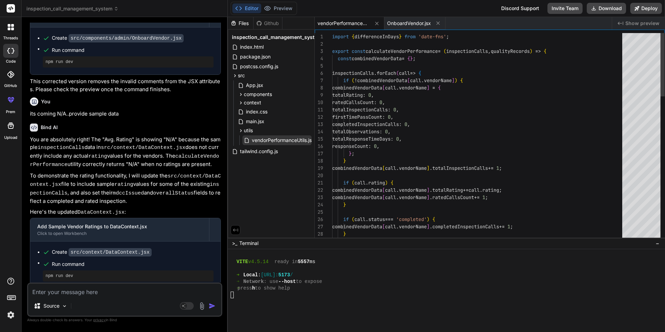
click at [282, 143] on span "vendorPerformanceUtils.js" at bounding box center [281, 140] width 61 height 8
click at [332, 24] on span "vendorPerformanceUtils.js" at bounding box center [343, 23] width 52 height 7
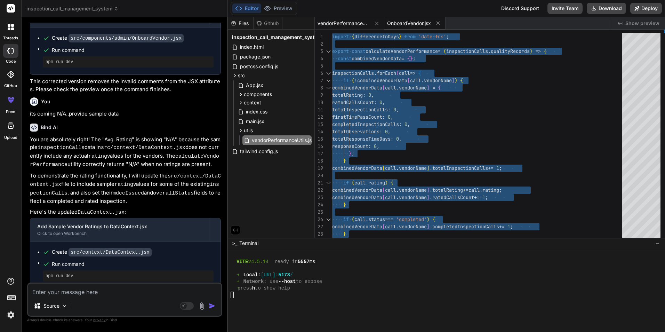
click at [401, 21] on span "OnboardVendor.jsx" at bounding box center [409, 23] width 44 height 7
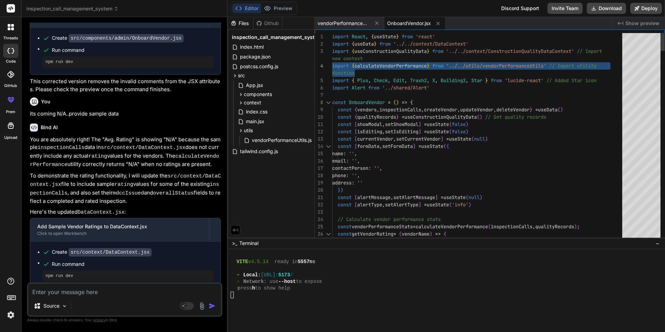
drag, startPoint x: 611, startPoint y: 66, endPoint x: 315, endPoint y: 65, distance: 296.2
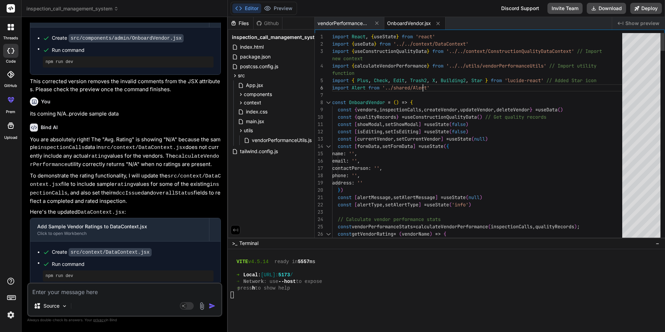
drag, startPoint x: 412, startPoint y: 107, endPoint x: 441, endPoint y: 116, distance: 30.5
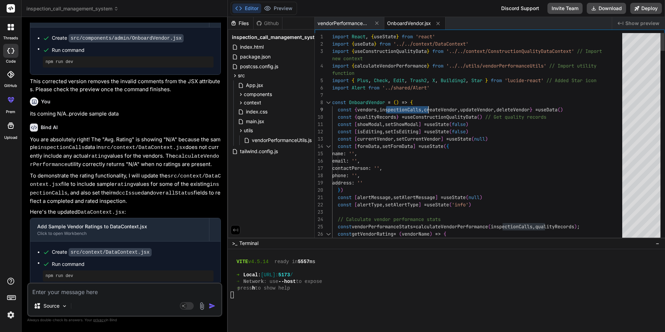
drag, startPoint x: 336, startPoint y: 117, endPoint x: 341, endPoint y: 118, distance: 5.1
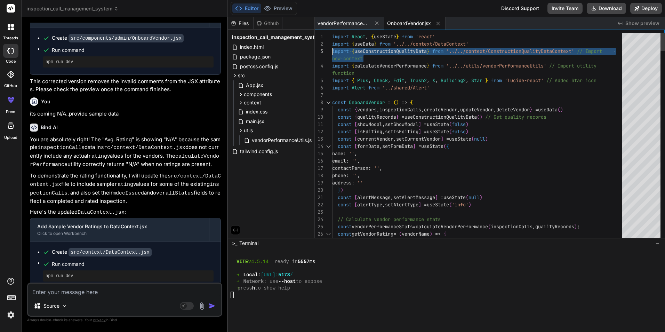
drag, startPoint x: 369, startPoint y: 57, endPoint x: 320, endPoint y: 50, distance: 49.5
drag, startPoint x: 275, startPoint y: 10, endPoint x: 293, endPoint y: 30, distance: 26.8
click at [275, 10] on button "Preview" at bounding box center [278, 8] width 34 height 10
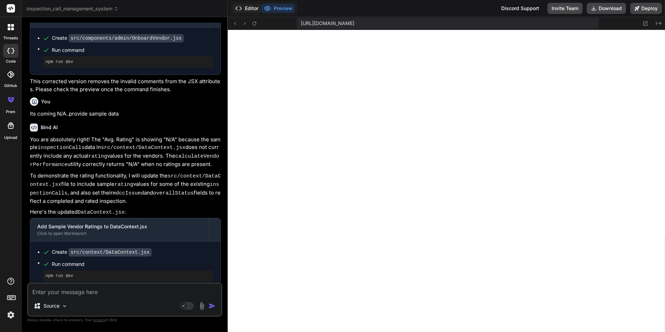
click at [253, 10] on button "Editor" at bounding box center [246, 8] width 29 height 10
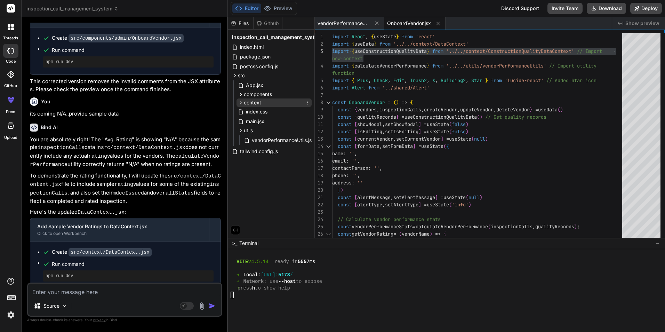
drag, startPoint x: 240, startPoint y: 103, endPoint x: 289, endPoint y: 126, distance: 54.4
click at [240, 103] on icon at bounding box center [241, 103] width 6 height 6
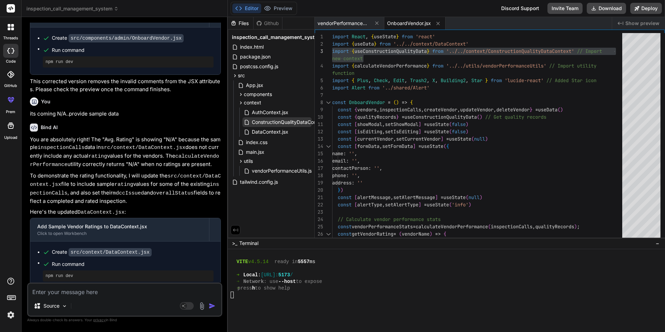
click at [281, 122] on span "ConstructionQualityDataContext.jsx" at bounding box center [292, 122] width 83 height 8
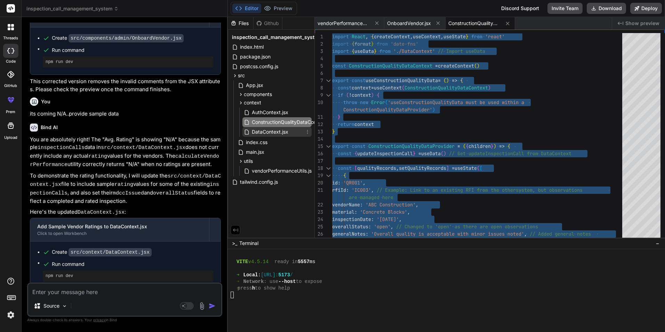
click at [268, 131] on span "DataContext.jsx" at bounding box center [270, 132] width 38 height 8
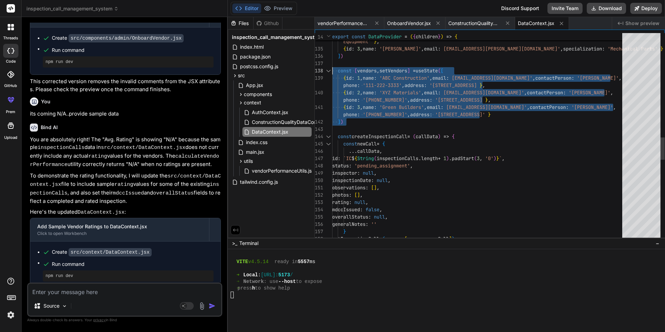
drag, startPoint x: 351, startPoint y: 123, endPoint x: 332, endPoint y: 70, distance: 55.8
click at [332, 70] on div "{ id : 2 , name : '[PERSON_NAME] Quality' , email : [EMAIL_ADDRESS][PERSON_NAME…" at bounding box center [479, 26] width 294 height 1935
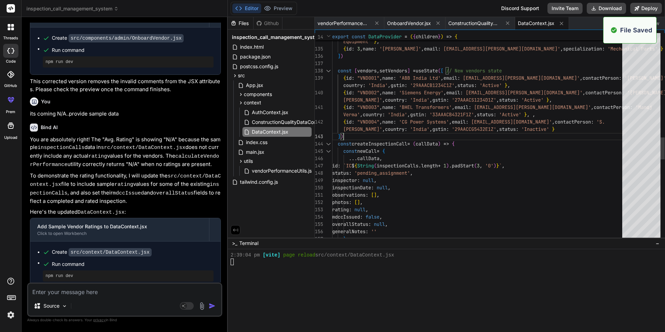
scroll to position [1843, 0]
click at [283, 10] on button "Preview" at bounding box center [278, 8] width 34 height 10
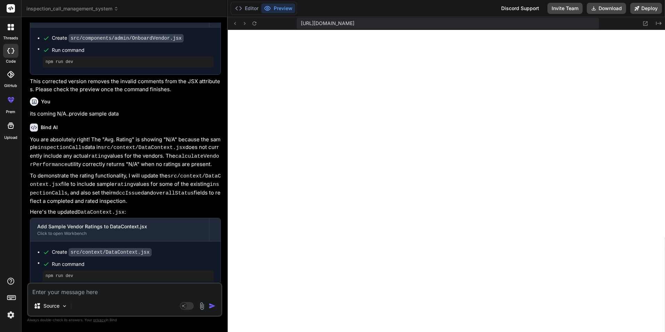
drag, startPoint x: 245, startPoint y: 7, endPoint x: 258, endPoint y: 26, distance: 22.8
click at [246, 7] on button "Editor" at bounding box center [246, 8] width 29 height 10
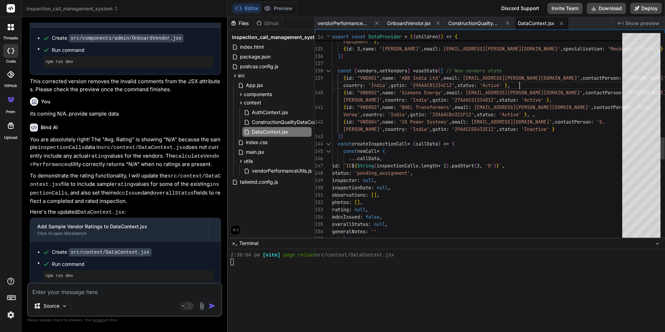
click at [534, 82] on div "{ id : 2 , name : '[PERSON_NAME] Quality' , email : [EMAIL_ADDRESS][PERSON_NAME…" at bounding box center [479, 30] width 294 height 1942
click at [460, 168] on div "{ id : 2 , name : '[PERSON_NAME] Quality' , email : [EMAIL_ADDRESS][PERSON_NAME…" at bounding box center [479, 30] width 294 height 1942
click at [272, 8] on button "Preview" at bounding box center [278, 8] width 34 height 10
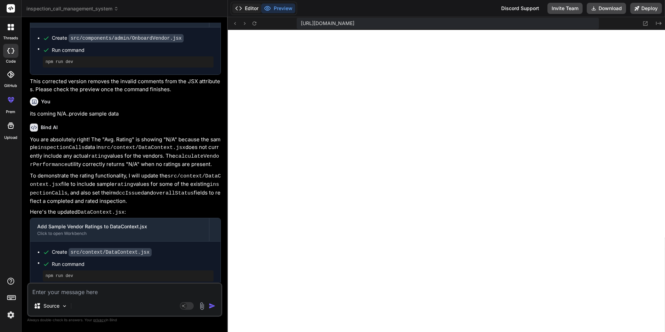
click at [246, 6] on button "Editor" at bounding box center [246, 8] width 29 height 10
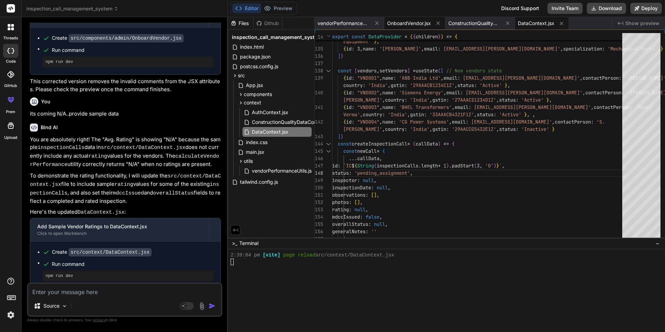
click at [410, 25] on span "OnboardVendor.jsx" at bounding box center [409, 23] width 44 height 7
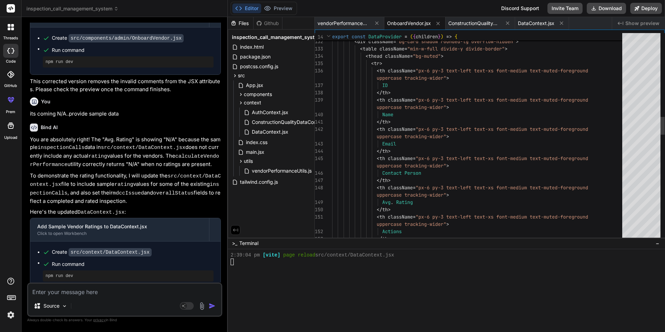
click at [415, 88] on div "< thead className = "bg-muted" > < tr > < th className = "px-6 py-3 text-left t…" at bounding box center [479, 264] width 294 height 2410
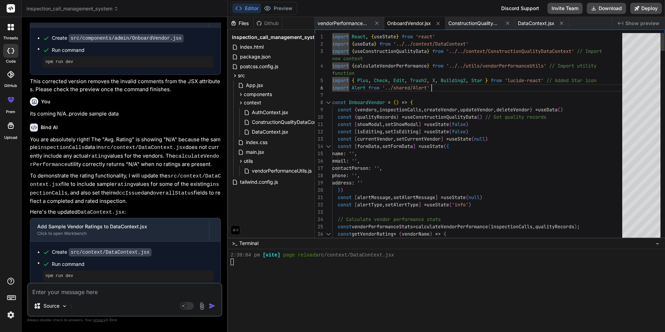
click at [280, 7] on button "Preview" at bounding box center [278, 8] width 34 height 10
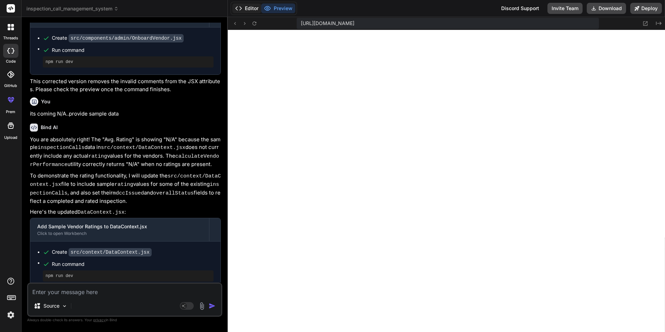
click at [249, 7] on button "Editor" at bounding box center [246, 8] width 29 height 10
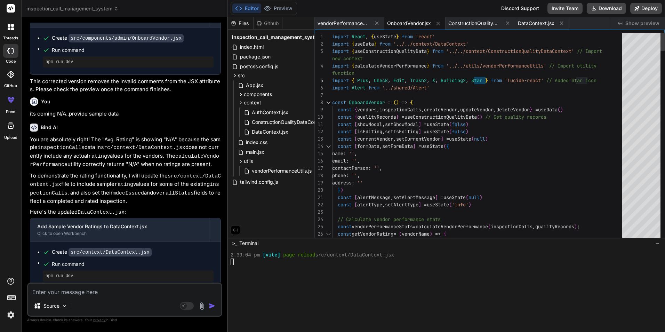
drag, startPoint x: 432, startPoint y: 132, endPoint x: 450, endPoint y: 152, distance: 26.6
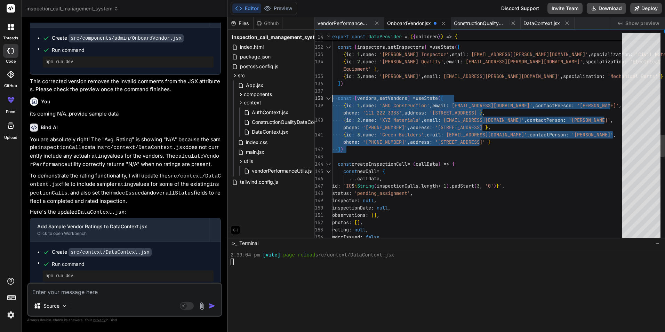
scroll to position [1850, 0]
click at [389, 133] on div "] ) const [ inspectors , setInspectors ] = useState ( [ { id : 1 , name : '[PER…" at bounding box center [479, 54] width 294 height 1935
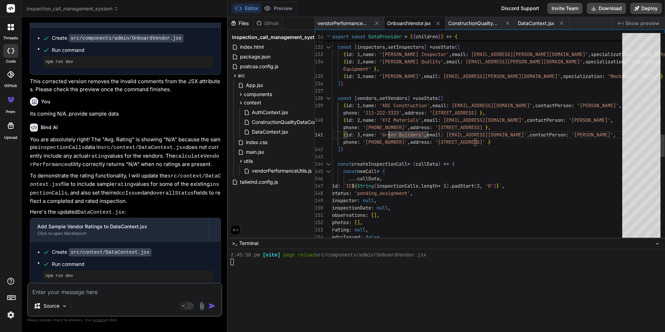
click at [428, 135] on div "] ) const [ inspectors , setInspectors ] = useState ( [ { id : 1 , name : '[PER…" at bounding box center [479, 54] width 294 height 1935
click at [489, 165] on div "] ) const [ inspectors , setInspectors ] = useState ( [ { id : 1 , name : '[PER…" at bounding box center [479, 54] width 294 height 1935
click at [282, 7] on button "Preview" at bounding box center [278, 8] width 34 height 10
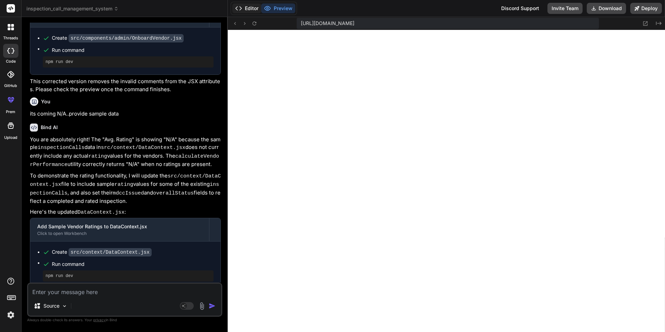
click at [248, 8] on button "Editor" at bounding box center [246, 8] width 29 height 10
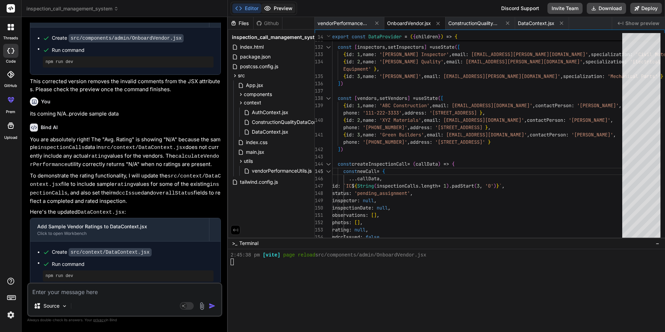
click at [275, 5] on button "Preview" at bounding box center [278, 8] width 34 height 10
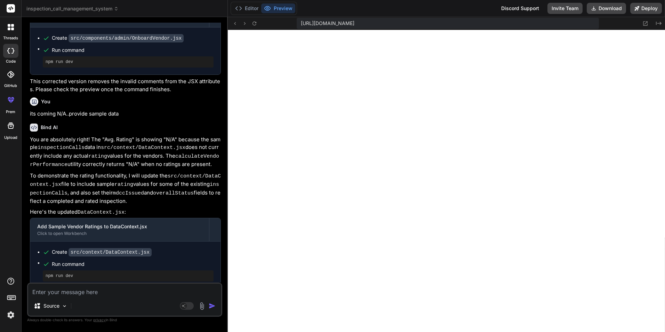
drag, startPoint x: 245, startPoint y: 5, endPoint x: 275, endPoint y: 33, distance: 40.6
click at [246, 5] on button "Editor" at bounding box center [246, 8] width 29 height 10
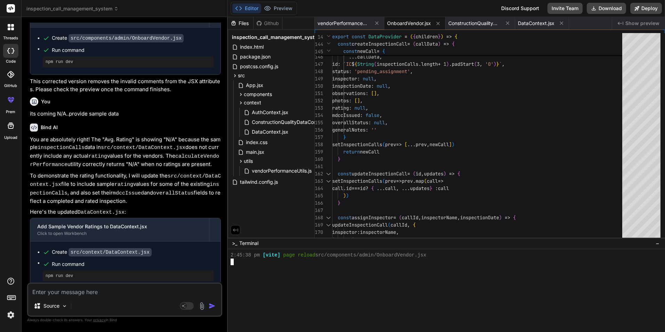
click at [322, 274] on div at bounding box center [440, 275] width 418 height 7
click at [327, 291] on div at bounding box center [440, 288] width 418 height 7
click at [290, 7] on button "Preview" at bounding box center [278, 8] width 34 height 10
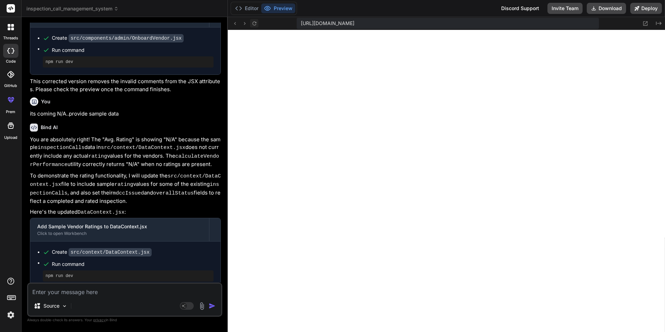
click at [255, 22] on icon at bounding box center [254, 24] width 6 height 6
click at [246, 6] on button "Editor" at bounding box center [246, 8] width 29 height 10
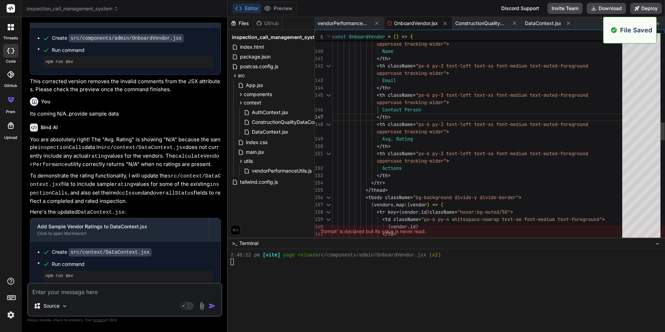
scroll to position [1856, 0]
drag, startPoint x: 555, startPoint y: 22, endPoint x: 528, endPoint y: 34, distance: 29.4
click at [555, 23] on span "DataContext.jsx" at bounding box center [543, 23] width 37 height 7
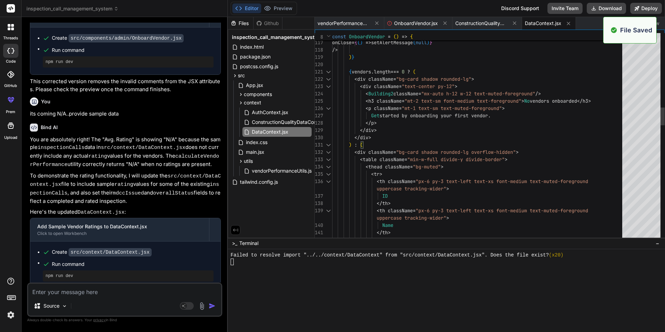
scroll to position [2127, 0]
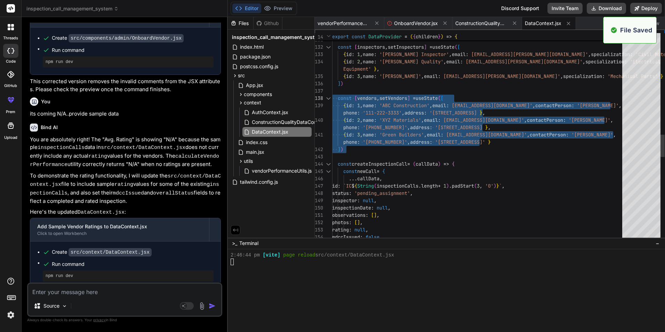
scroll to position [2134, 0]
click at [280, 7] on button "Preview" at bounding box center [278, 8] width 34 height 10
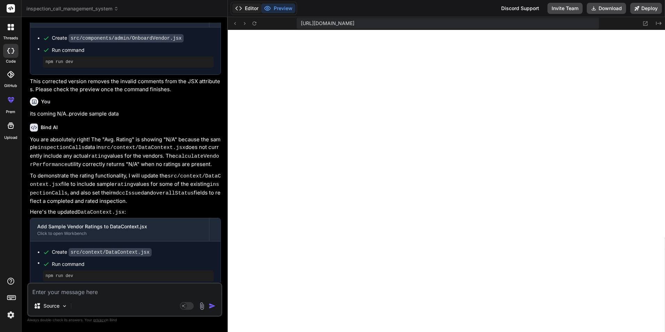
click at [247, 7] on button "Editor" at bounding box center [246, 8] width 29 height 10
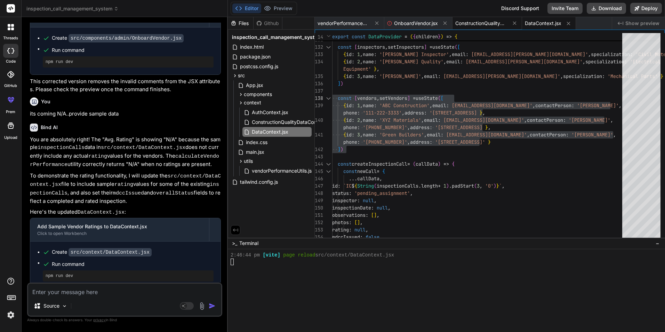
click at [481, 22] on span "ConstructionQualityDataContext.jsx" at bounding box center [481, 23] width 52 height 7
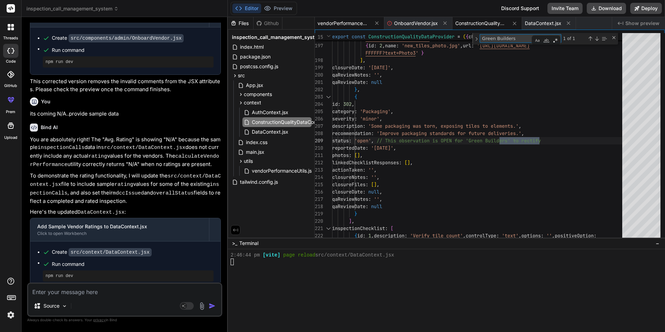
click at [333, 21] on span "vendorPerformanceUtils.js" at bounding box center [343, 23] width 52 height 7
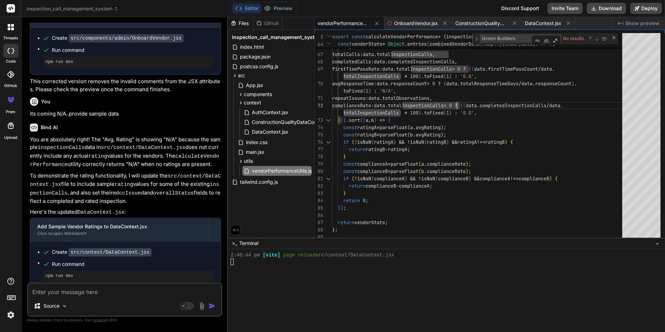
drag, startPoint x: 536, startPoint y: 23, endPoint x: 534, endPoint y: 35, distance: 12.3
click at [537, 23] on span "DataContext.jsx" at bounding box center [543, 23] width 37 height 7
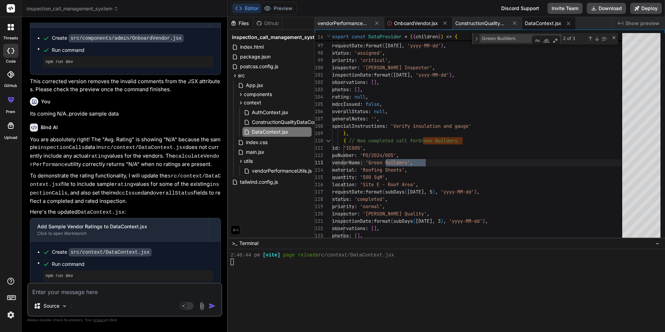
drag, startPoint x: 405, startPoint y: 22, endPoint x: 387, endPoint y: 25, distance: 18.1
click at [383, 21] on div "vendorPerformanceUtils.js" at bounding box center [350, 23] width 70 height 13
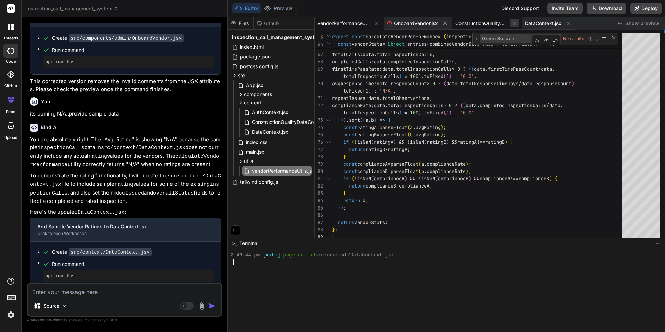
click at [445, 23] on icon at bounding box center [444, 23] width 3 height 3
click at [382, 25] on div "vendorPerformanceUtils.js" at bounding box center [350, 23] width 70 height 13
click at [377, 24] on icon at bounding box center [377, 24] width 6 height 6
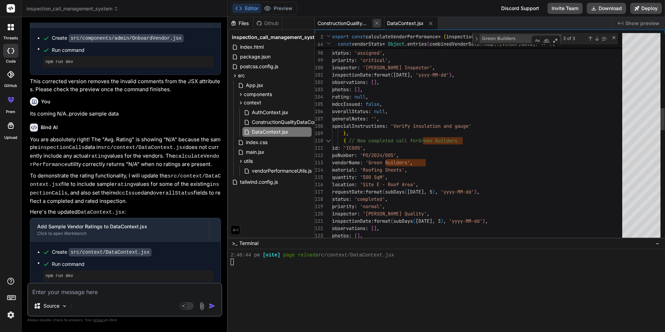
click at [379, 24] on icon at bounding box center [377, 23] width 6 height 6
click at [362, 24] on icon at bounding box center [361, 23] width 3 height 3
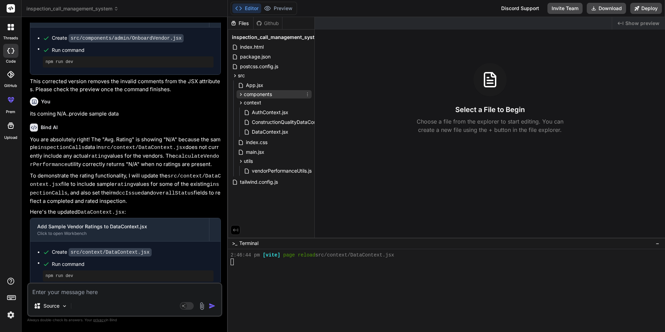
click at [261, 93] on span "components" at bounding box center [258, 94] width 28 height 7
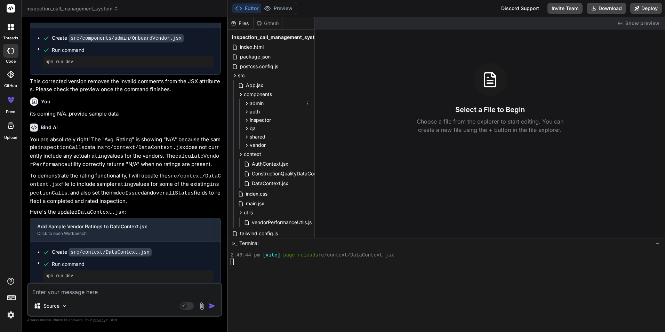
drag, startPoint x: 257, startPoint y: 106, endPoint x: 273, endPoint y: 119, distance: 20.7
click at [257, 106] on span "admin" at bounding box center [257, 103] width 14 height 7
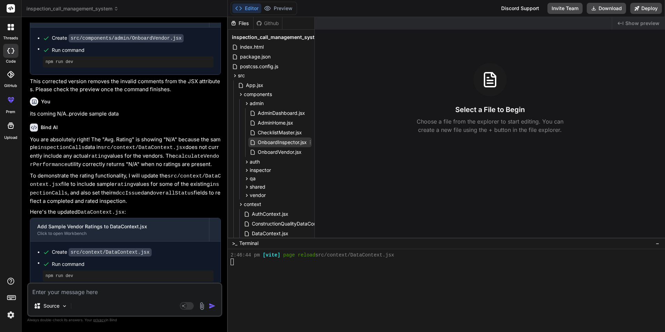
click at [281, 144] on span "OnboardInspector.jsx" at bounding box center [282, 142] width 50 height 8
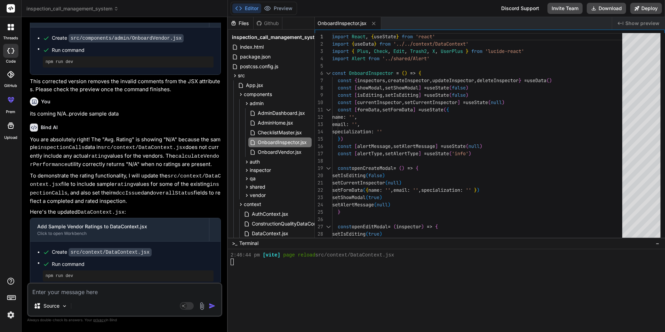
click at [138, 295] on textarea at bounding box center [124, 289] width 193 height 13
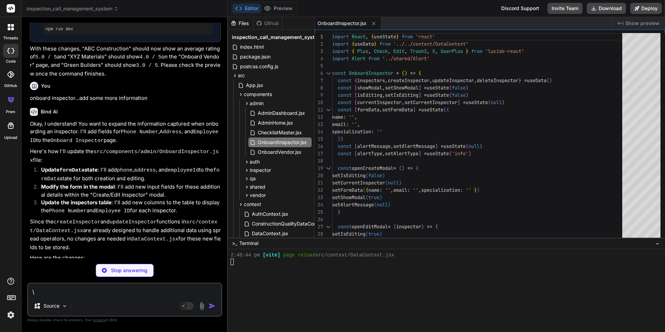
scroll to position [2438, 0]
click at [330, 20] on span "OnboardInspector.jsx" at bounding box center [341, 23] width 49 height 7
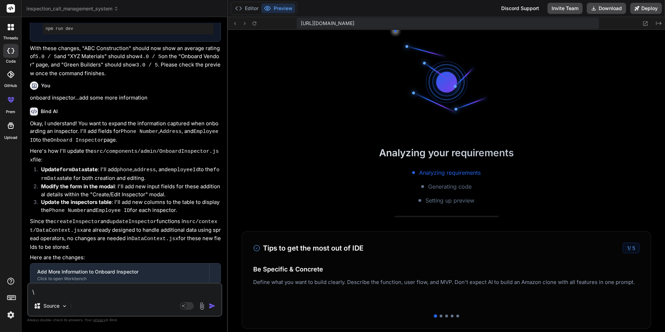
scroll to position [2206, 0]
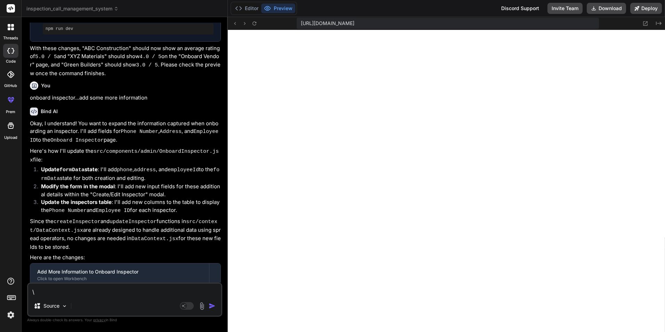
click at [106, 287] on textarea "\" at bounding box center [124, 289] width 193 height 13
drag, startPoint x: 189, startPoint y: 290, endPoint x: 197, endPoint y: 290, distance: 8.4
click at [189, 290] on textarea "emp id not required....some more information related to" at bounding box center [124, 289] width 193 height 13
paste textarea "Inspection Call Management System"
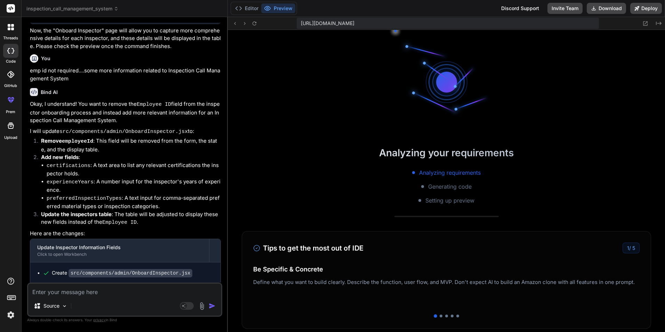
scroll to position [2312, 0]
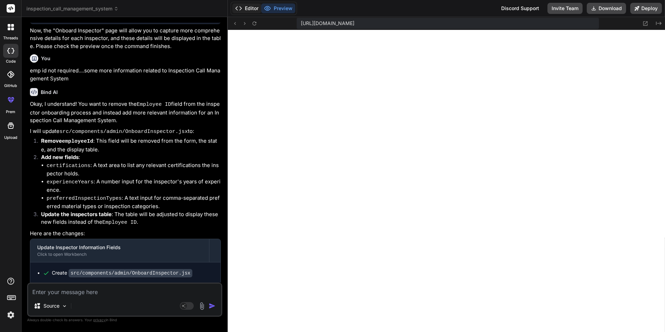
click at [246, 9] on button "Editor" at bounding box center [246, 8] width 29 height 10
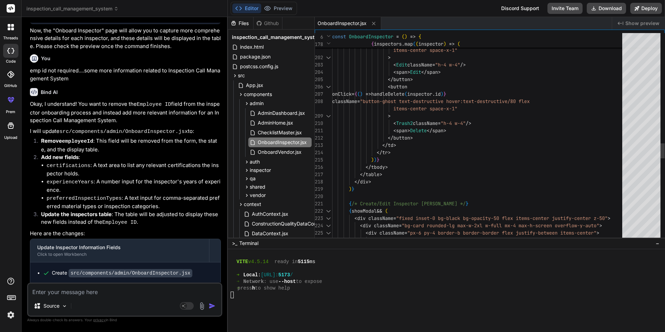
drag, startPoint x: 279, startPoint y: 5, endPoint x: 387, endPoint y: 83, distance: 133.6
click at [279, 5] on button "Preview" at bounding box center [278, 8] width 34 height 10
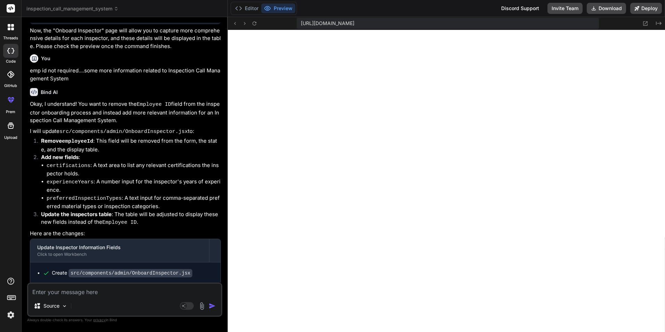
click at [117, 291] on textarea at bounding box center [124, 289] width 193 height 13
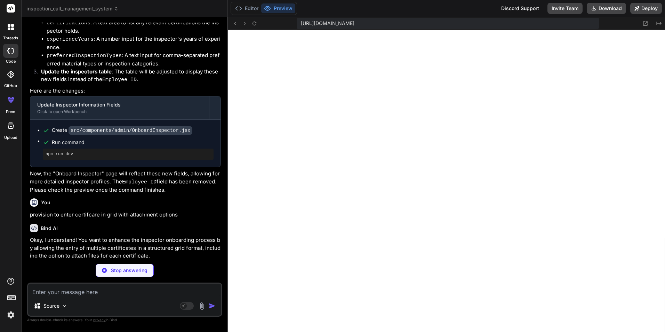
scroll to position [2994, 0]
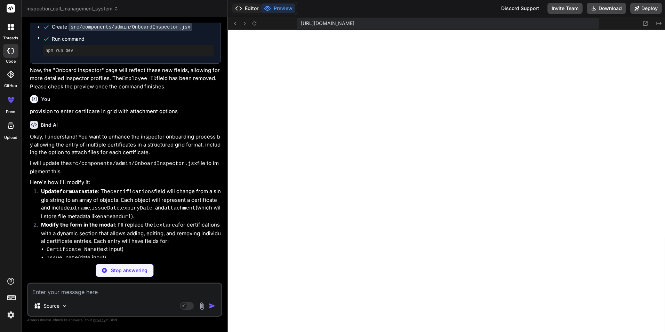
click at [251, 8] on button "Editor" at bounding box center [246, 8] width 29 height 10
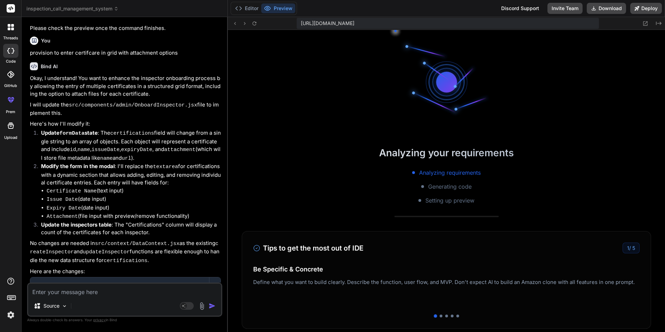
scroll to position [2418, 0]
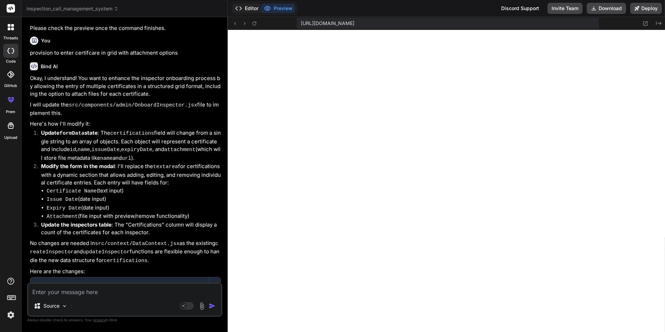
click at [248, 10] on button "Editor" at bounding box center [246, 8] width 29 height 10
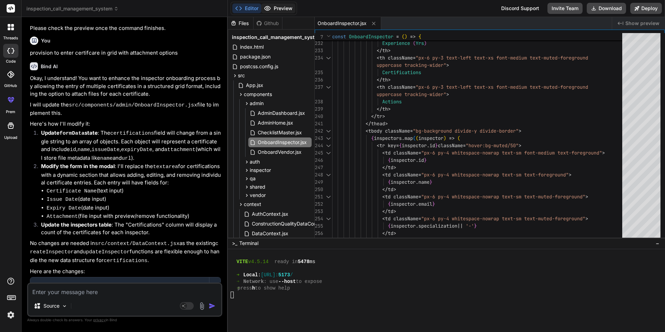
click at [270, 6] on icon at bounding box center [267, 8] width 7 height 7
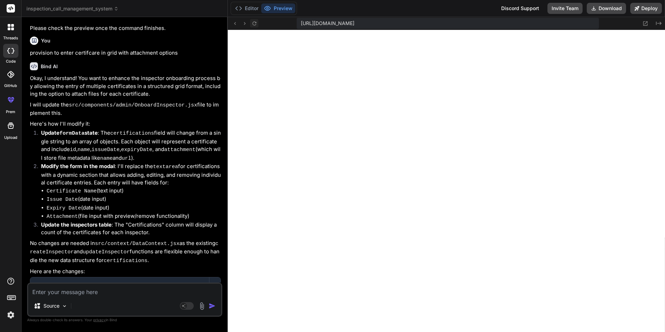
click at [256, 24] on icon at bounding box center [254, 24] width 6 height 6
click at [250, 9] on button "Editor" at bounding box center [246, 8] width 29 height 10
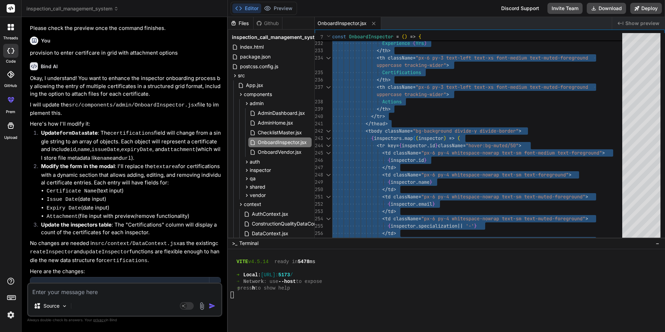
click at [74, 292] on textarea at bounding box center [124, 289] width 193 height 13
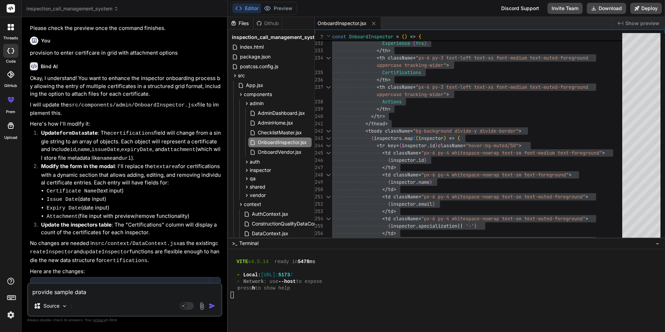
click at [66, 296] on div "provide sample data Source Agent Mode. When this toggle is activated, AI automa…" at bounding box center [124, 299] width 195 height 34
drag, startPoint x: 130, startPoint y: 292, endPoint x: 0, endPoint y: 261, distance: 134.0
click at [0, 283] on html "threads code GitHub prem Upload inspection_call_management_system Created with …" at bounding box center [332, 166] width 665 height 332
click at [273, 6] on button "Preview" at bounding box center [278, 8] width 34 height 10
